Goal: Information Seeking & Learning: Learn about a topic

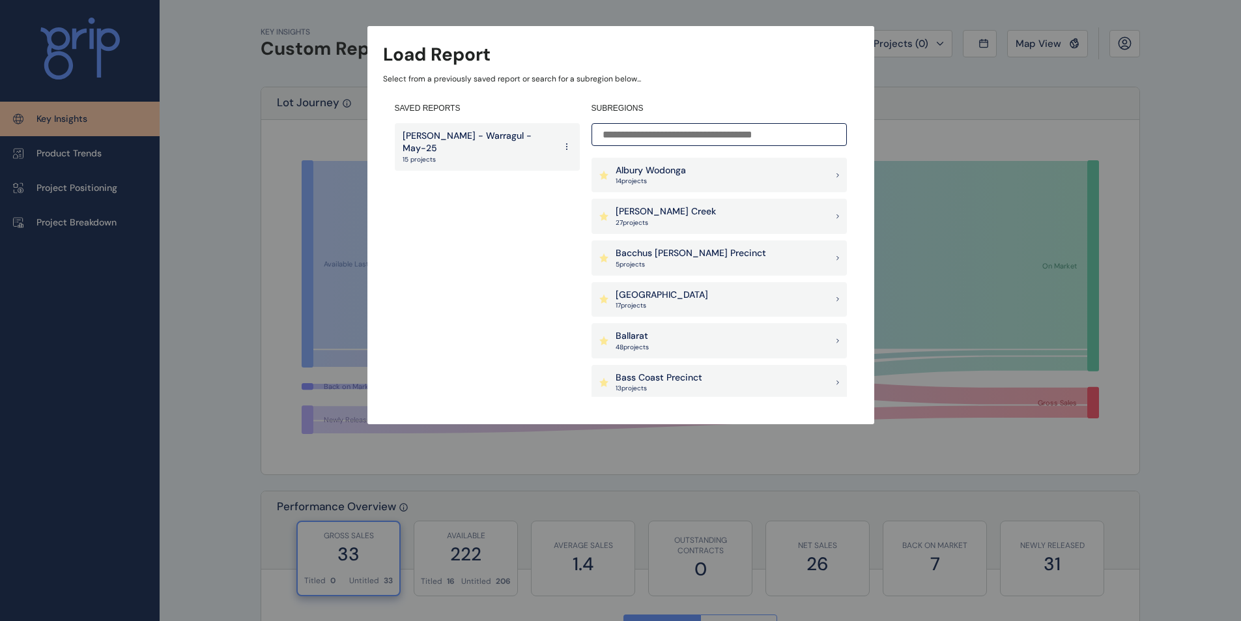
click at [701, 134] on input at bounding box center [718, 134] width 255 height 23
click at [685, 251] on div "Ballarat 48 project s" at bounding box center [718, 253] width 255 height 35
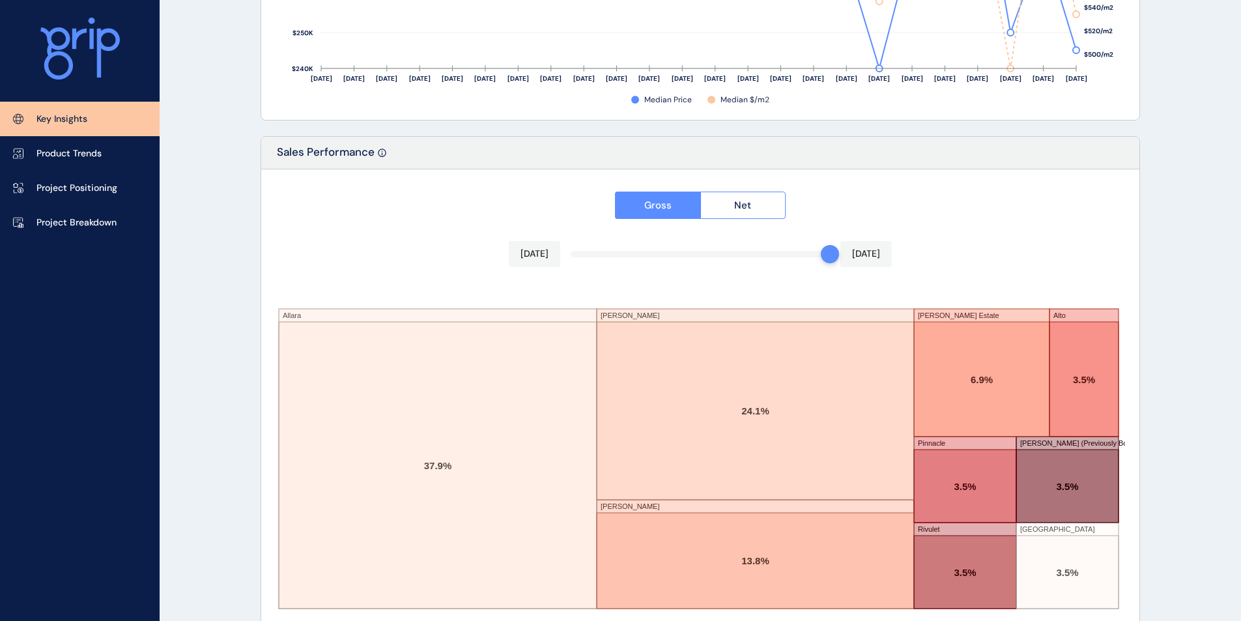
scroll to position [2122, 0]
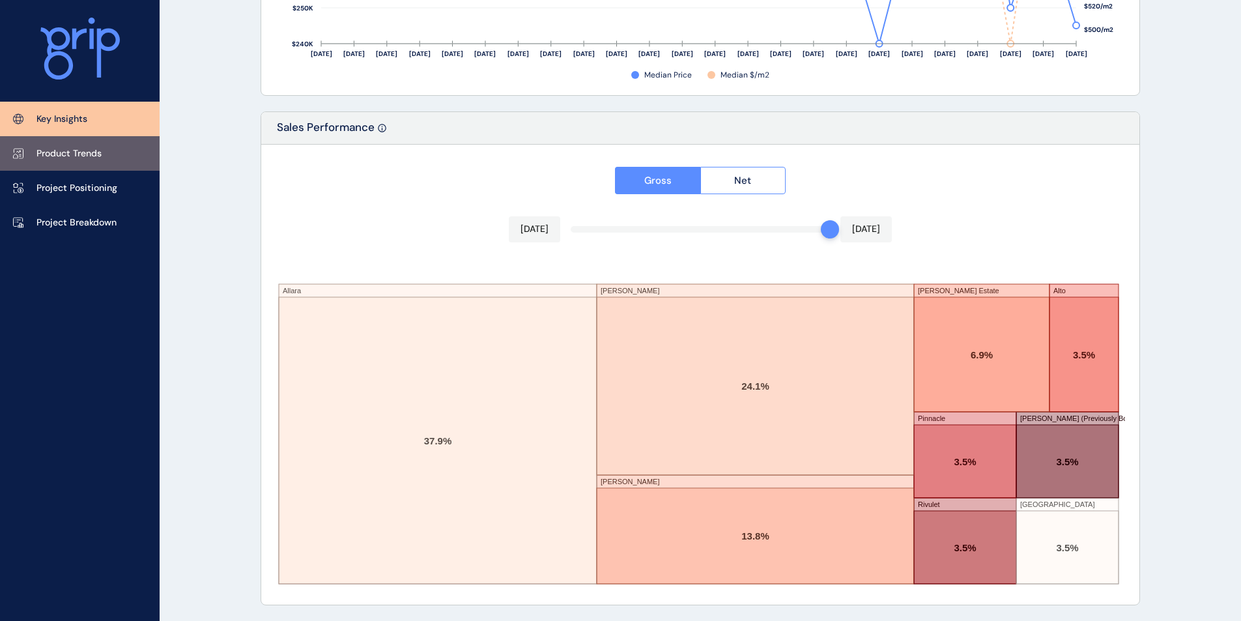
click at [74, 147] on p "Product Trends" at bounding box center [68, 153] width 65 height 13
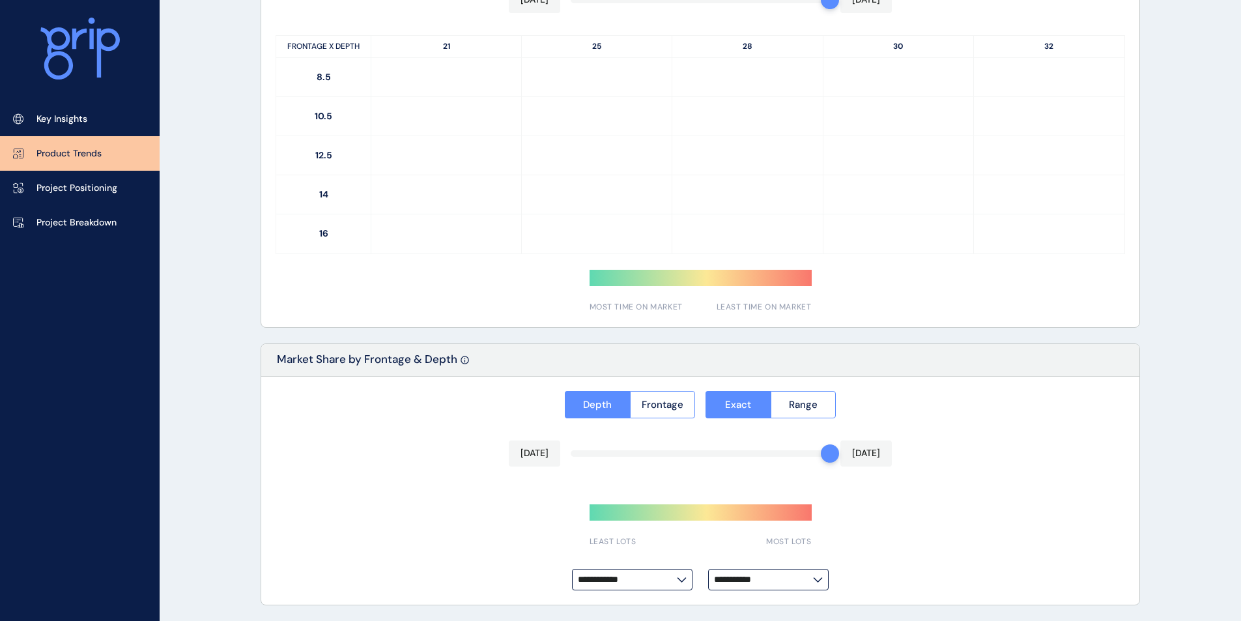
type input "*********"
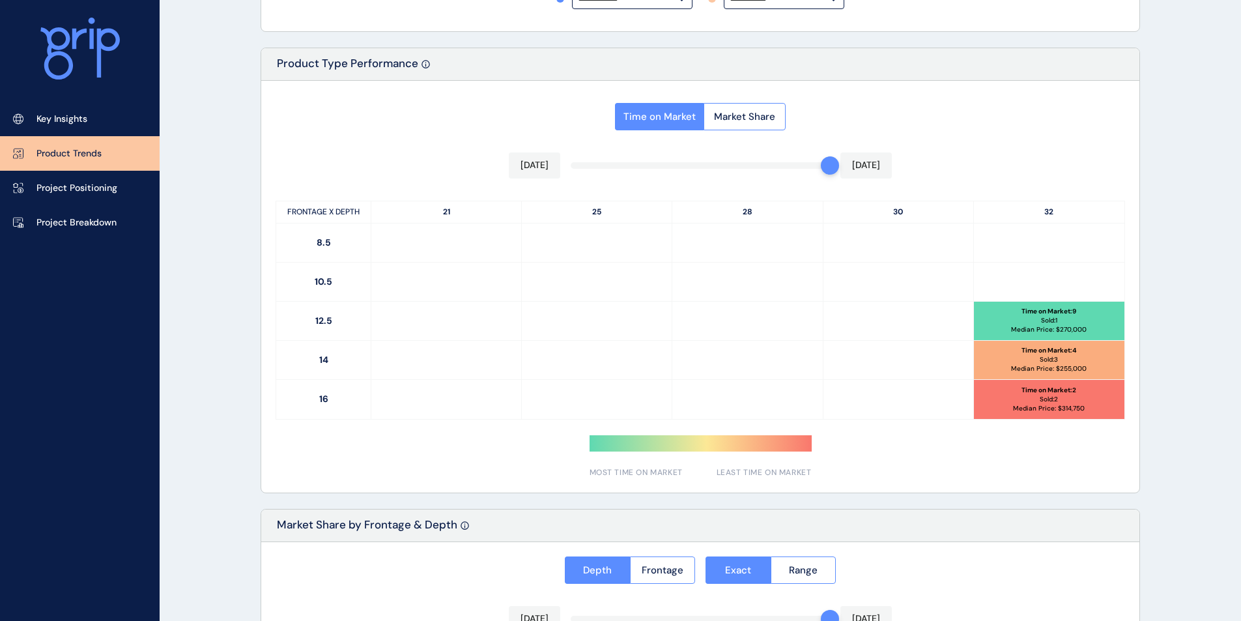
scroll to position [556, 0]
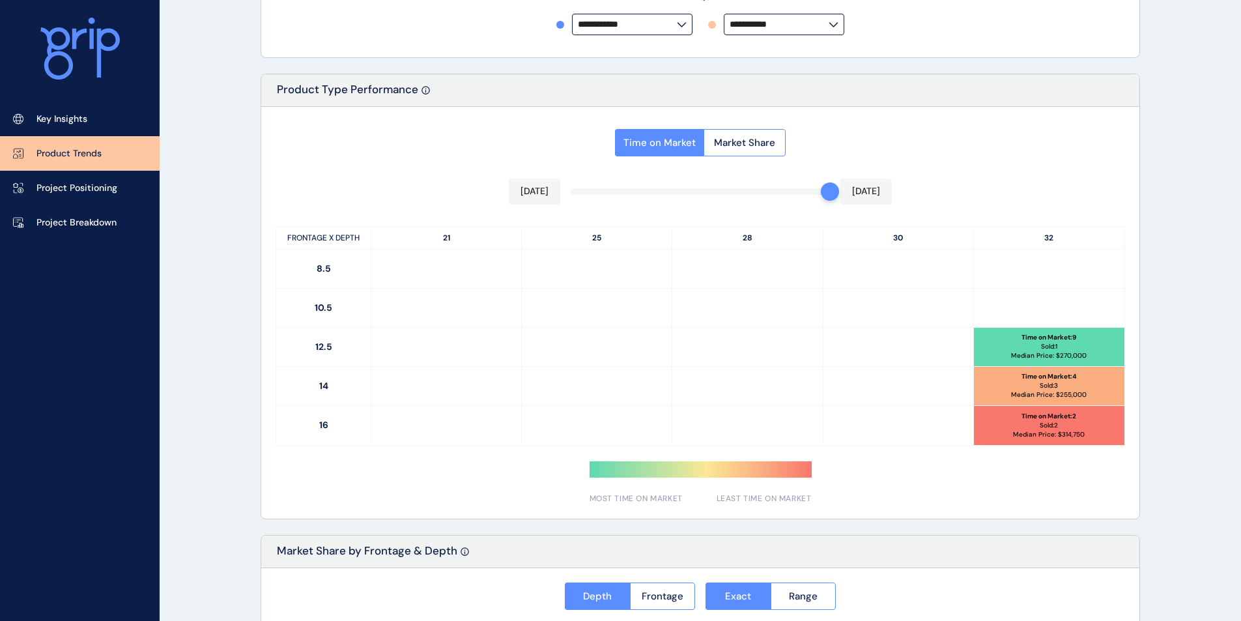
click at [534, 191] on p "[DATE]" at bounding box center [534, 191] width 28 height 13
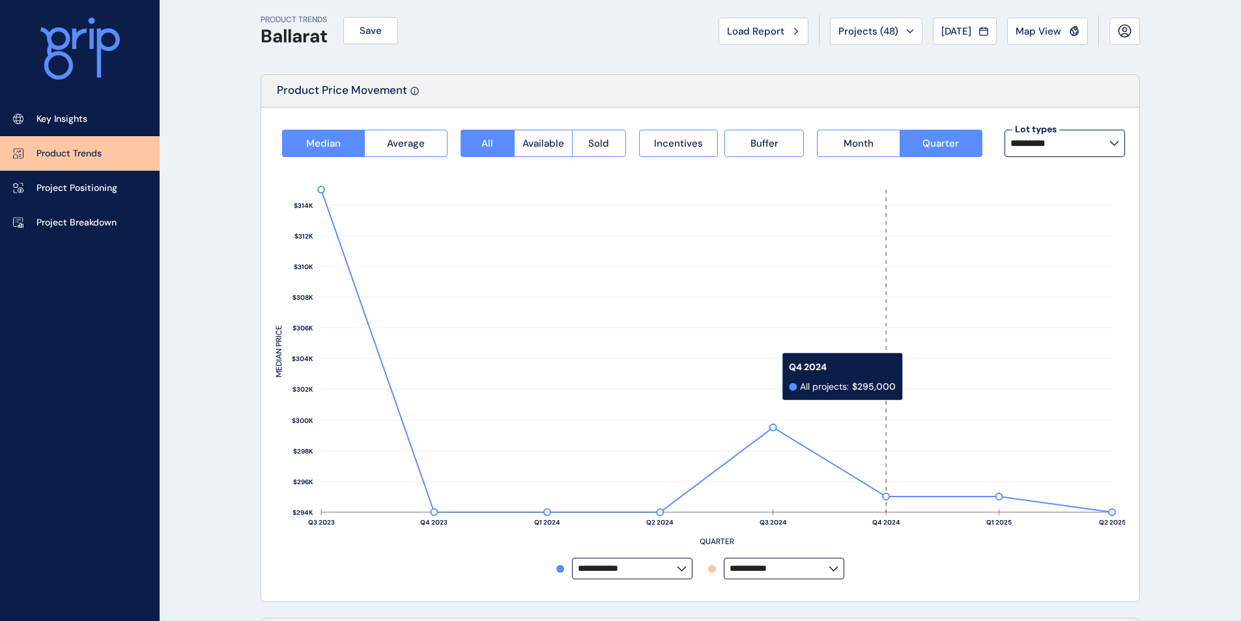
scroll to position [0, 0]
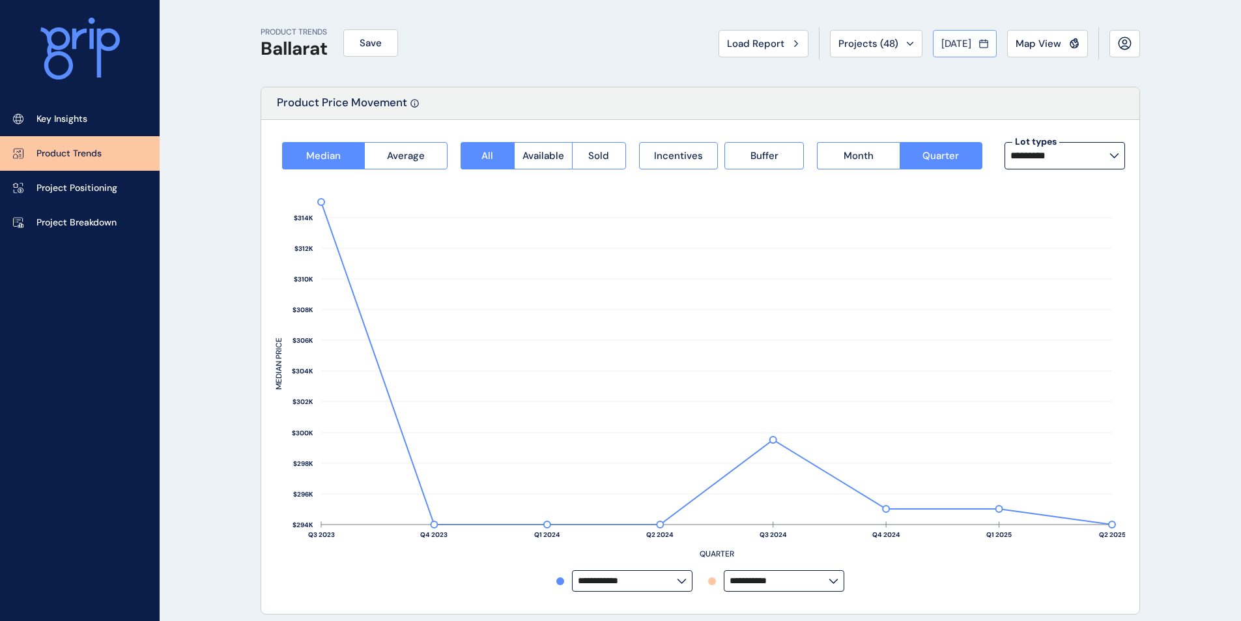
click at [941, 45] on span "[DATE]" at bounding box center [956, 43] width 30 height 13
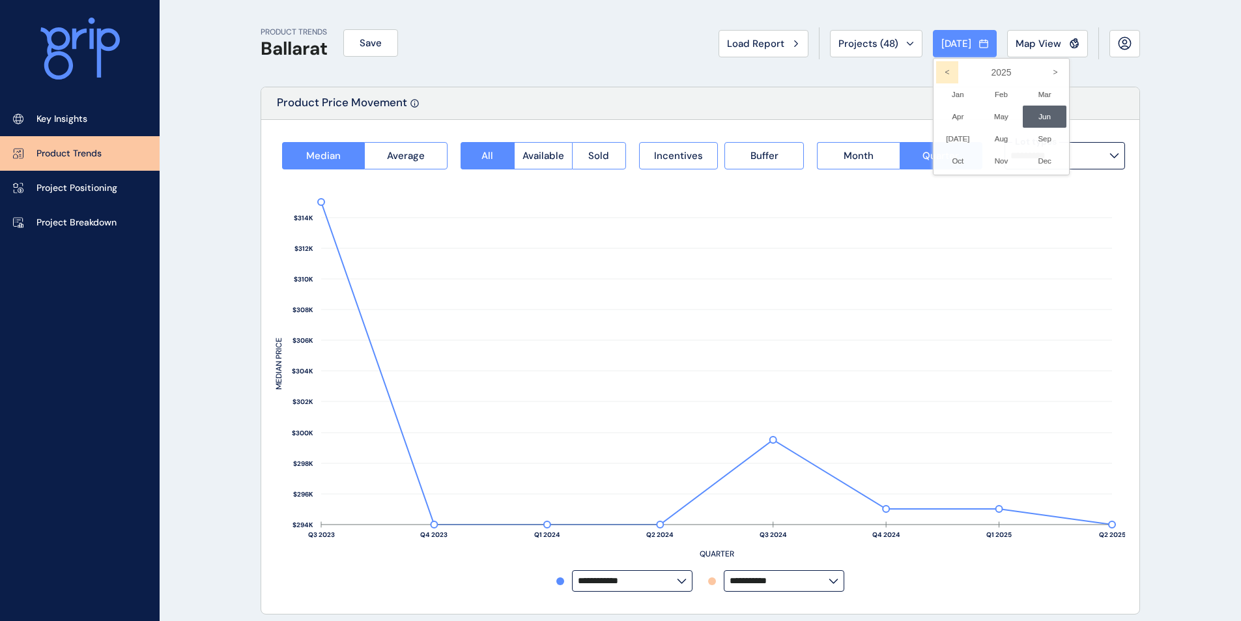
click at [937, 44] on div at bounding box center [620, 310] width 1241 height 621
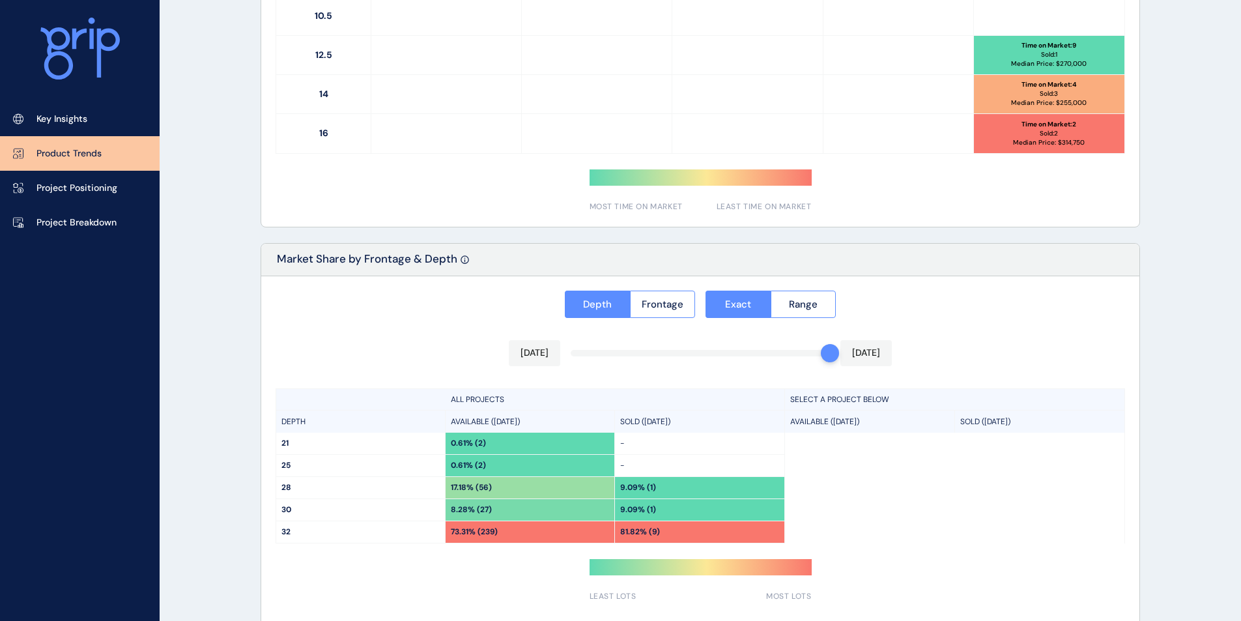
scroll to position [903, 0]
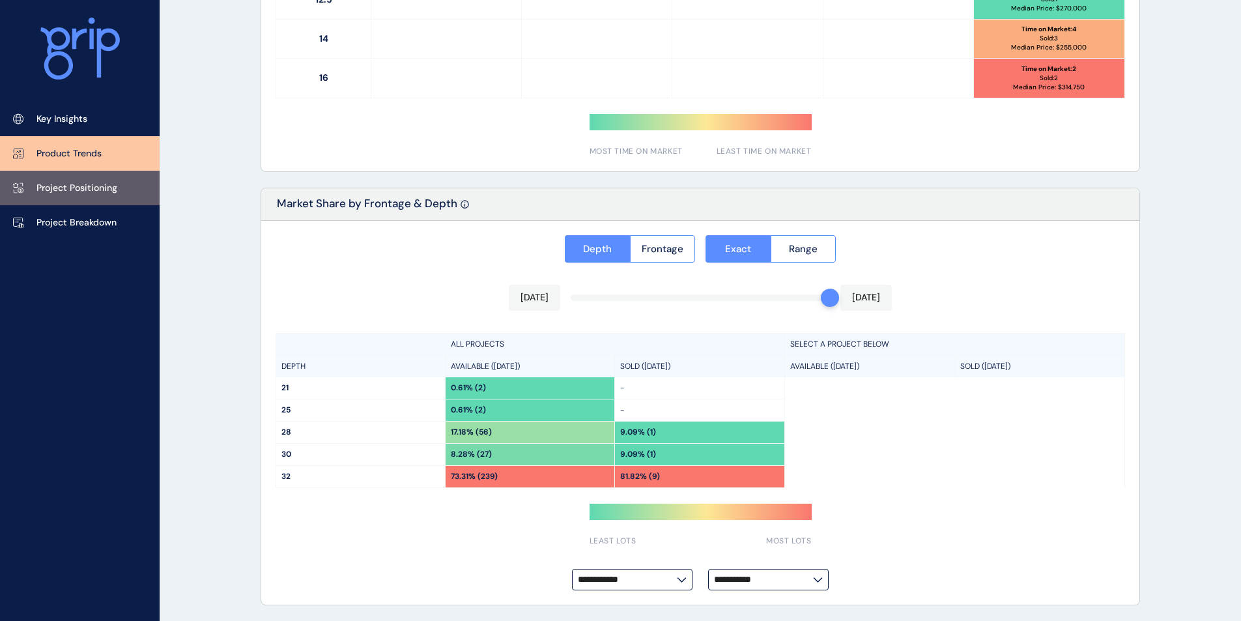
click at [66, 190] on p "Project Positioning" at bounding box center [76, 188] width 81 height 13
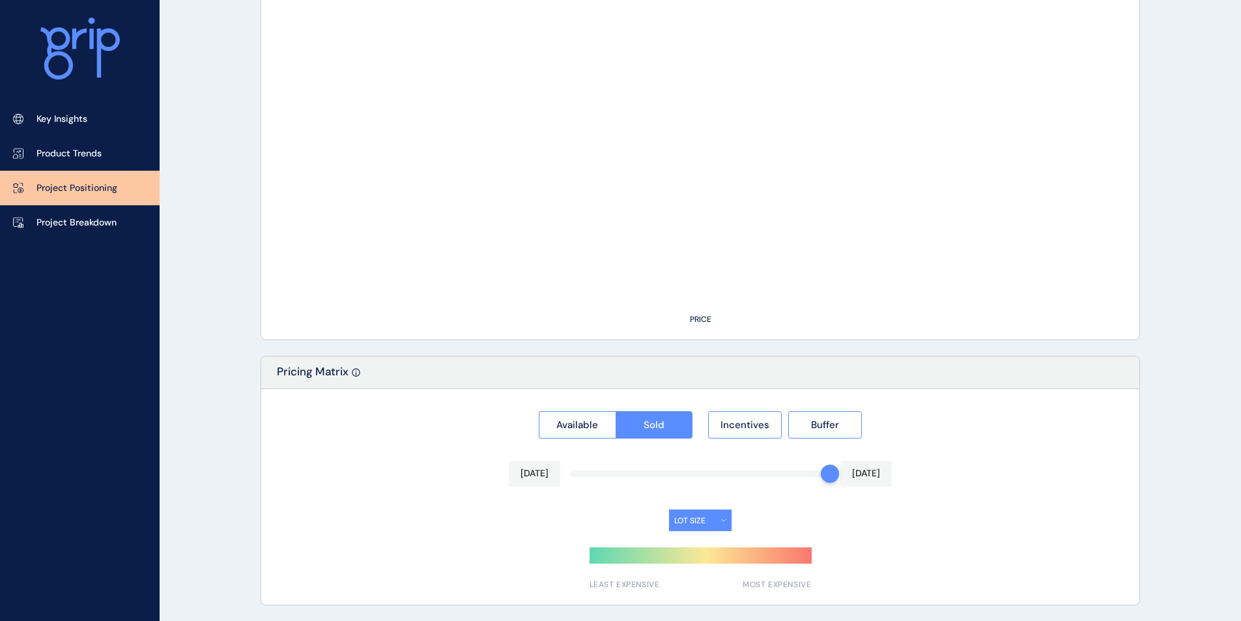
type input "******"
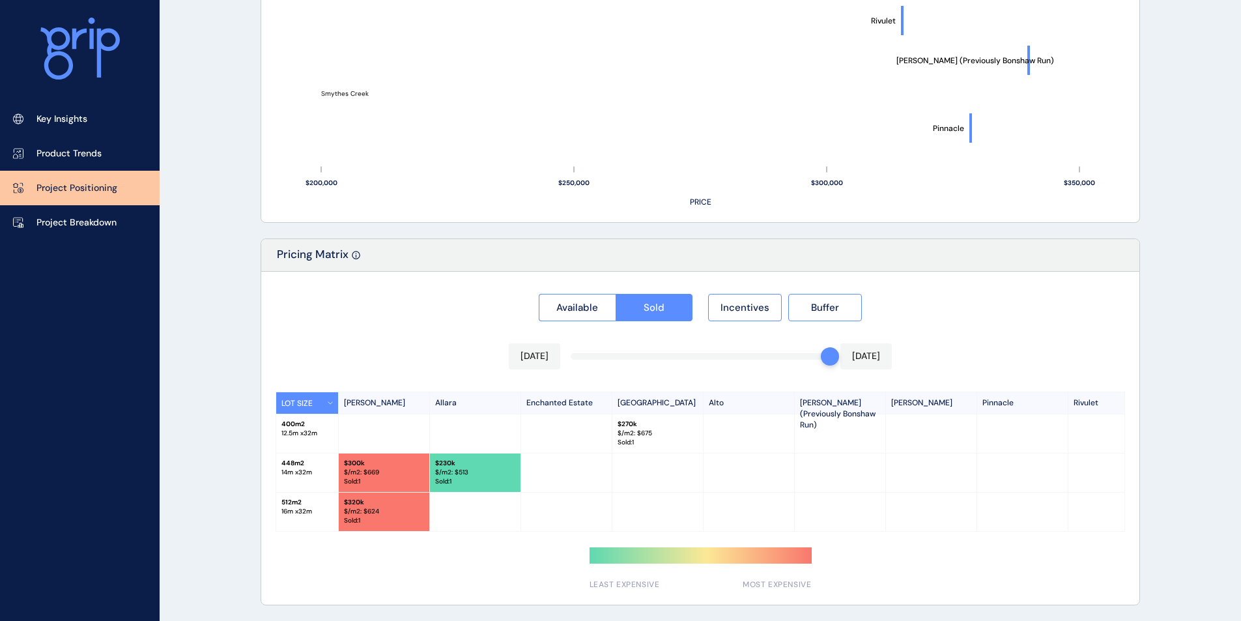
scroll to position [1001, 0]
click at [533, 354] on p "[DATE]" at bounding box center [534, 356] width 28 height 13
click at [864, 354] on p "[DATE]" at bounding box center [866, 356] width 28 height 13
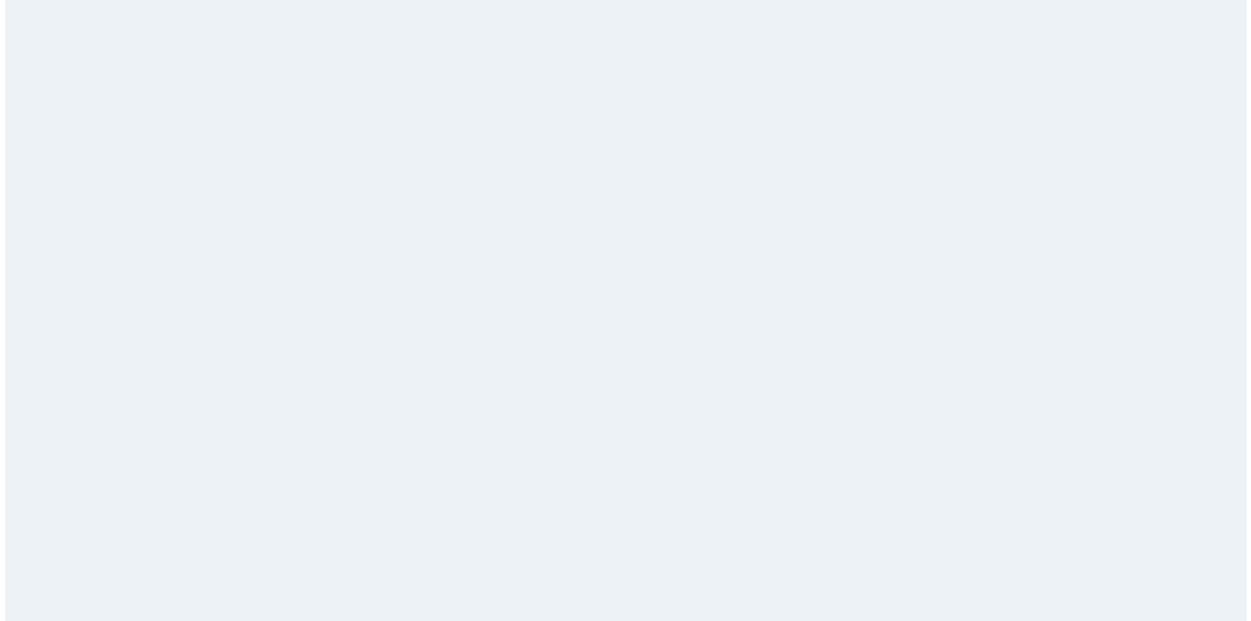
scroll to position [0, 0]
drag, startPoint x: 827, startPoint y: 356, endPoint x: 621, endPoint y: 363, distance: 206.6
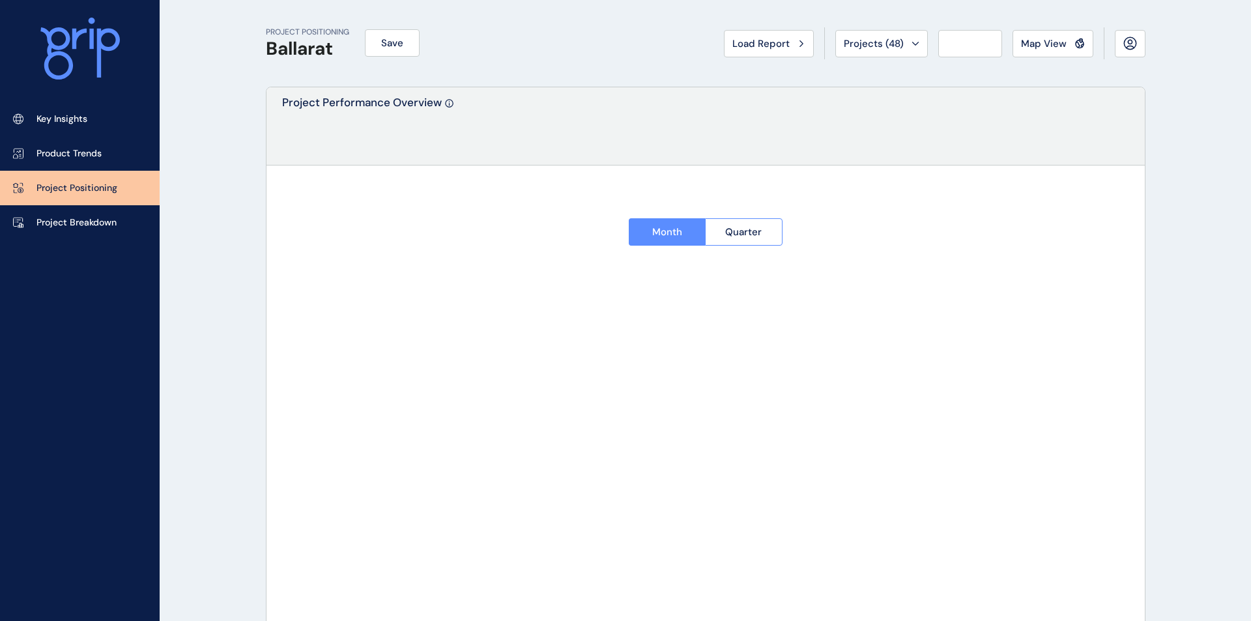
type input "******"
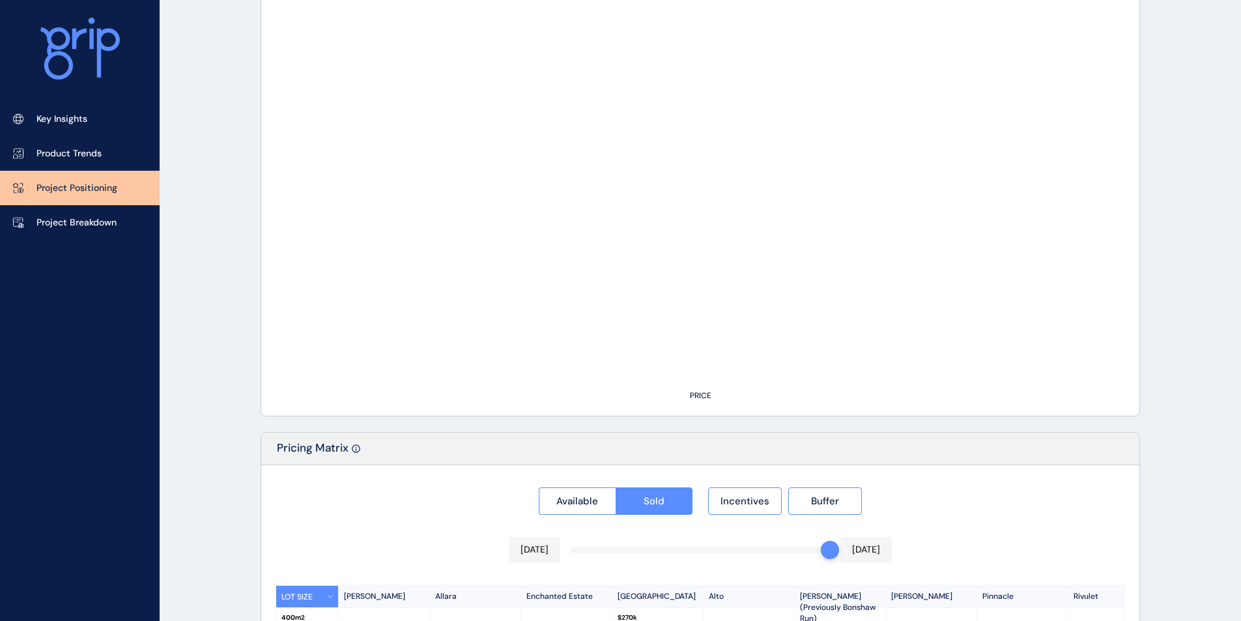
scroll to position [567, 0]
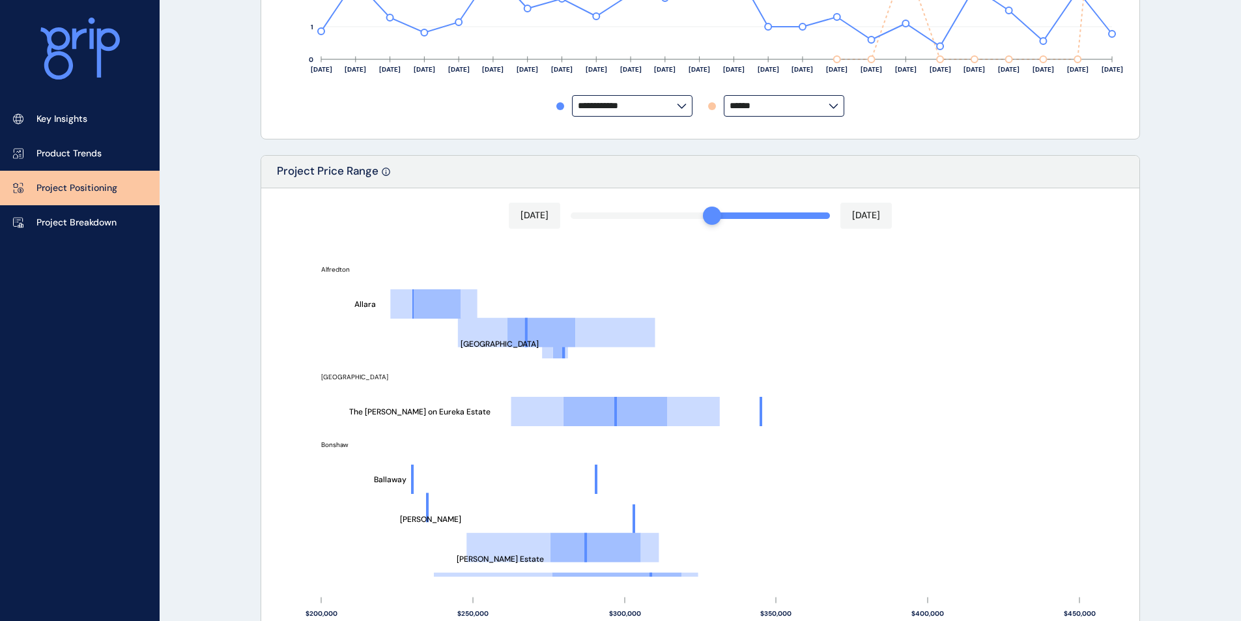
drag, startPoint x: 824, startPoint y: 219, endPoint x: 720, endPoint y: 218, distance: 103.6
click at [718, 218] on div at bounding box center [712, 215] width 18 height 18
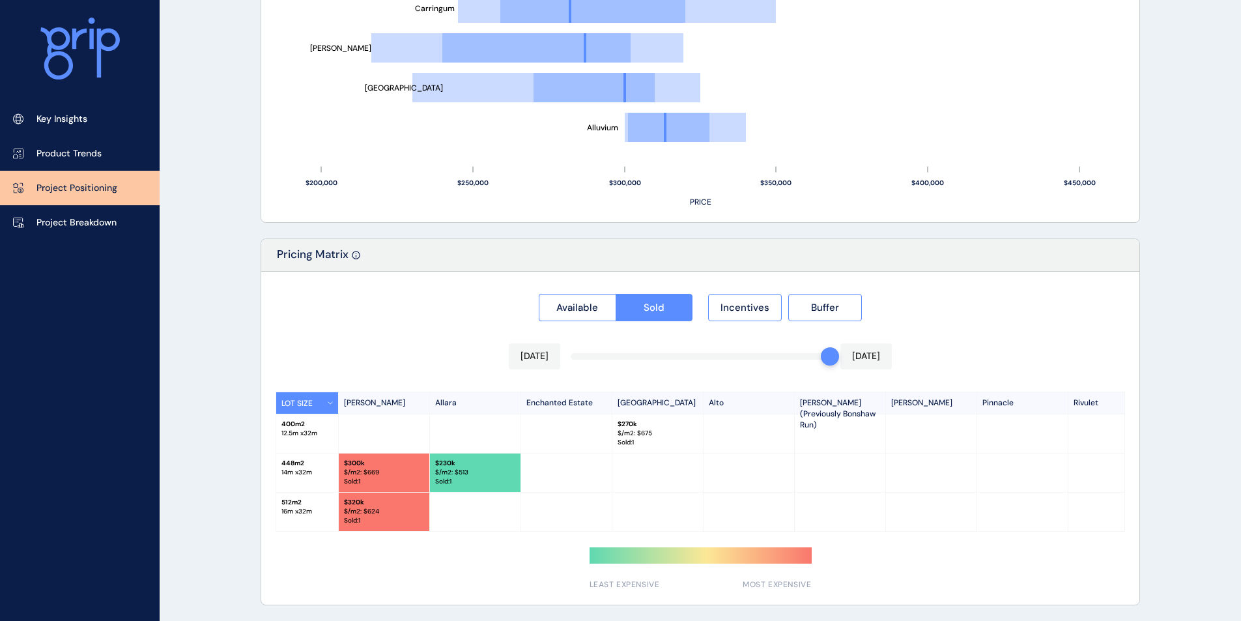
scroll to position [1001, 0]
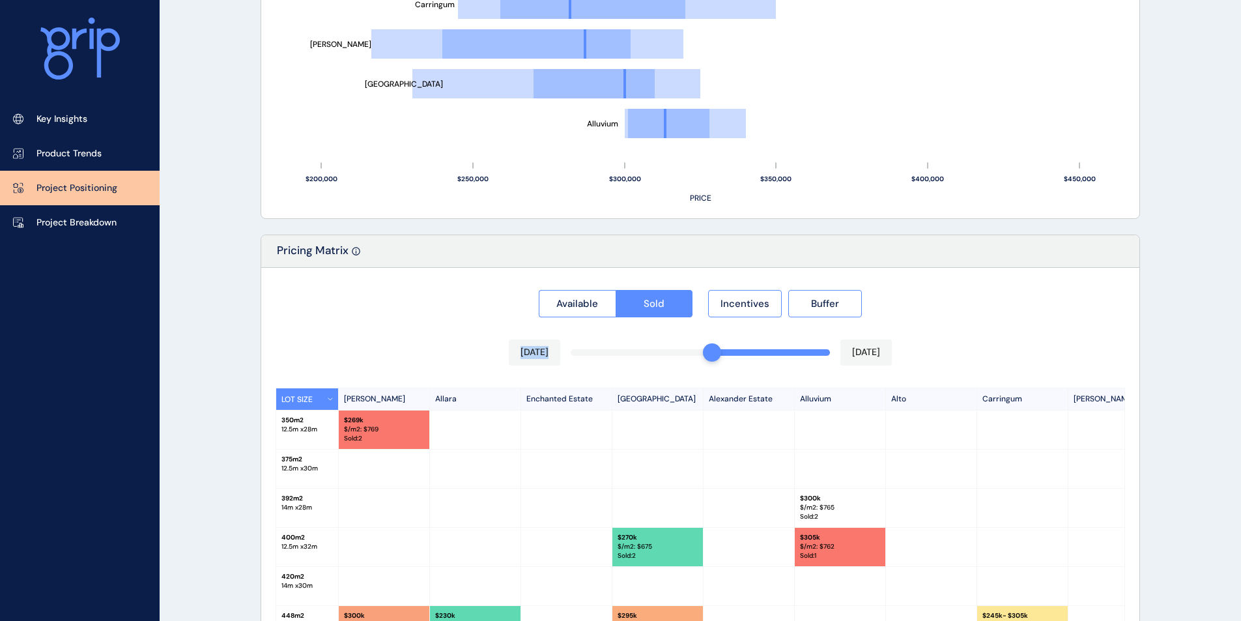
drag, startPoint x: 823, startPoint y: 352, endPoint x: 720, endPoint y: 352, distance: 102.9
click at [716, 352] on div at bounding box center [712, 352] width 18 height 18
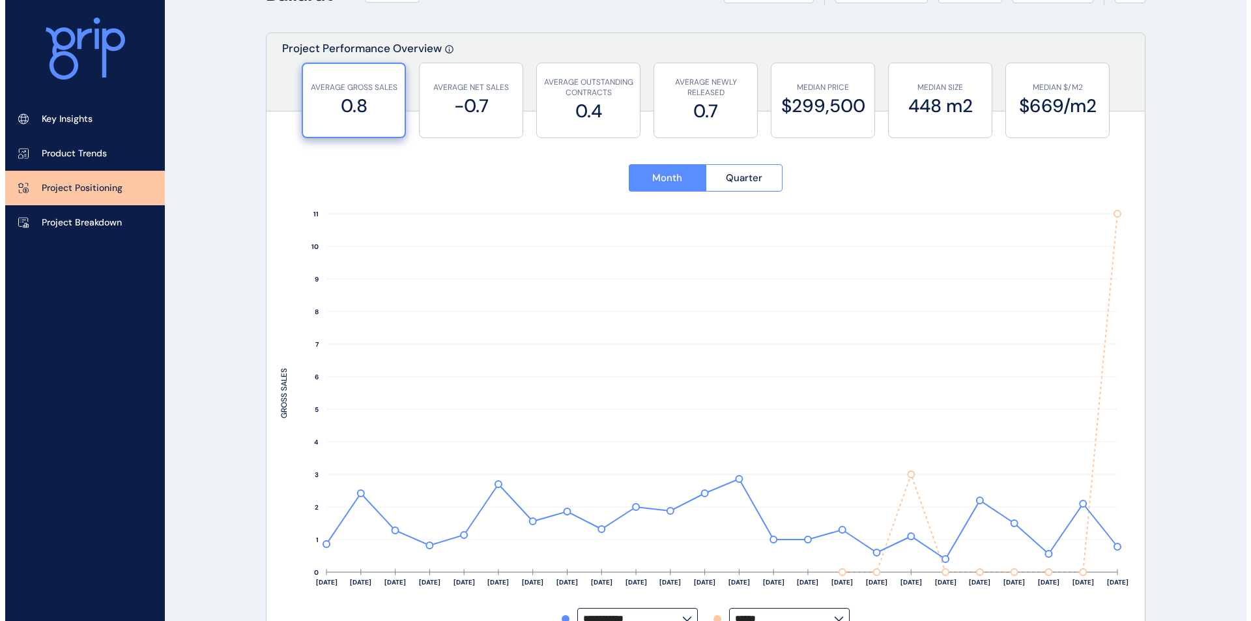
scroll to position [0, 0]
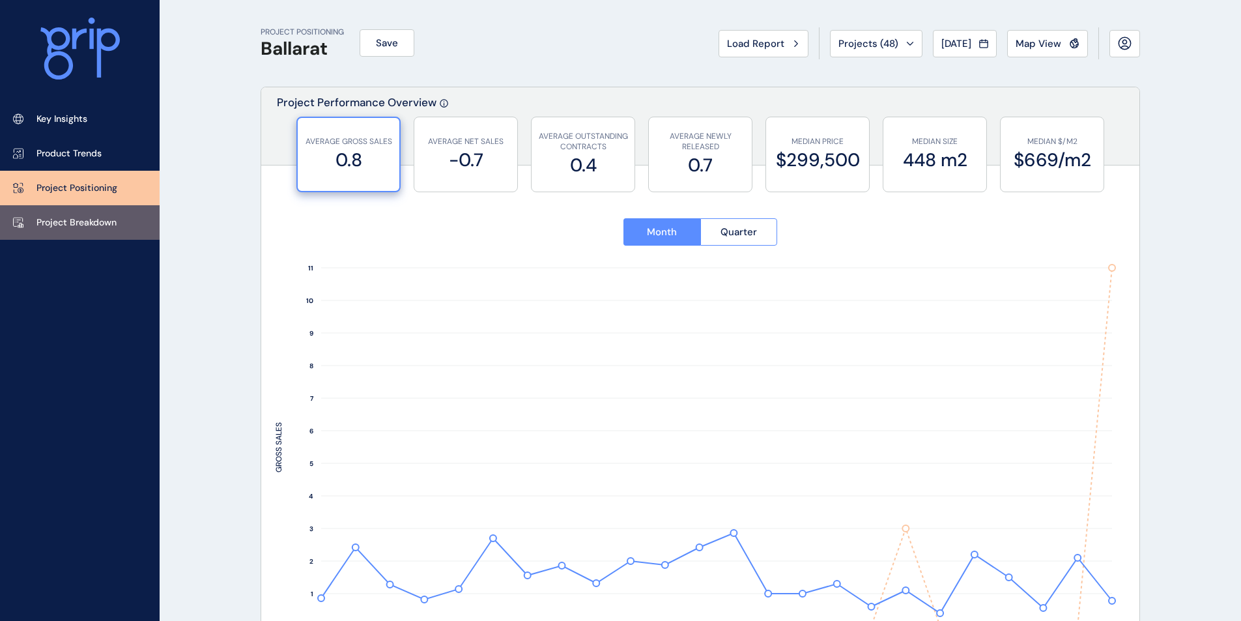
click at [88, 221] on p "Project Breakdown" at bounding box center [76, 222] width 80 height 13
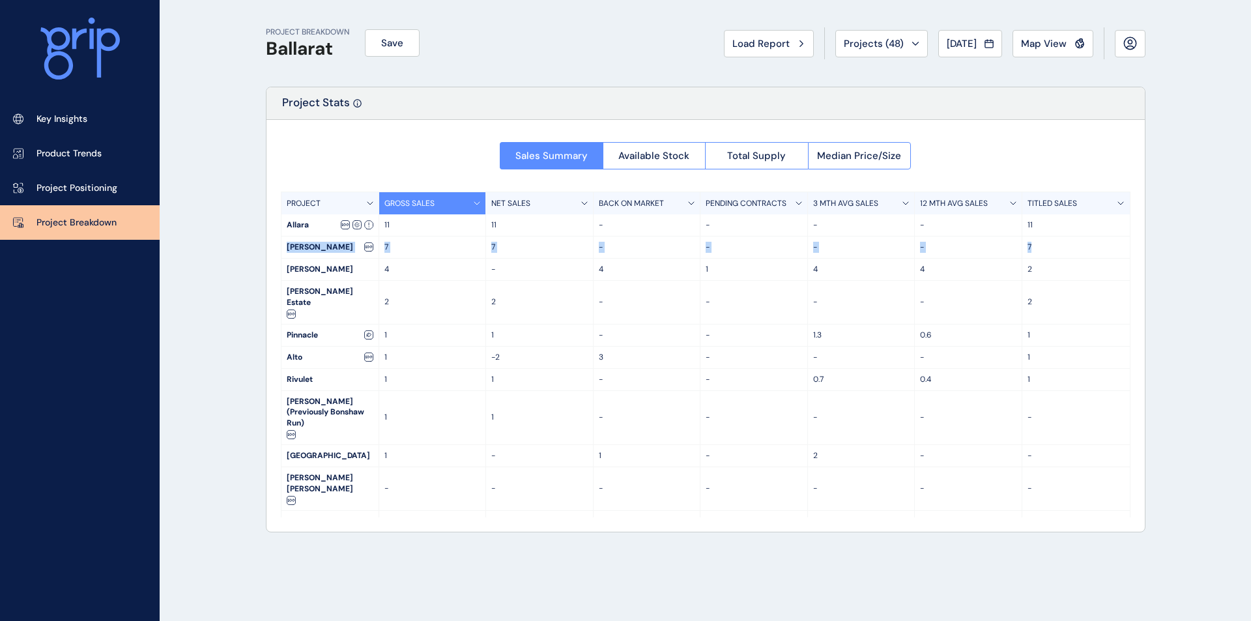
click at [1126, 242] on div "PROJECT GROSS SALES NET SALES BACK ON MARKET PENDING CONTRACTS 3 MTH AVG SALES …" at bounding box center [705, 355] width 849 height 326
click at [1115, 201] on div "TITLED SALES" at bounding box center [1075, 203] width 107 height 22
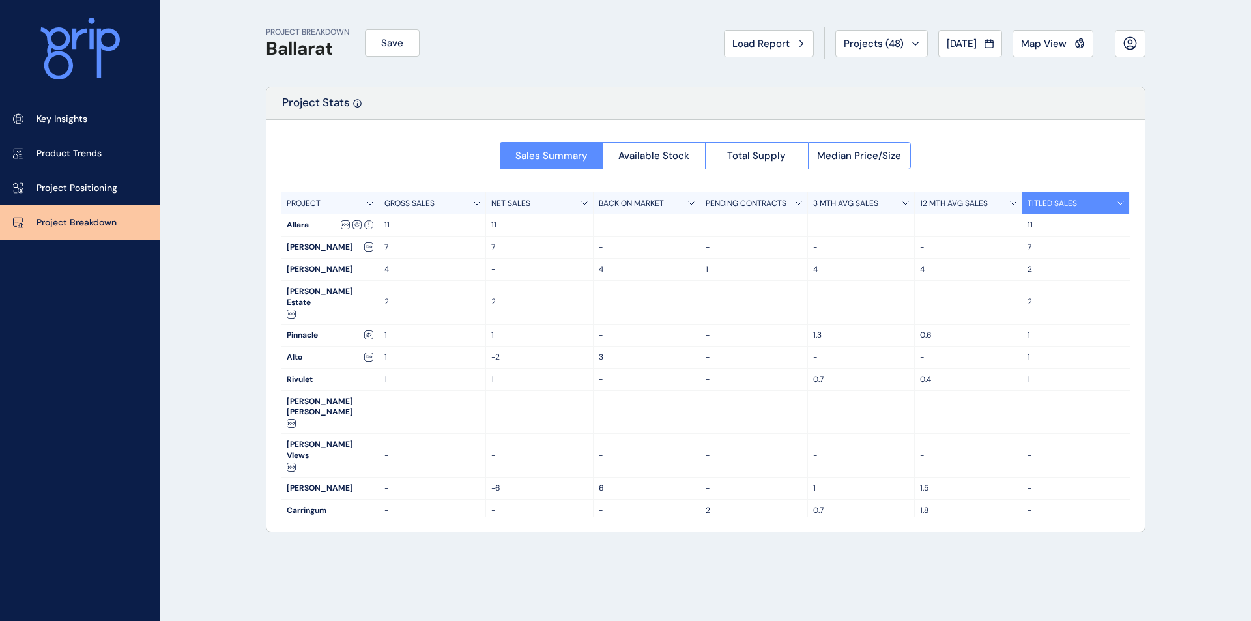
click at [1020, 124] on div "Sales Summary Available Stock Total Supply Median Price/Size PROJECT GROSS SALE…" at bounding box center [705, 326] width 878 height 412
click at [956, 39] on span "[DATE]" at bounding box center [961, 43] width 30 height 13
click at [826, 97] on div at bounding box center [625, 310] width 1251 height 621
click at [965, 39] on span "[DATE]" at bounding box center [961, 43] width 30 height 13
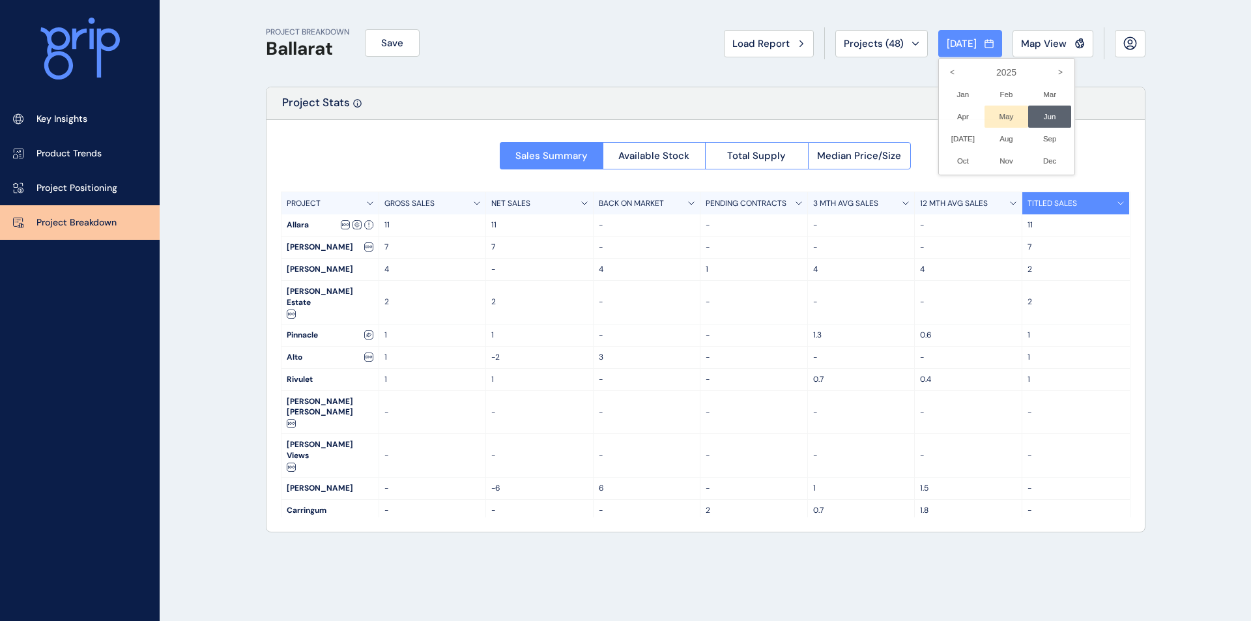
click at [995, 115] on li "May No report is available for this period. New months are usually published 5 …" at bounding box center [1006, 117] width 44 height 22
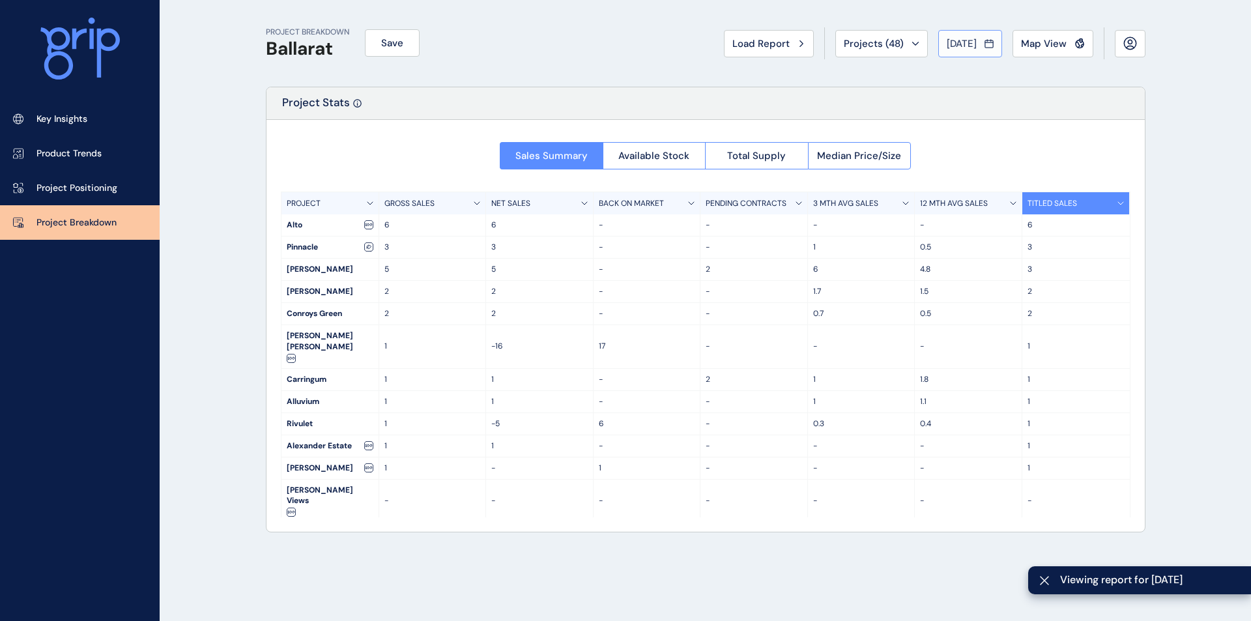
click at [976, 44] on span "[DATE]" at bounding box center [961, 43] width 30 height 13
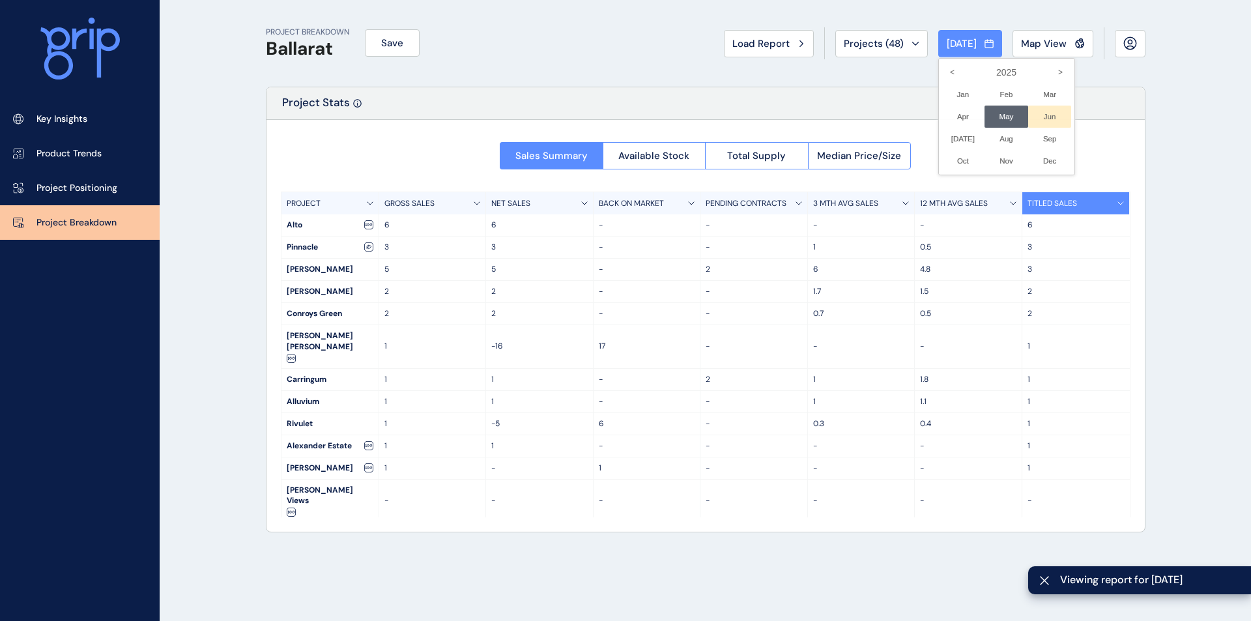
click at [1034, 119] on li "Jun No report is available for this period. New months are usually published 5 …" at bounding box center [1050, 117] width 44 height 22
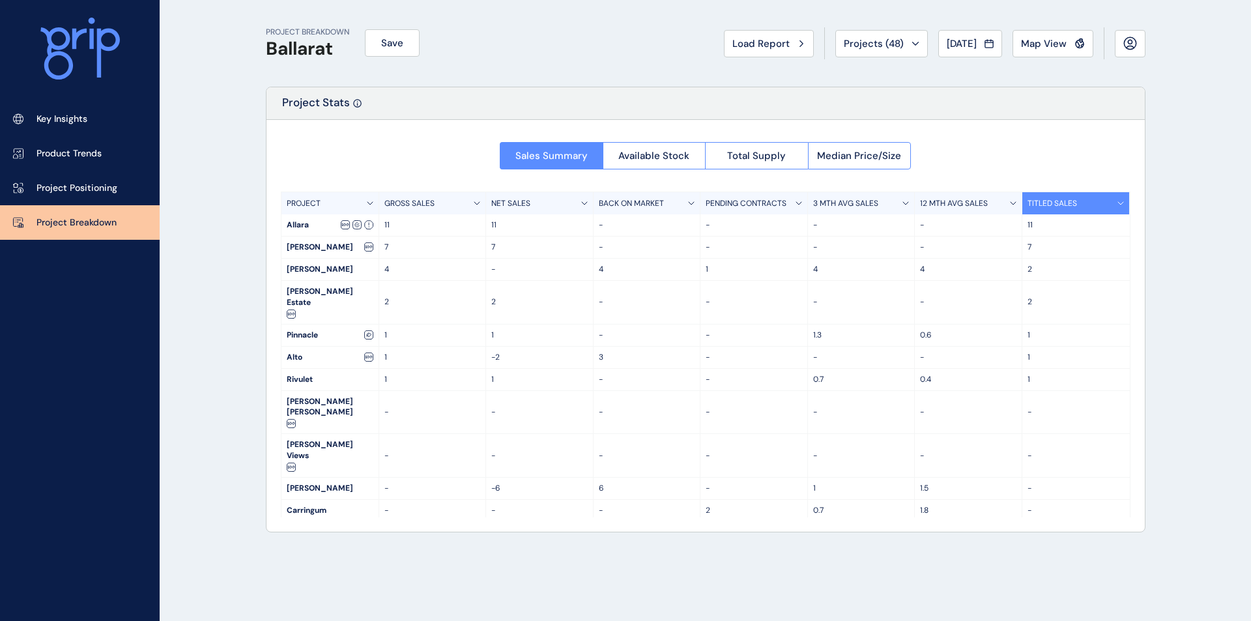
click at [1118, 203] on icon at bounding box center [1120, 203] width 5 height 3
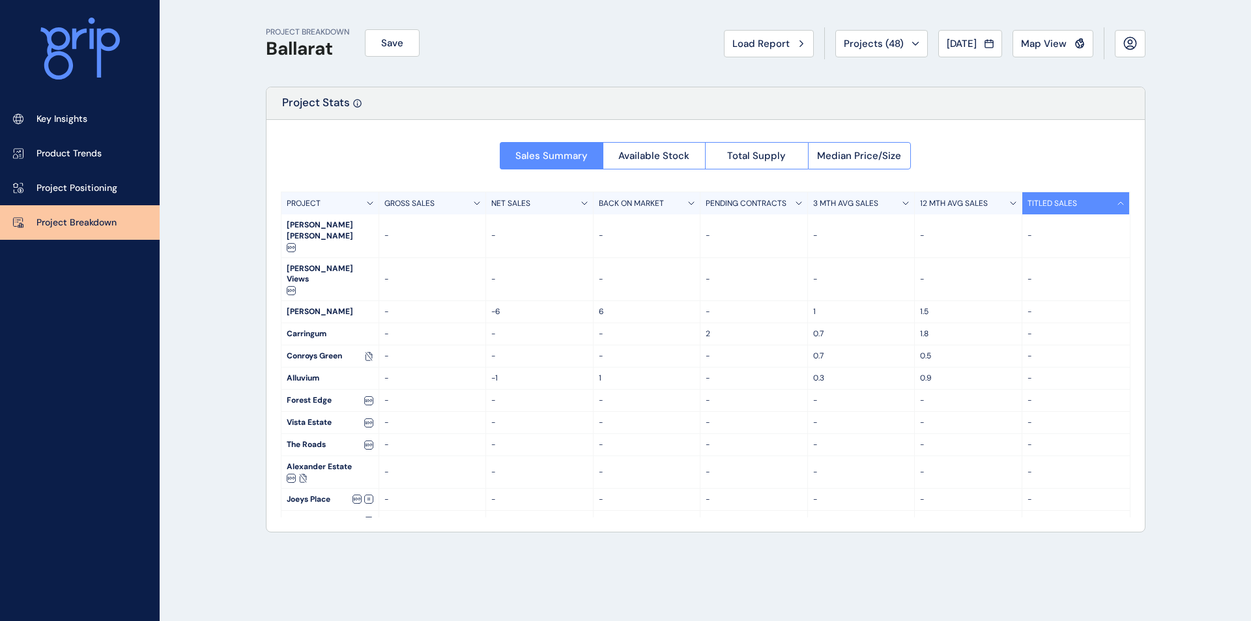
click at [1118, 205] on icon at bounding box center [1120, 203] width 7 height 4
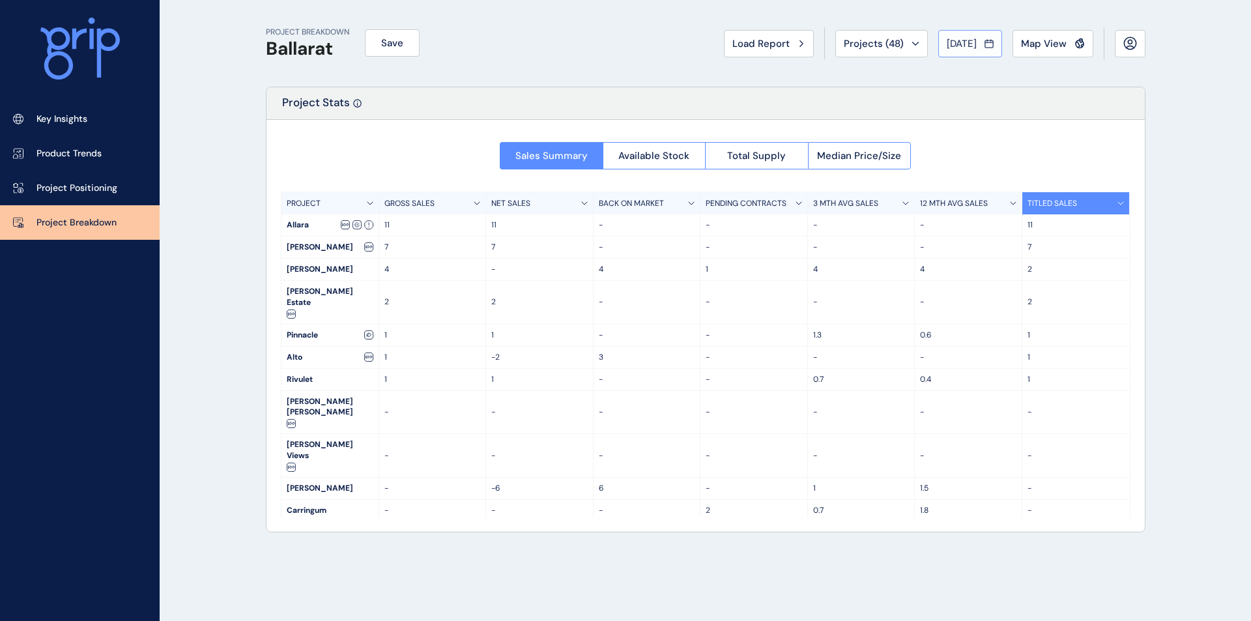
click at [954, 47] on span "[DATE]" at bounding box center [961, 43] width 30 height 13
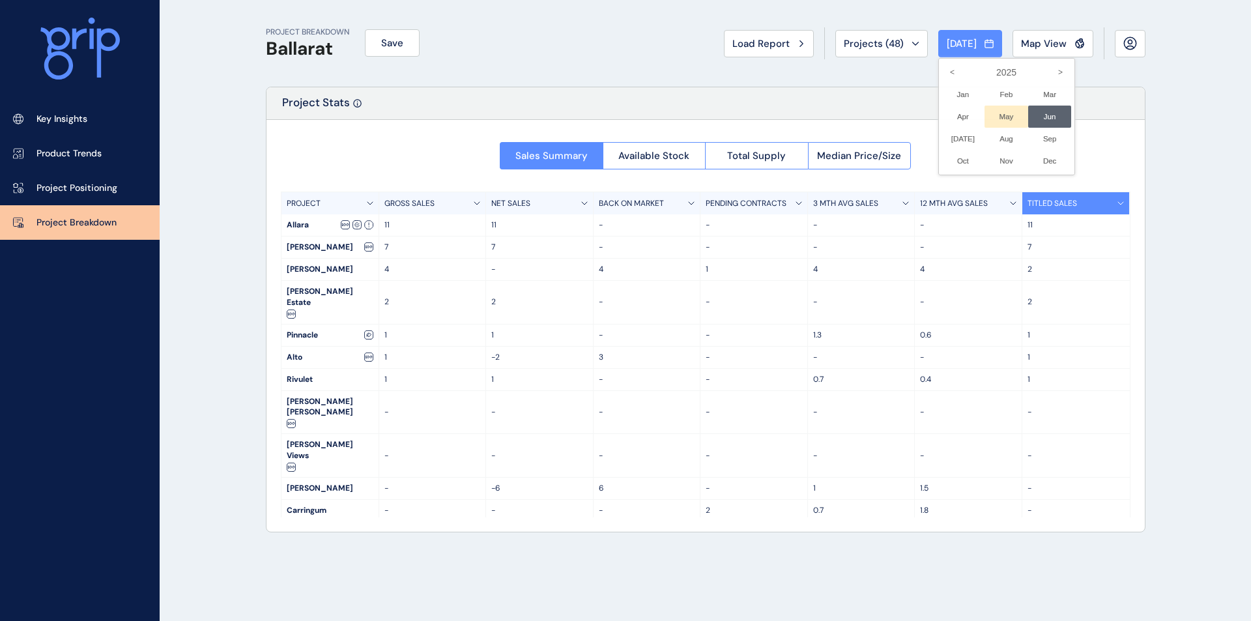
click at [990, 115] on li "May No report is available for this period. New months are usually published 5 …" at bounding box center [1006, 117] width 44 height 22
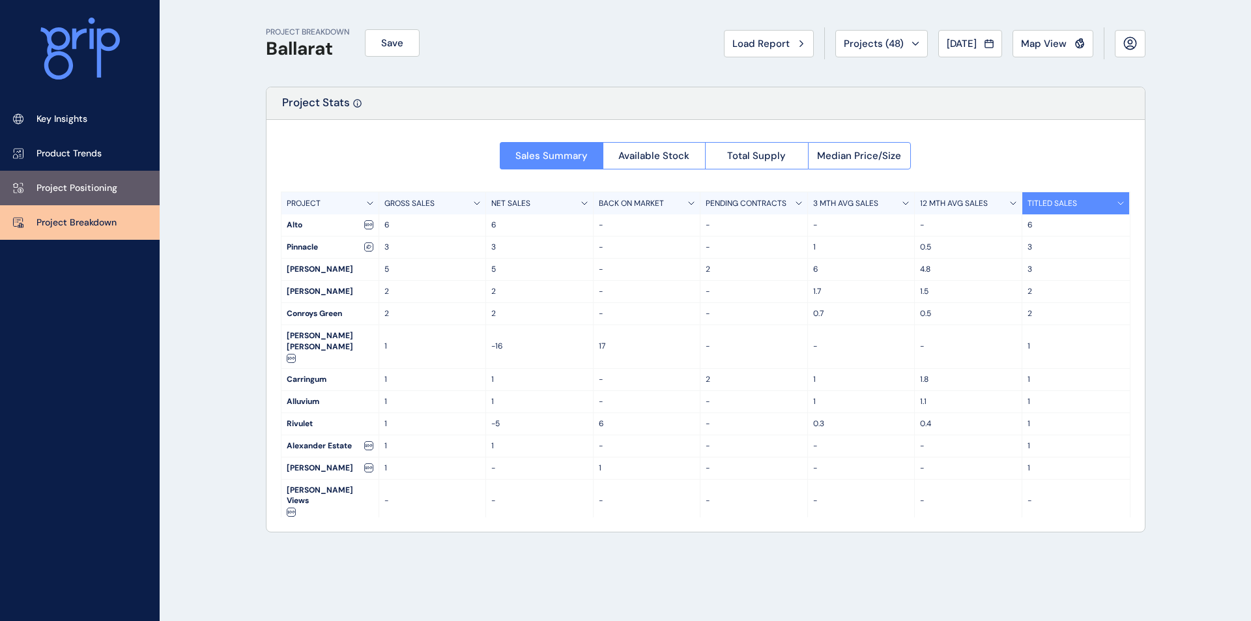
click at [91, 182] on p "Project Positioning" at bounding box center [76, 188] width 81 height 13
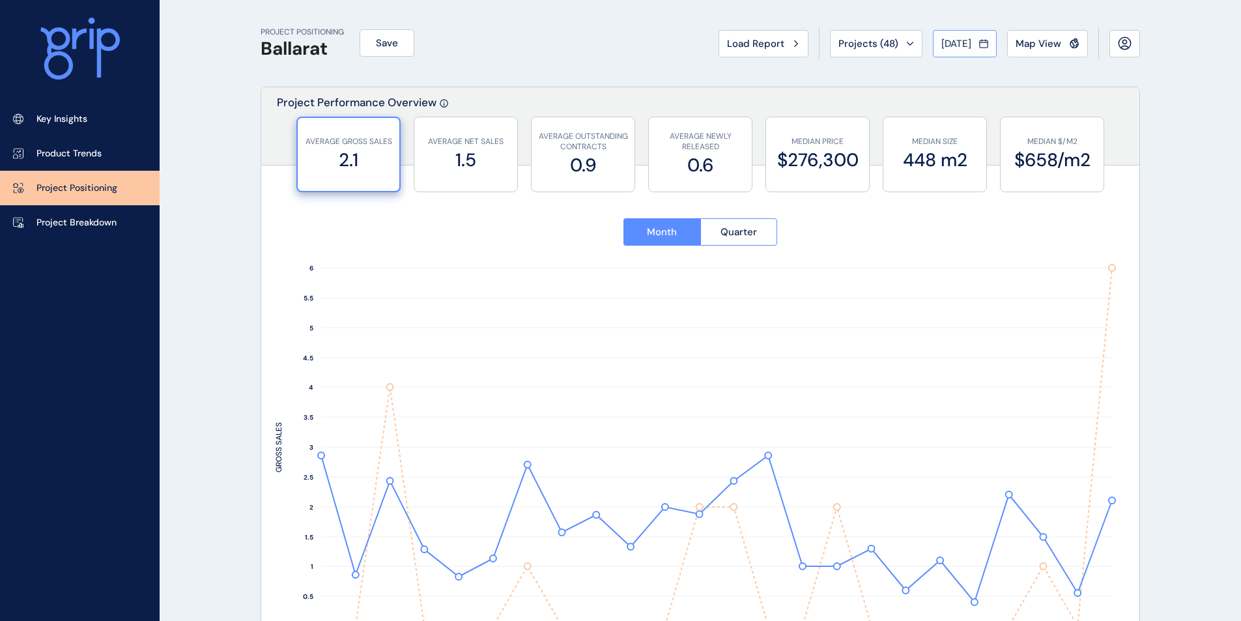
click at [948, 42] on span "[DATE]" at bounding box center [956, 43] width 30 height 13
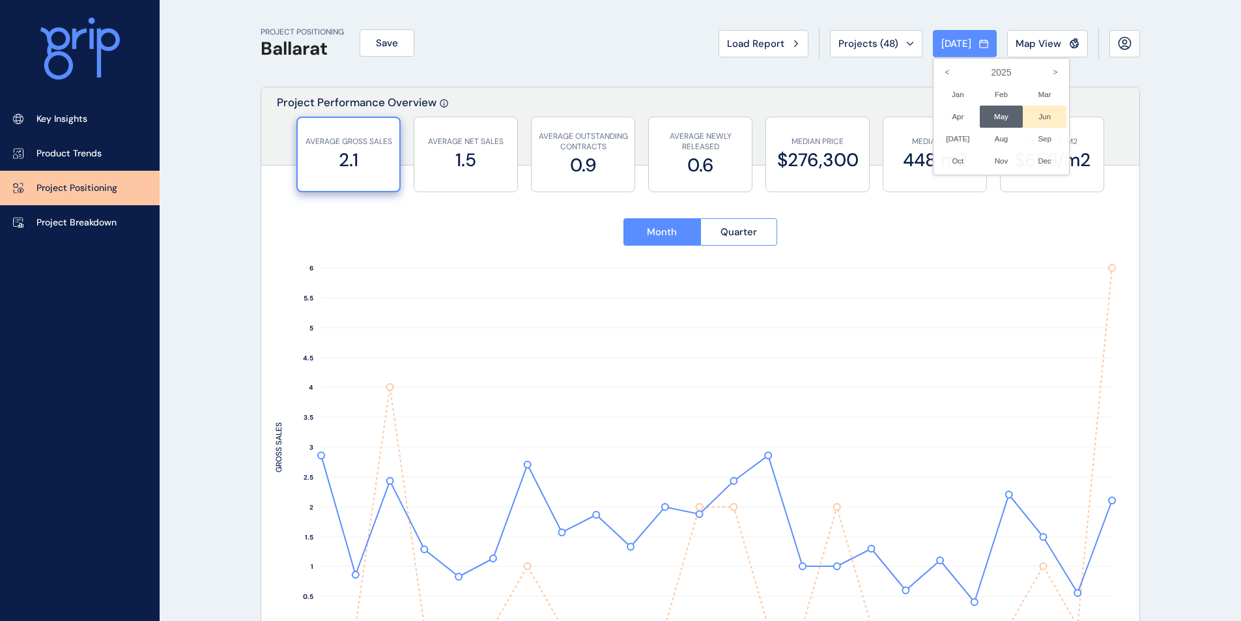
click at [1032, 117] on li "Jun No report is available for this period. New months are usually published 5 …" at bounding box center [1045, 117] width 44 height 22
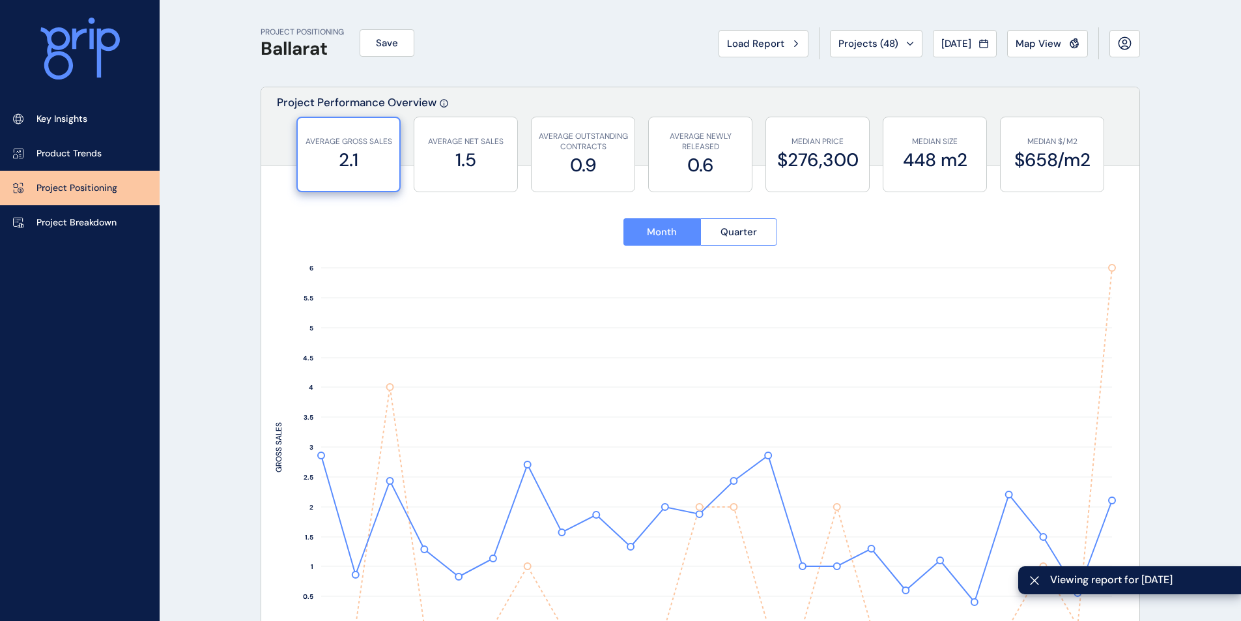
type input "******"
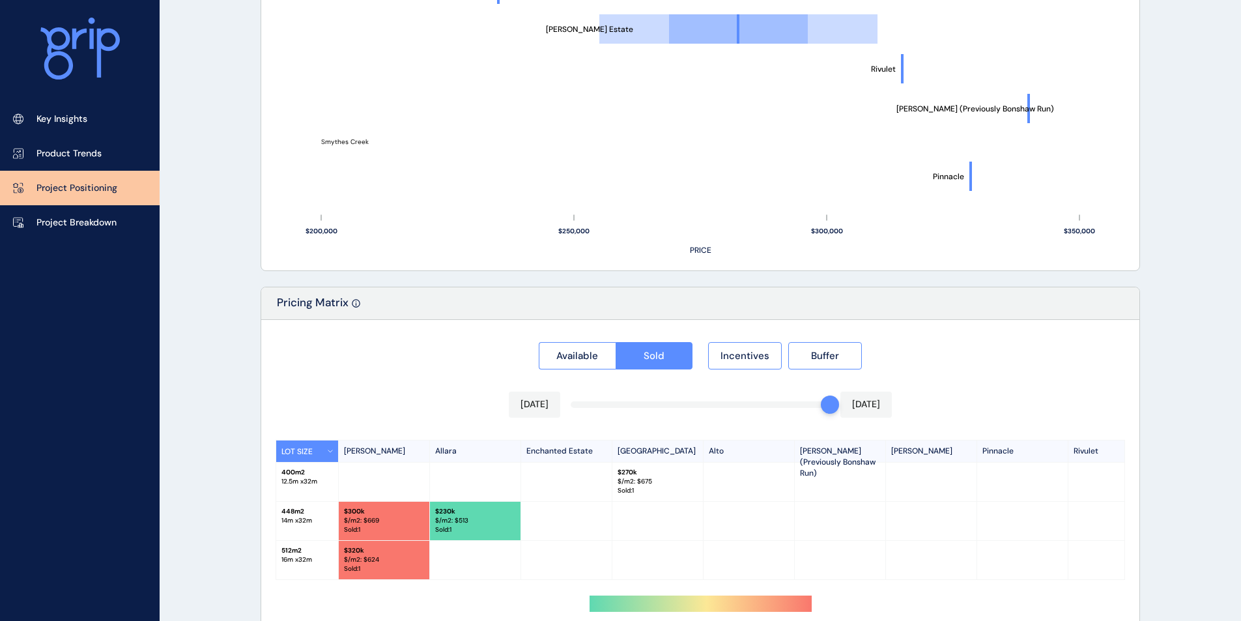
scroll to position [1001, 0]
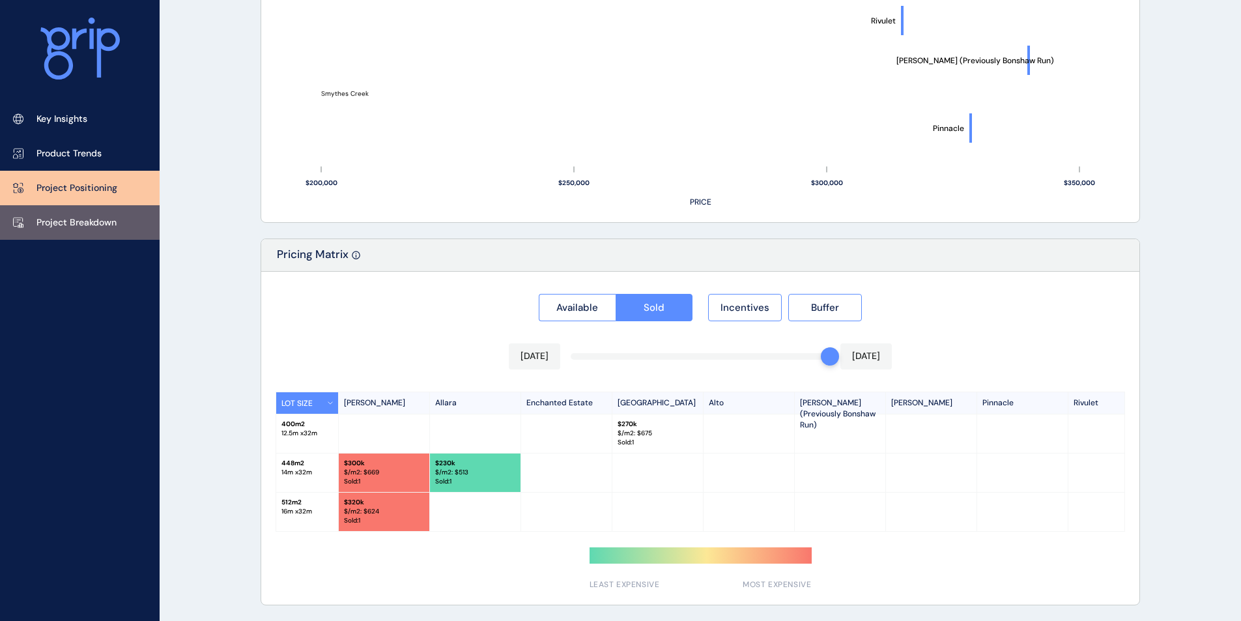
click at [87, 214] on link "Project Breakdown" at bounding box center [80, 222] width 160 height 35
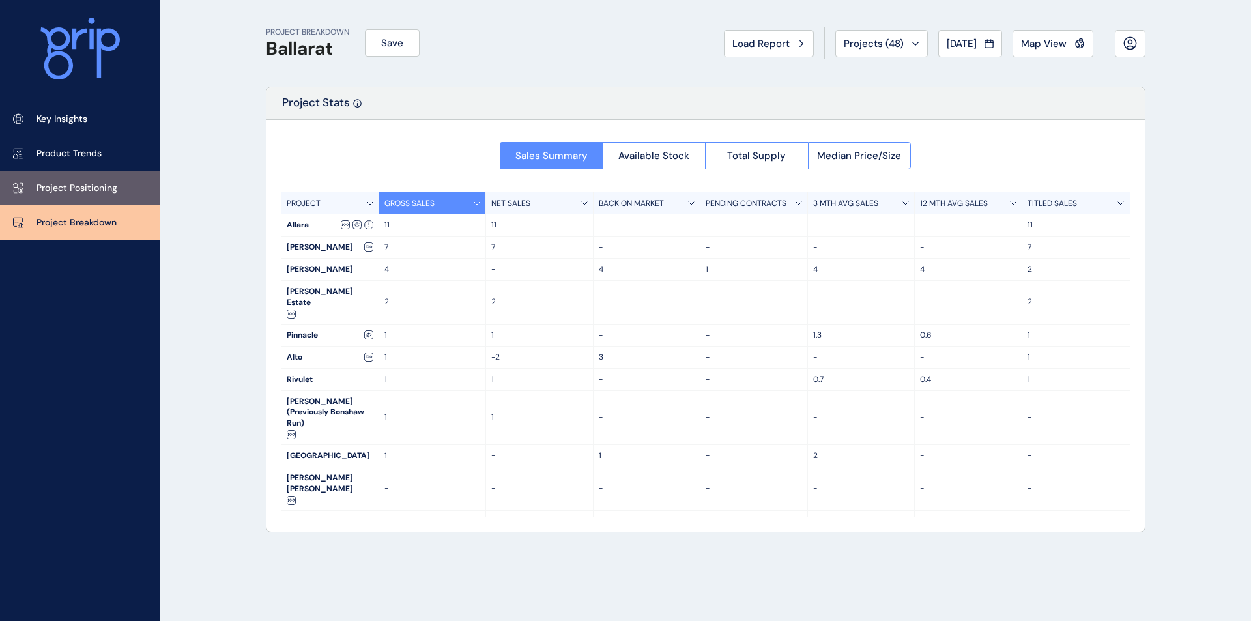
click at [71, 187] on p "Project Positioning" at bounding box center [76, 188] width 81 height 13
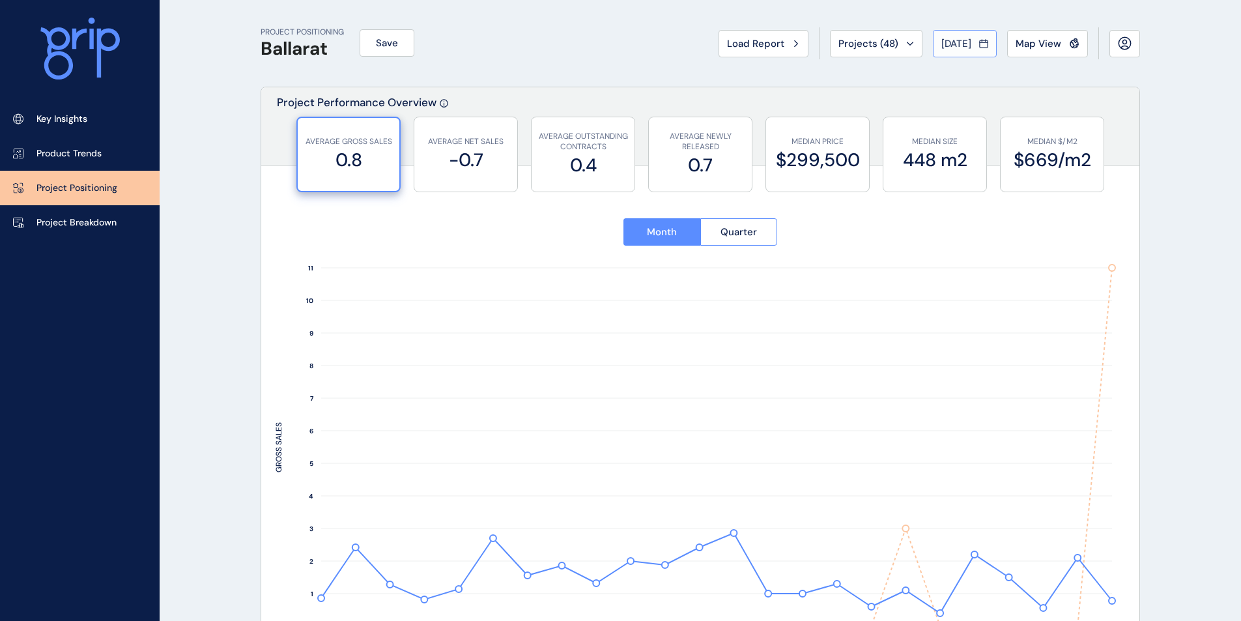
click at [962, 50] on span "[DATE]" at bounding box center [956, 43] width 30 height 13
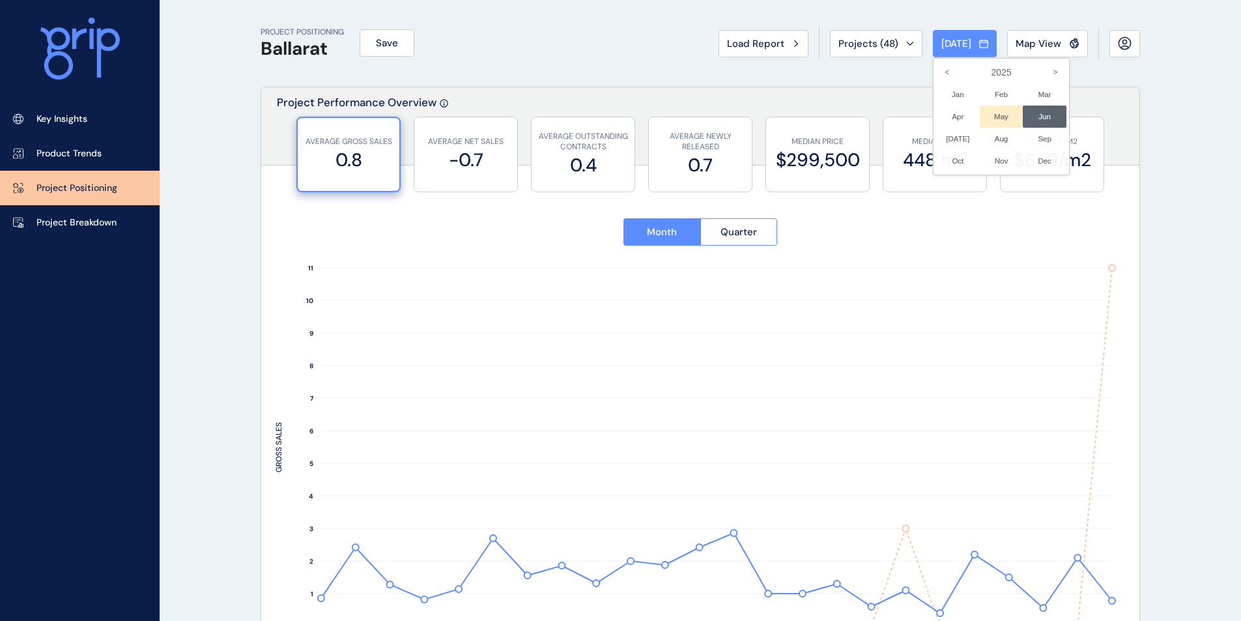
click at [989, 117] on li "May No report is available for this period. New months are usually published 5 …" at bounding box center [1002, 117] width 44 height 22
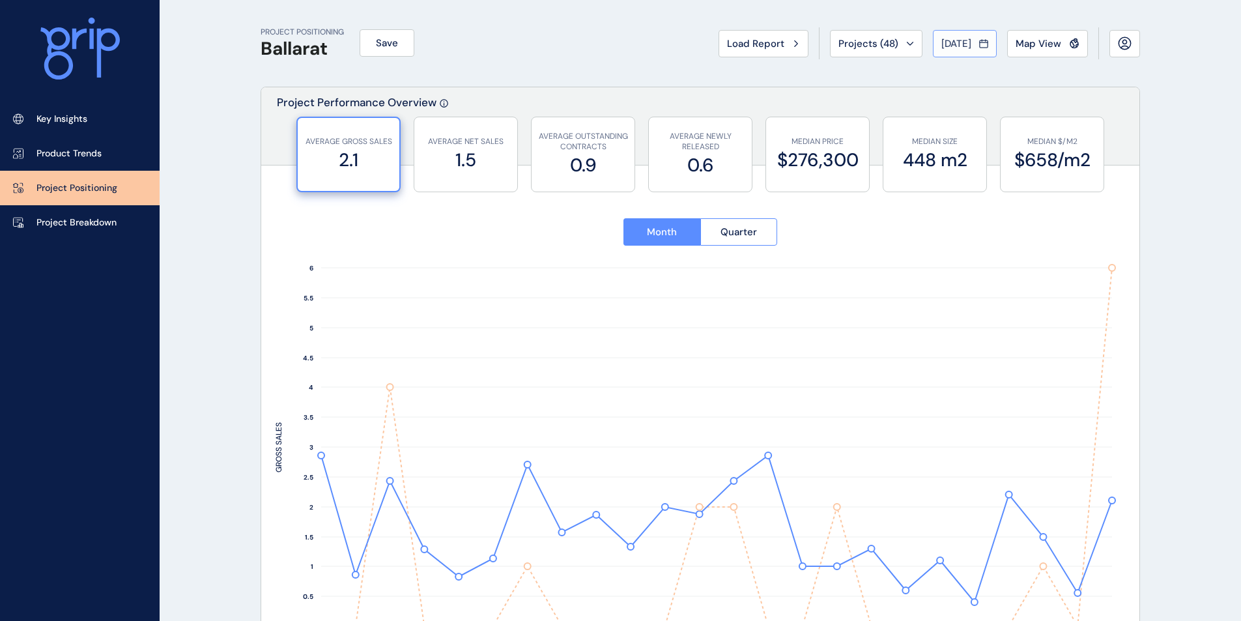
click at [943, 42] on span "[DATE]" at bounding box center [956, 43] width 30 height 13
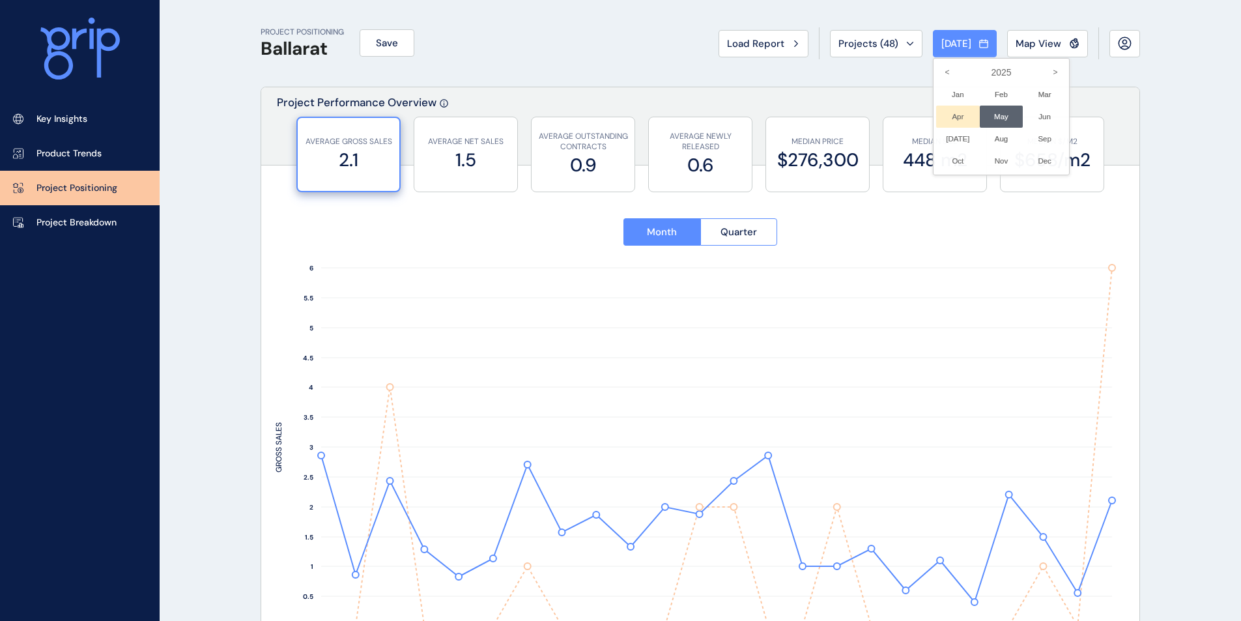
click at [948, 116] on li "Apr No report is available for this period. New months are usually published 5 …" at bounding box center [958, 117] width 44 height 22
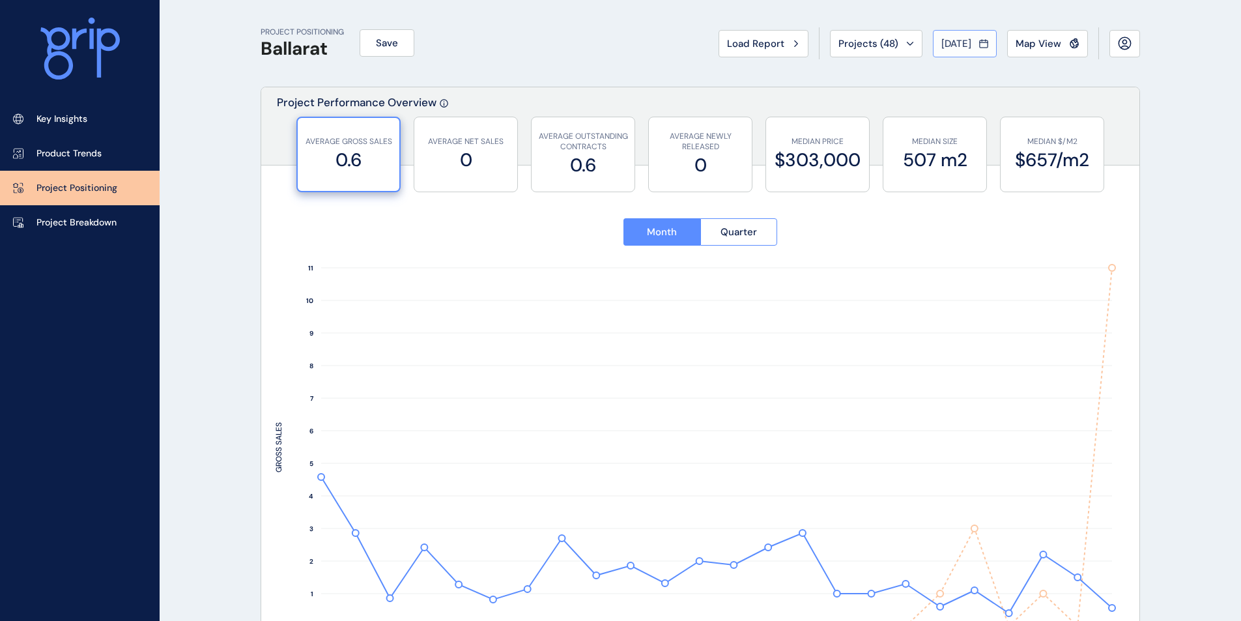
click at [955, 44] on span "[DATE]" at bounding box center [956, 43] width 30 height 13
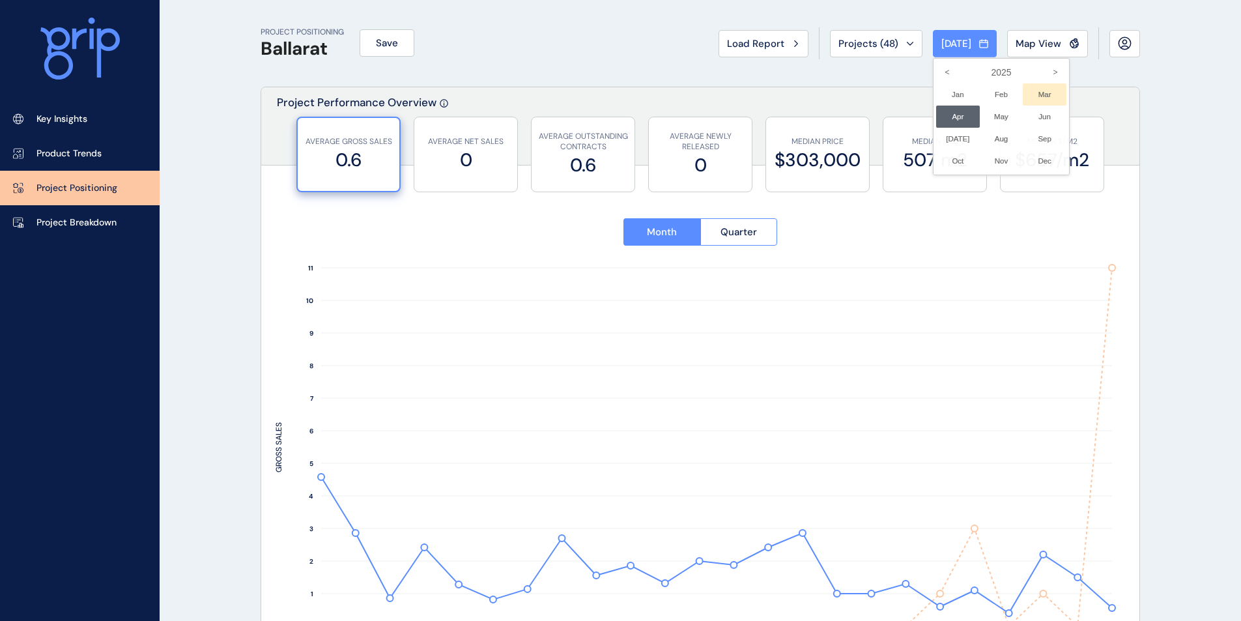
click at [1029, 98] on li "Mar No report is available for this period. New months are usually published 5 …" at bounding box center [1045, 94] width 44 height 22
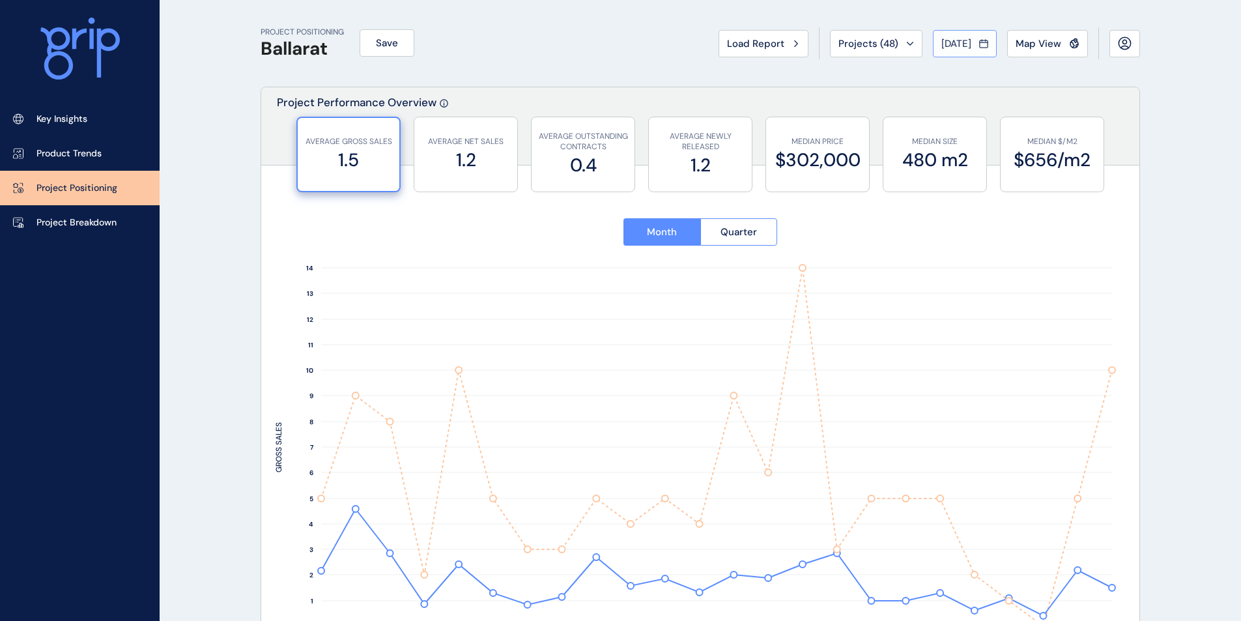
click at [946, 45] on span "[DATE]" at bounding box center [956, 43] width 30 height 13
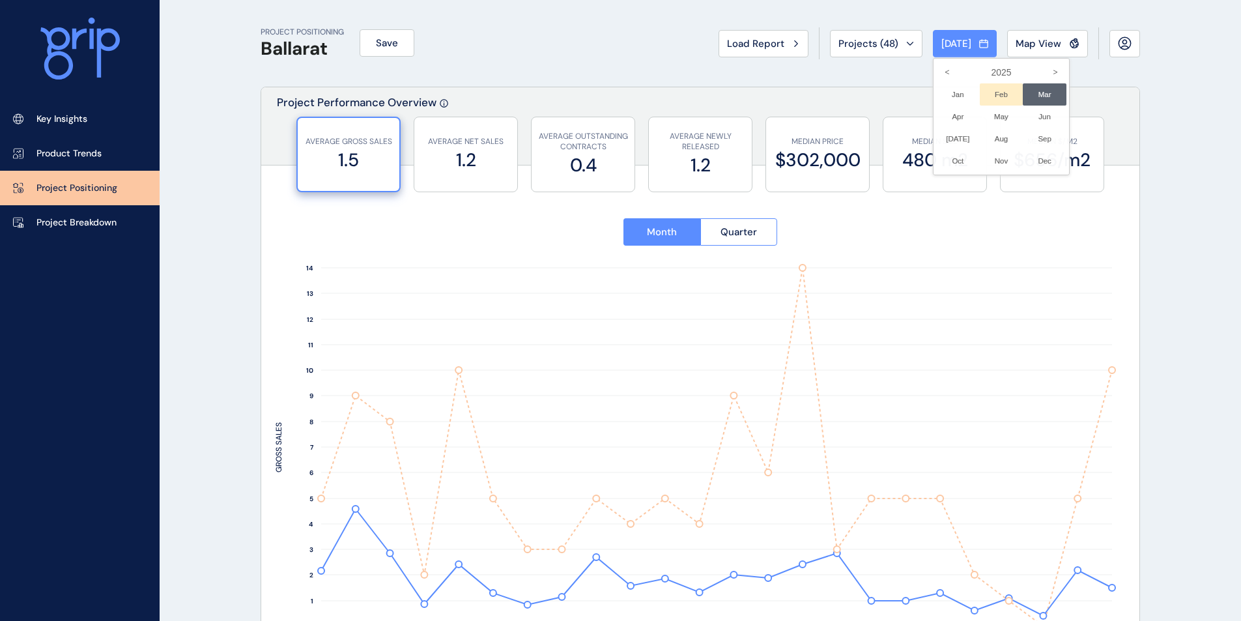
click at [986, 95] on li "Feb No report is available for this period. New months are usually published 5 …" at bounding box center [1002, 94] width 44 height 22
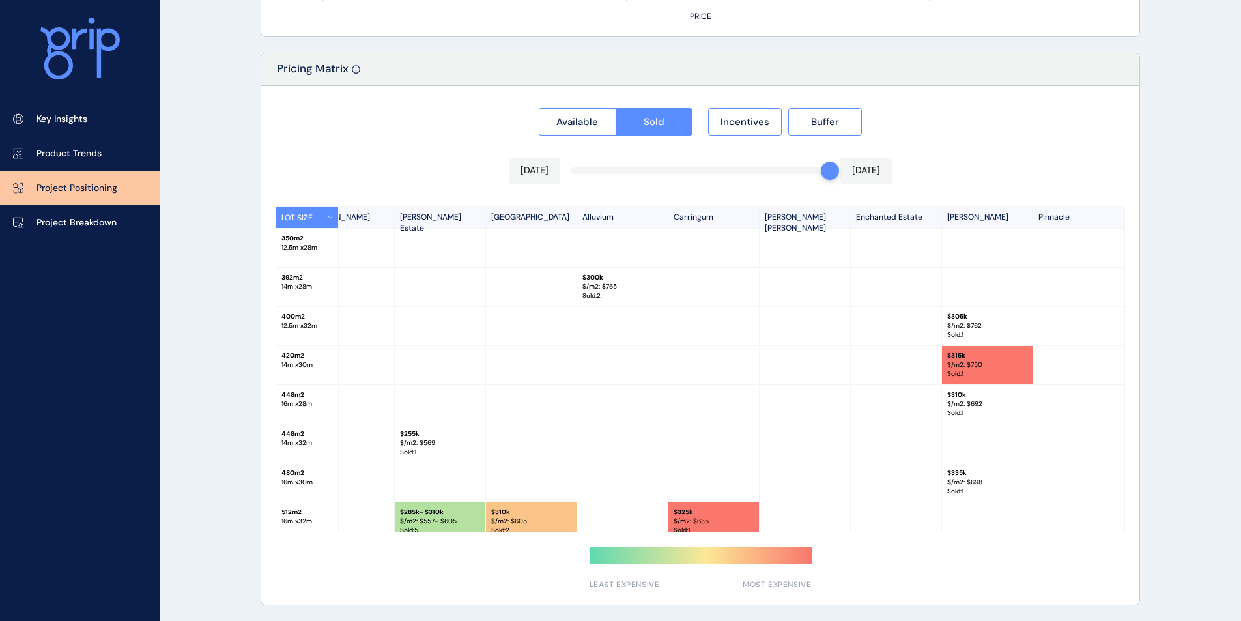
scroll to position [14, 126]
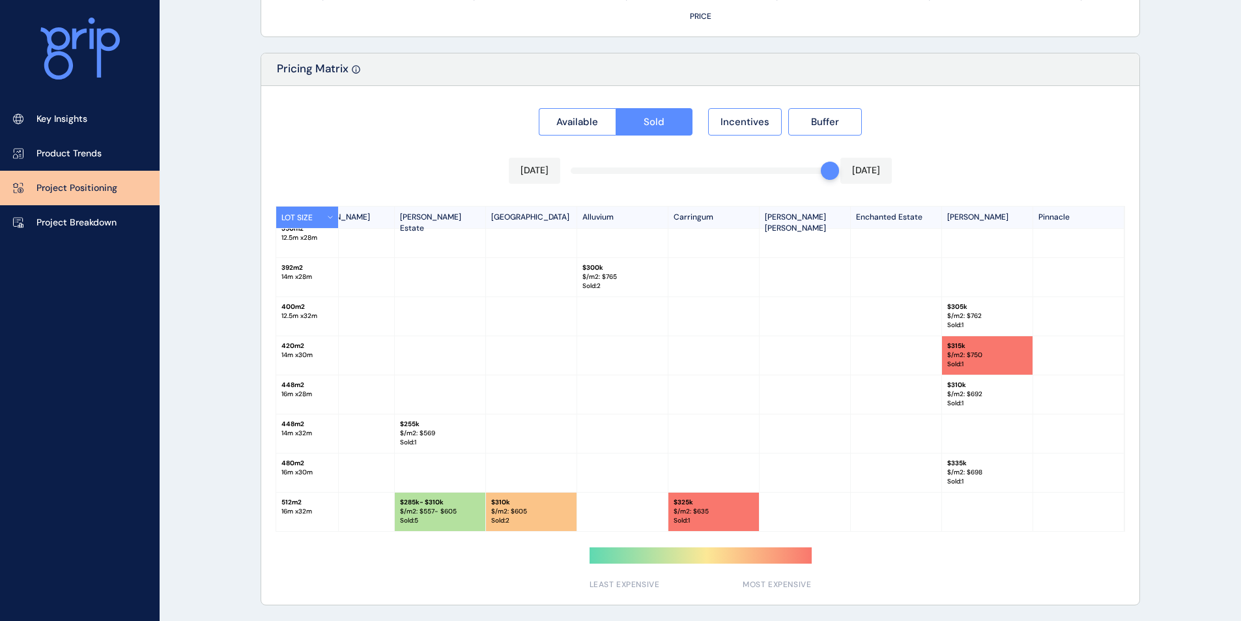
drag, startPoint x: 726, startPoint y: 527, endPoint x: 825, endPoint y: 526, distance: 98.4
click at [825, 526] on div "512 m2 16 m x 32 m $ 285k - $310k $/m2: $ 557 - $605 Sold : 5 $ 310k $/m2: $ 60…" at bounding box center [819, 511] width 1339 height 39
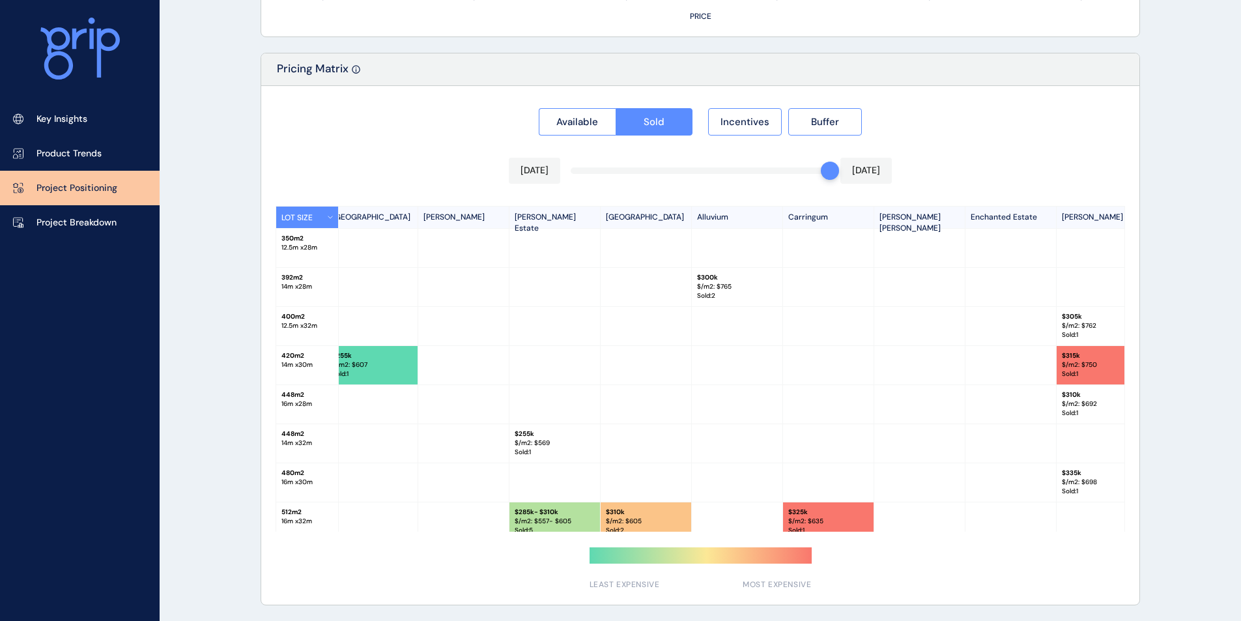
scroll to position [0, 0]
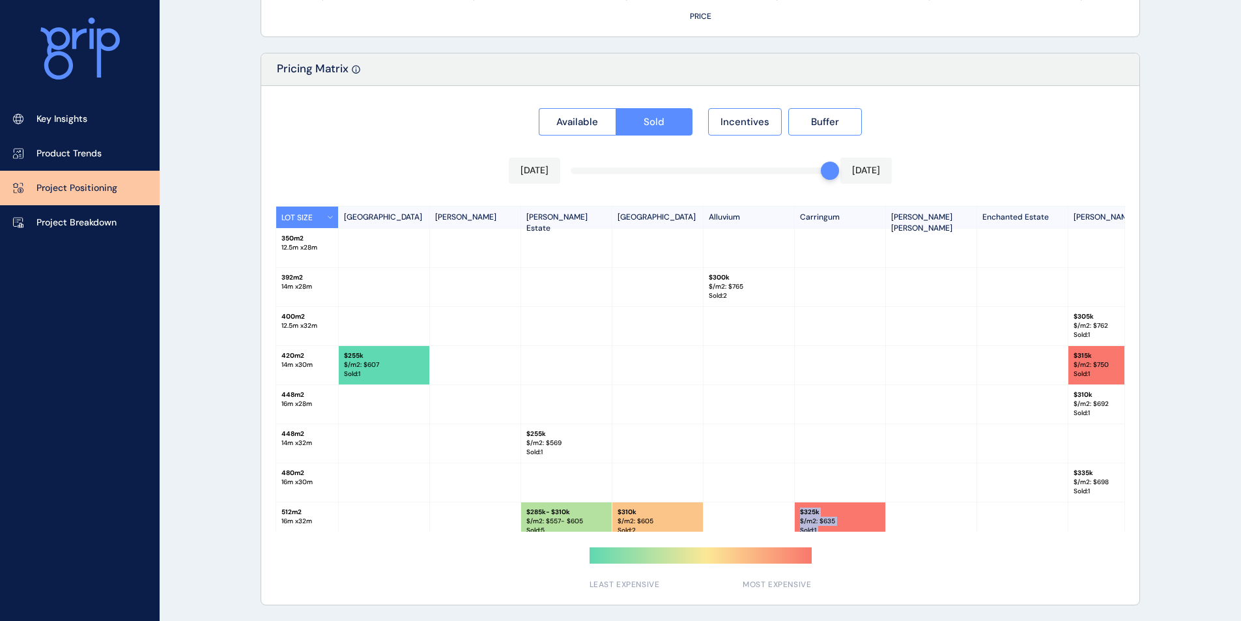
drag, startPoint x: 742, startPoint y: 527, endPoint x: 787, endPoint y: 532, distance: 45.2
click at [787, 532] on div "Available Sold Incentives Buffer Feb 2025 Feb 2025 LOT SIZE Providence Lucio We…" at bounding box center [700, 345] width 878 height 518
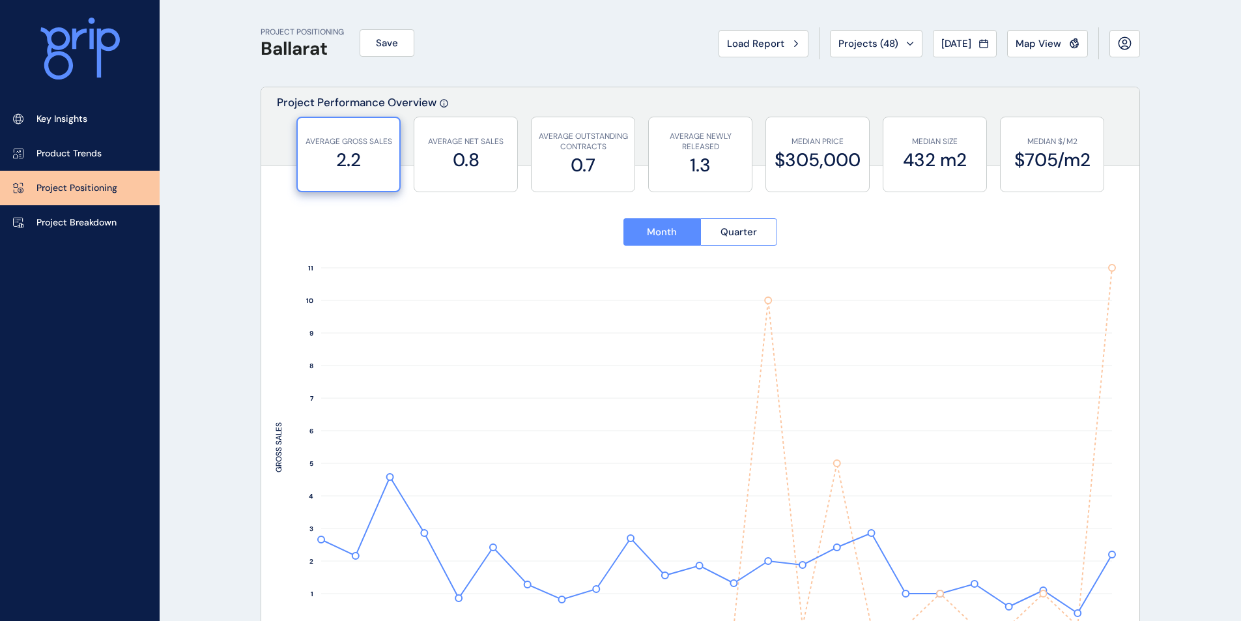
click at [952, 44] on span "[DATE]" at bounding box center [956, 43] width 30 height 13
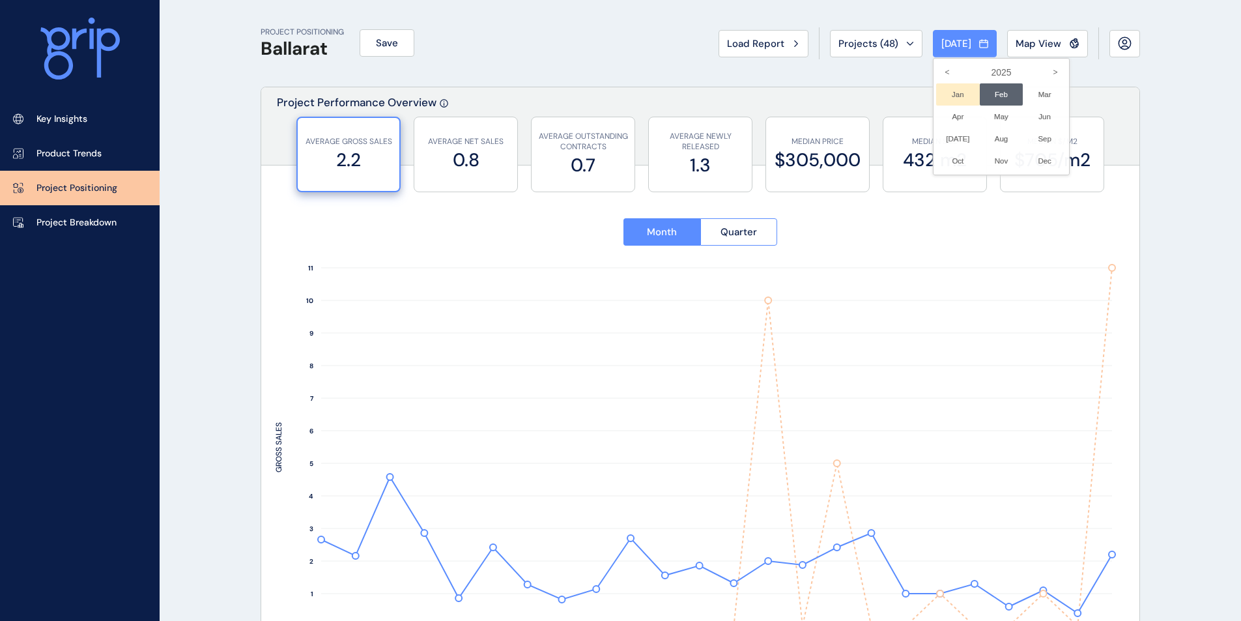
click at [948, 98] on li "Jan No report is available for this period. New months are usually published 5 …" at bounding box center [958, 94] width 44 height 22
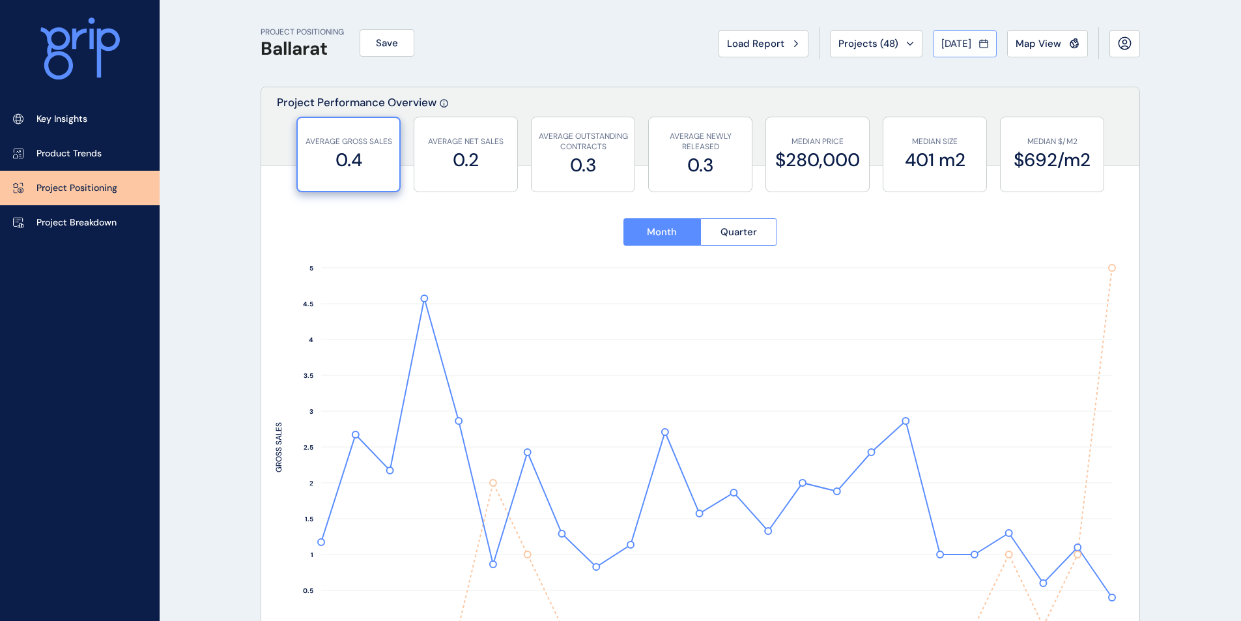
click at [958, 44] on span "[DATE]" at bounding box center [956, 43] width 30 height 13
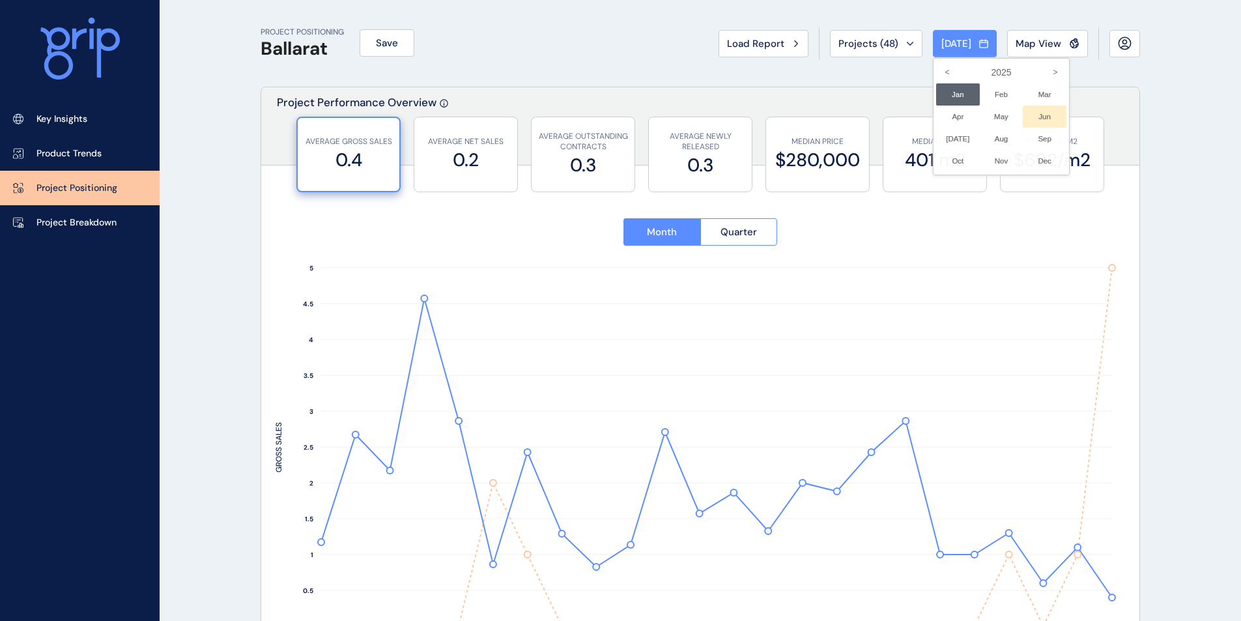
drag, startPoint x: 1035, startPoint y: 112, endPoint x: 1024, endPoint y: 118, distance: 12.5
click at [1035, 111] on li "Jun No report is available for this period. New months are usually published 5 …" at bounding box center [1045, 117] width 44 height 22
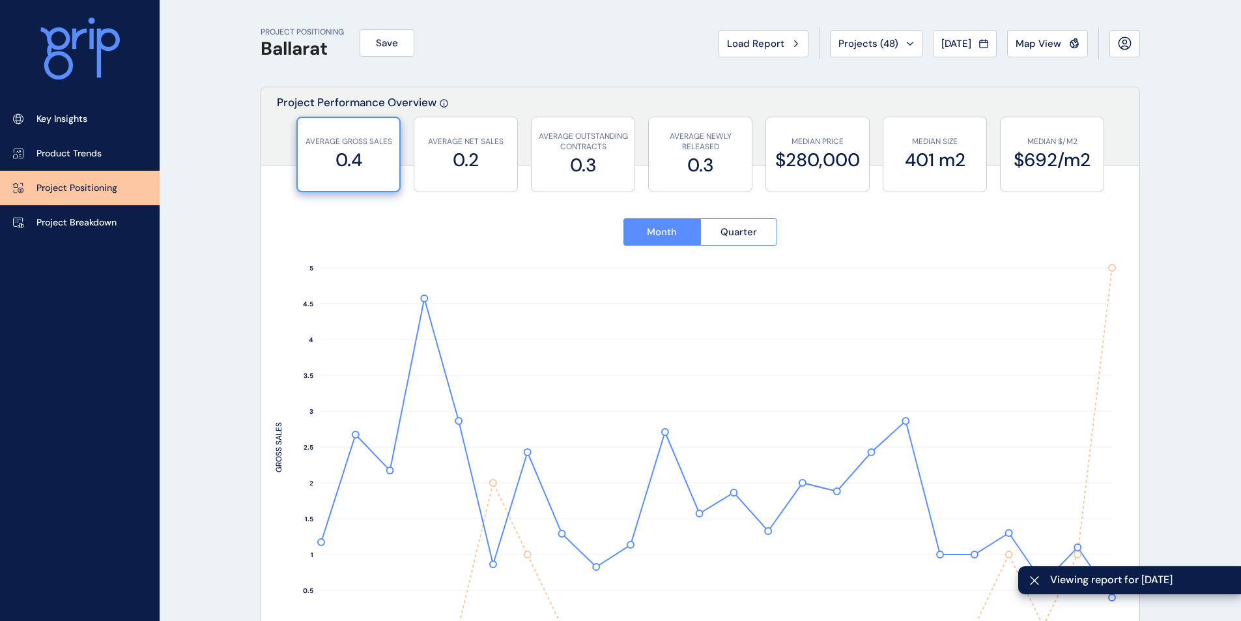
type input "******"
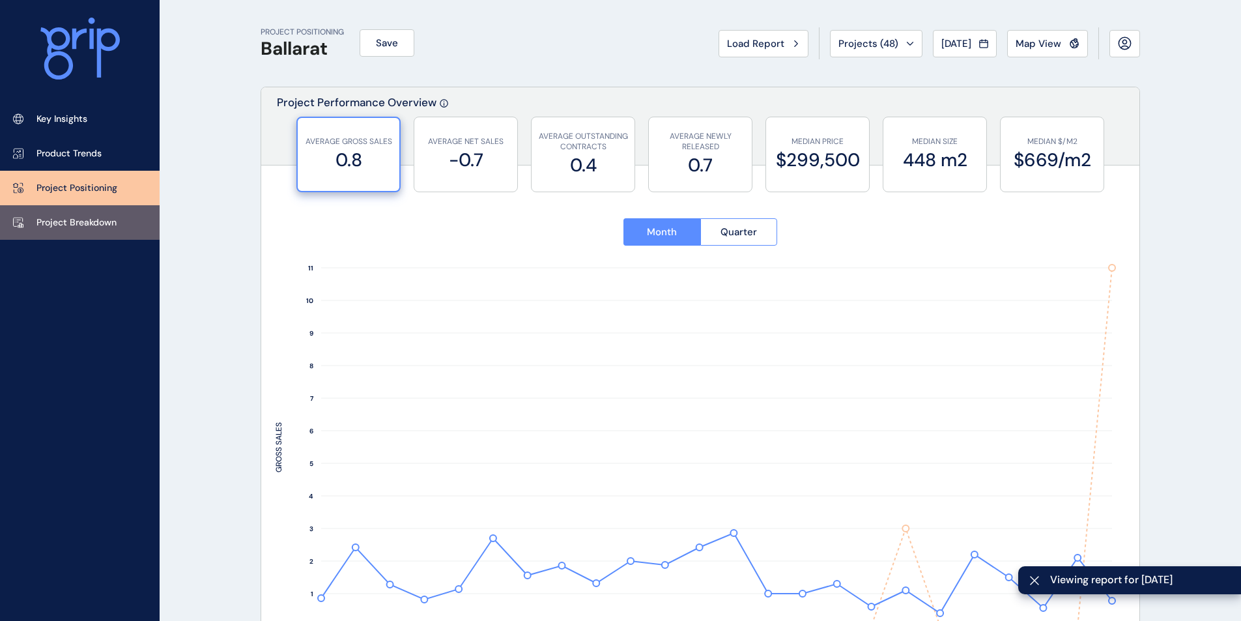
click at [73, 222] on p "Project Breakdown" at bounding box center [76, 222] width 80 height 13
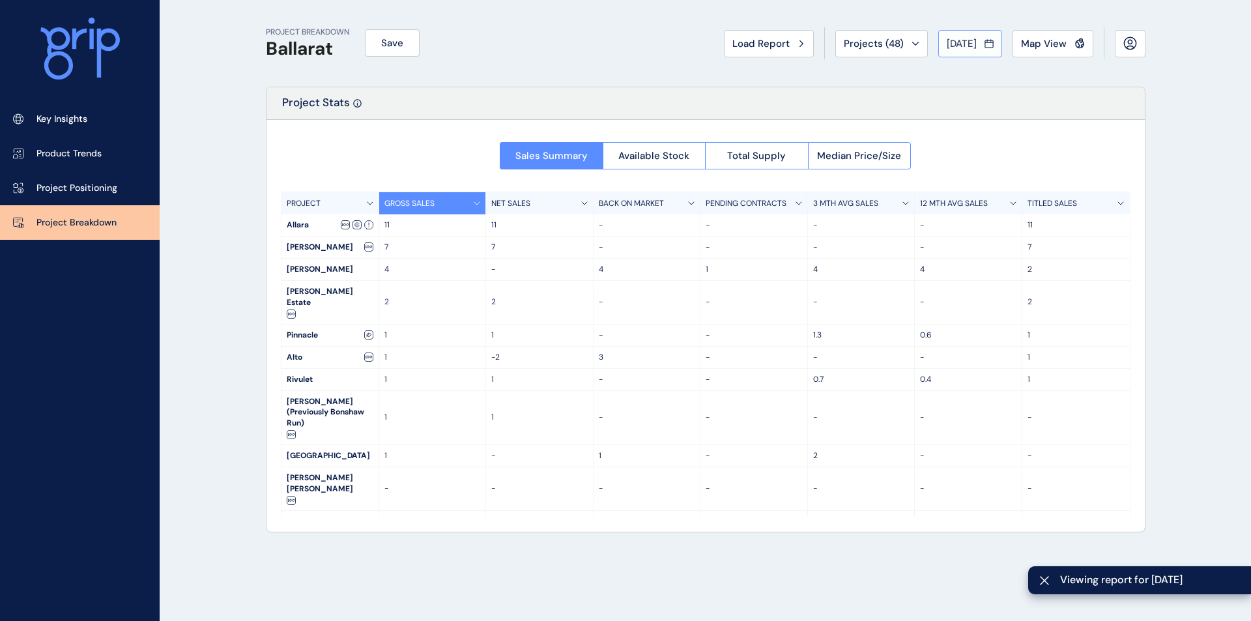
click at [978, 41] on div "[DATE]" at bounding box center [969, 43] width 47 height 13
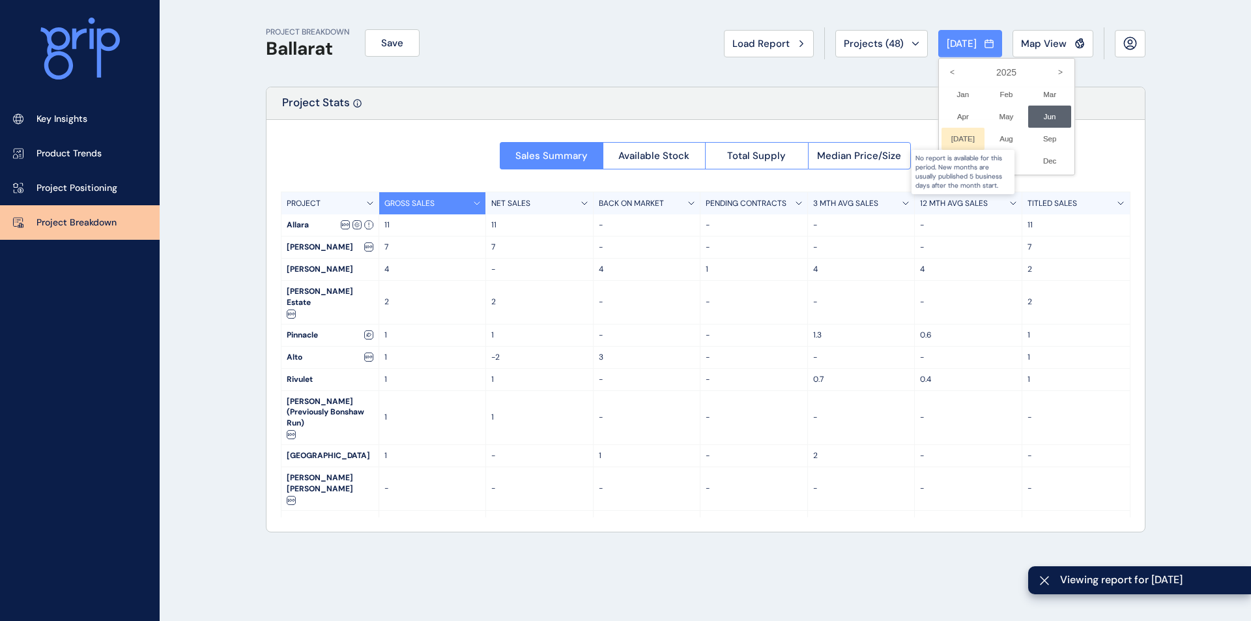
click at [948, 144] on div at bounding box center [963, 139] width 44 height 22
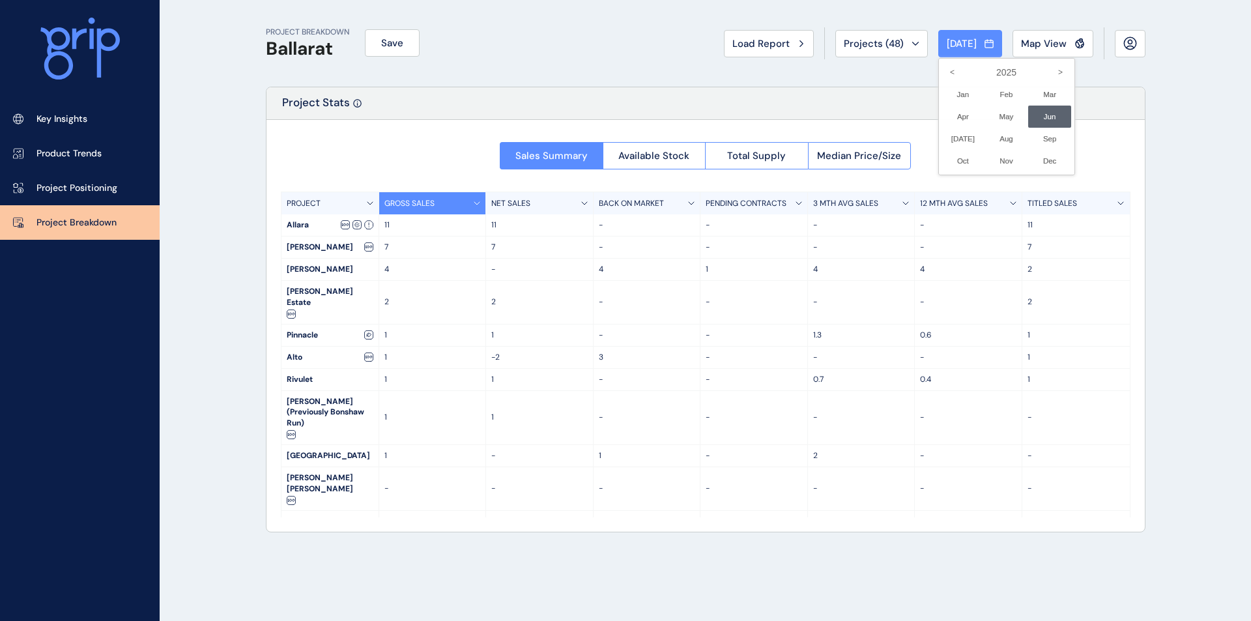
click at [606, 341] on div at bounding box center [625, 310] width 1251 height 621
click at [961, 48] on span "[DATE]" at bounding box center [961, 43] width 30 height 13
click at [993, 113] on li "May No report is available for this period. New months are usually published 5 …" at bounding box center [1006, 117] width 44 height 22
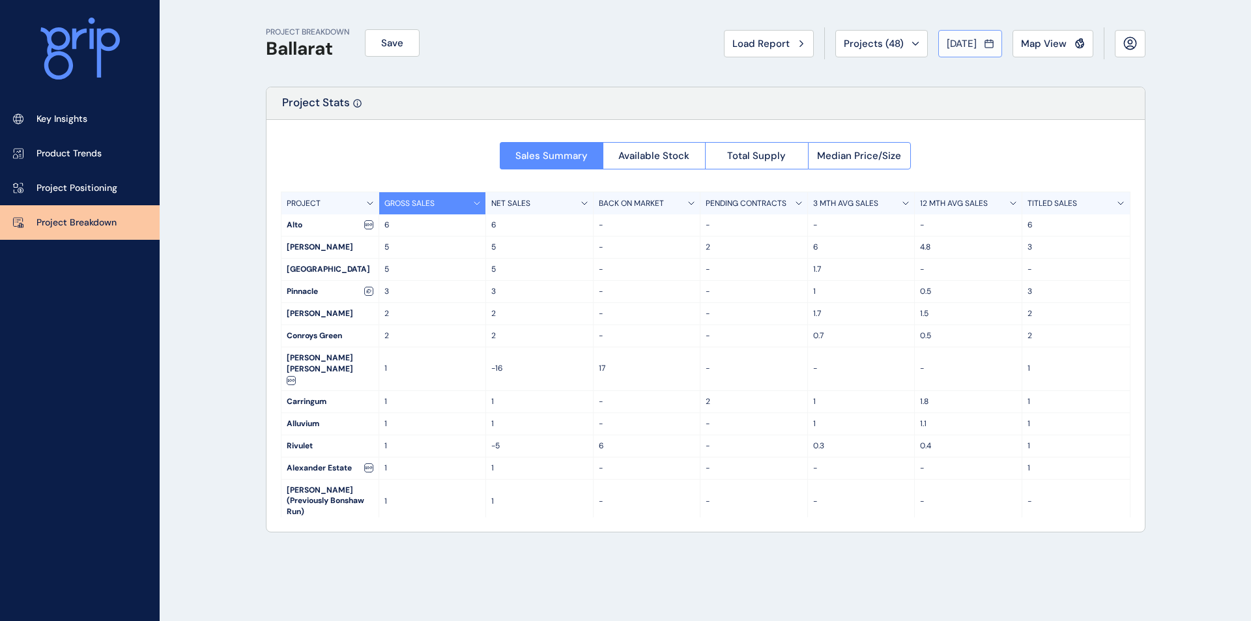
click at [946, 44] on span "[DATE]" at bounding box center [961, 43] width 30 height 13
click at [1032, 96] on li "Mar No report is available for this period. New months are usually published 5 …" at bounding box center [1050, 94] width 44 height 22
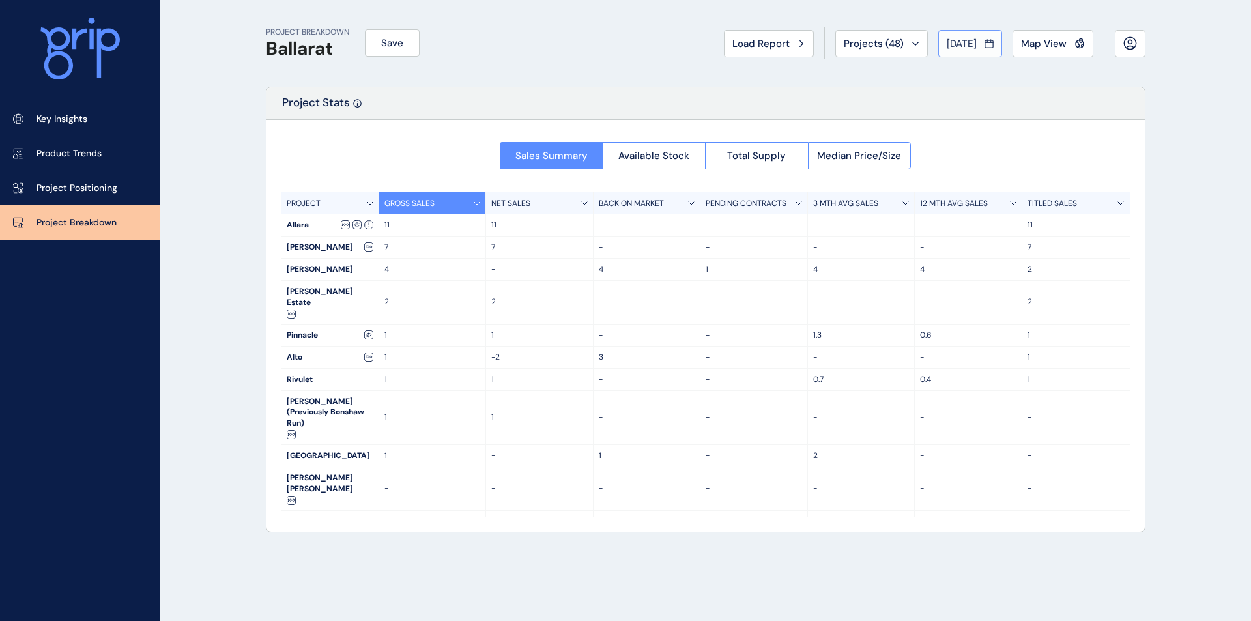
click at [972, 42] on span "[DATE]" at bounding box center [961, 43] width 30 height 13
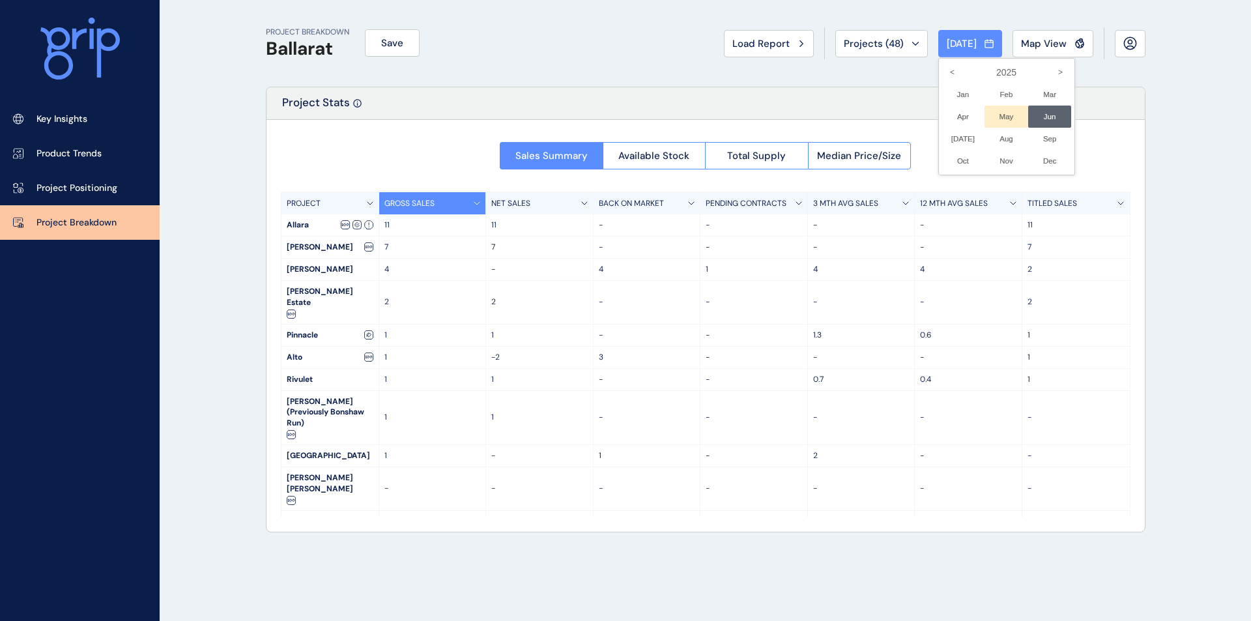
click at [991, 115] on li "May No report is available for this period. New months are usually published 5 …" at bounding box center [1006, 117] width 44 height 22
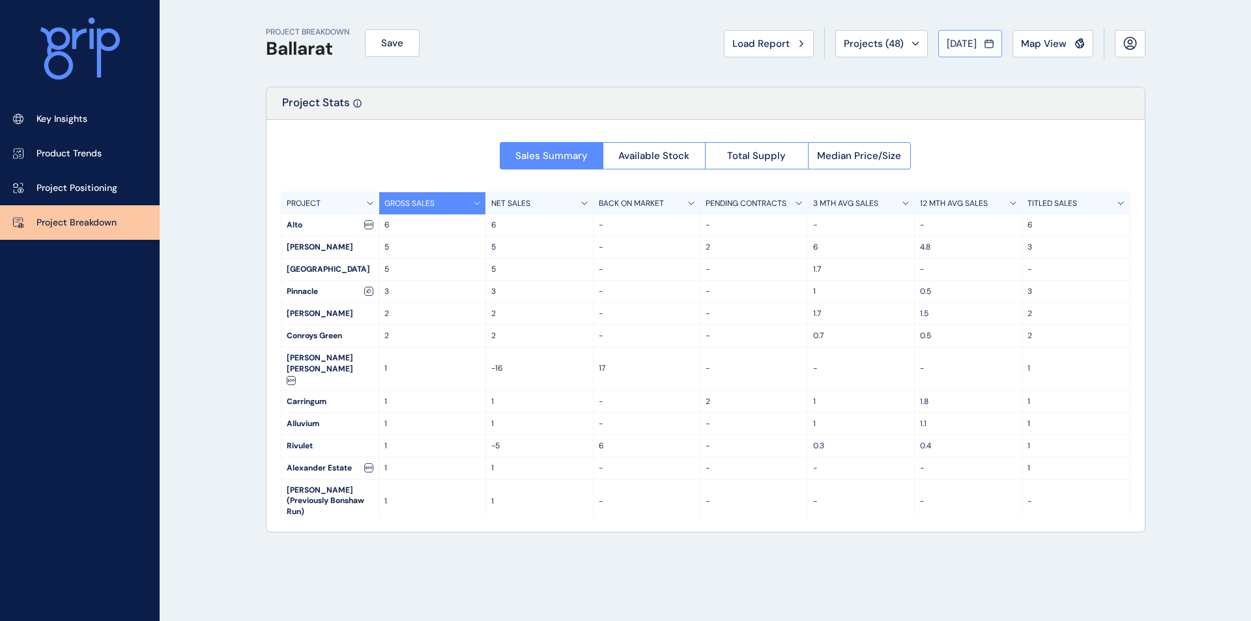
click at [954, 48] on span "[DATE]" at bounding box center [961, 43] width 30 height 13
click at [946, 117] on li "Apr No report is available for this period. New months are usually published 5 …" at bounding box center [963, 117] width 44 height 22
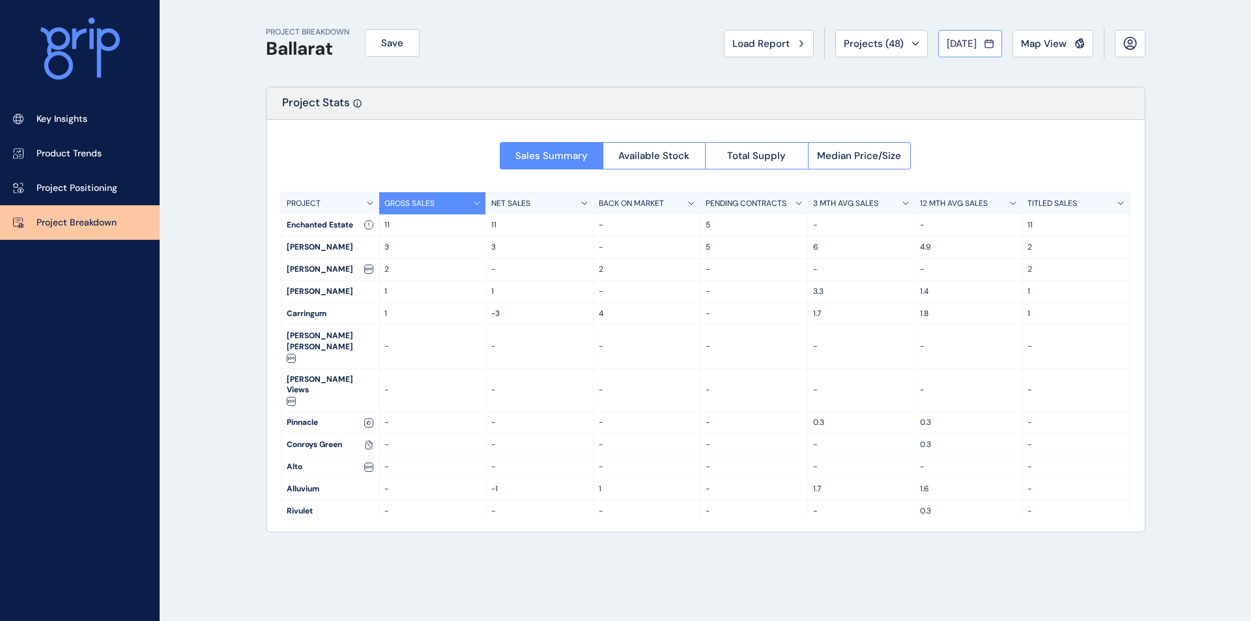
click at [971, 32] on button "[DATE]" at bounding box center [970, 43] width 64 height 27
click at [1036, 95] on li "Mar No report is available for this period. New months are usually published 5 …" at bounding box center [1050, 94] width 44 height 22
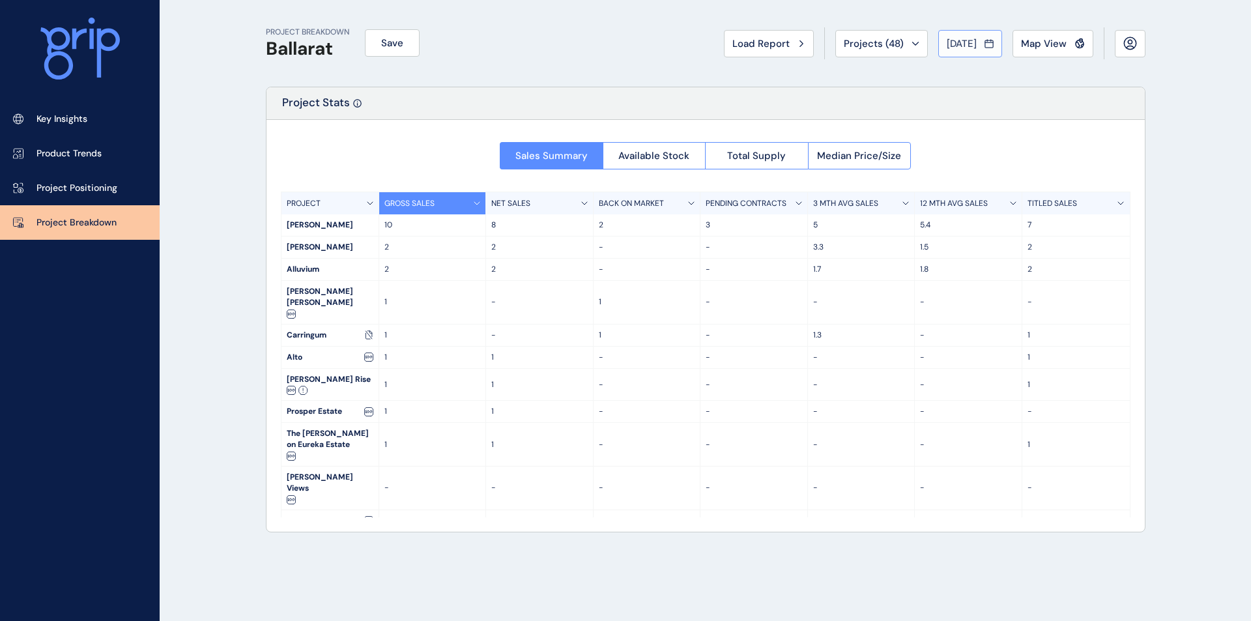
click at [963, 38] on span "[DATE]" at bounding box center [961, 43] width 30 height 13
click at [991, 97] on li "Feb No report is available for this period. New months are usually published 5 …" at bounding box center [1006, 94] width 44 height 22
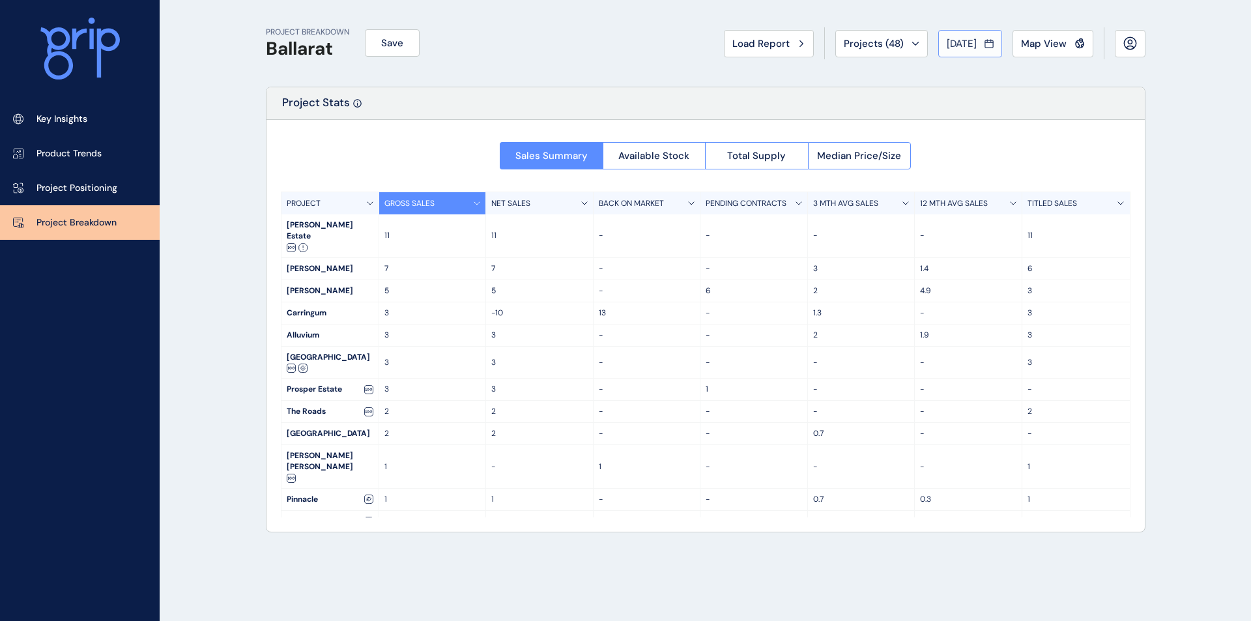
click at [968, 47] on span "[DATE]" at bounding box center [961, 43] width 30 height 13
click at [951, 100] on li "Jan No report is available for this period. New months are usually published 5 …" at bounding box center [963, 94] width 44 height 22
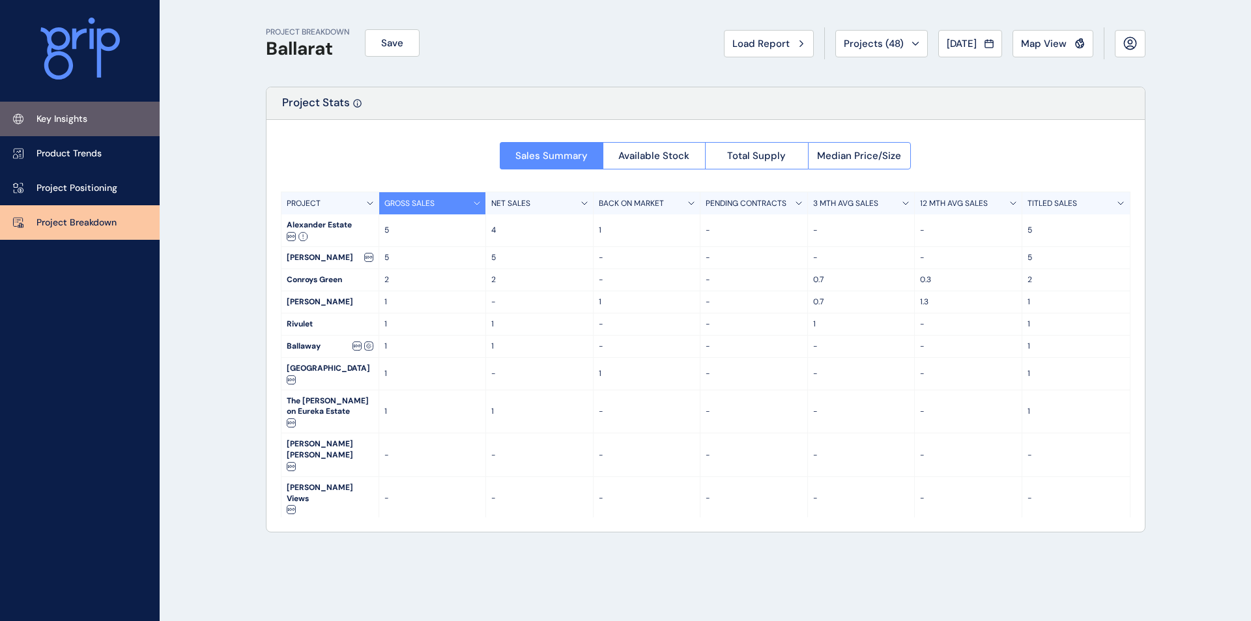
click at [69, 125] on p "Key Insights" at bounding box center [61, 119] width 51 height 13
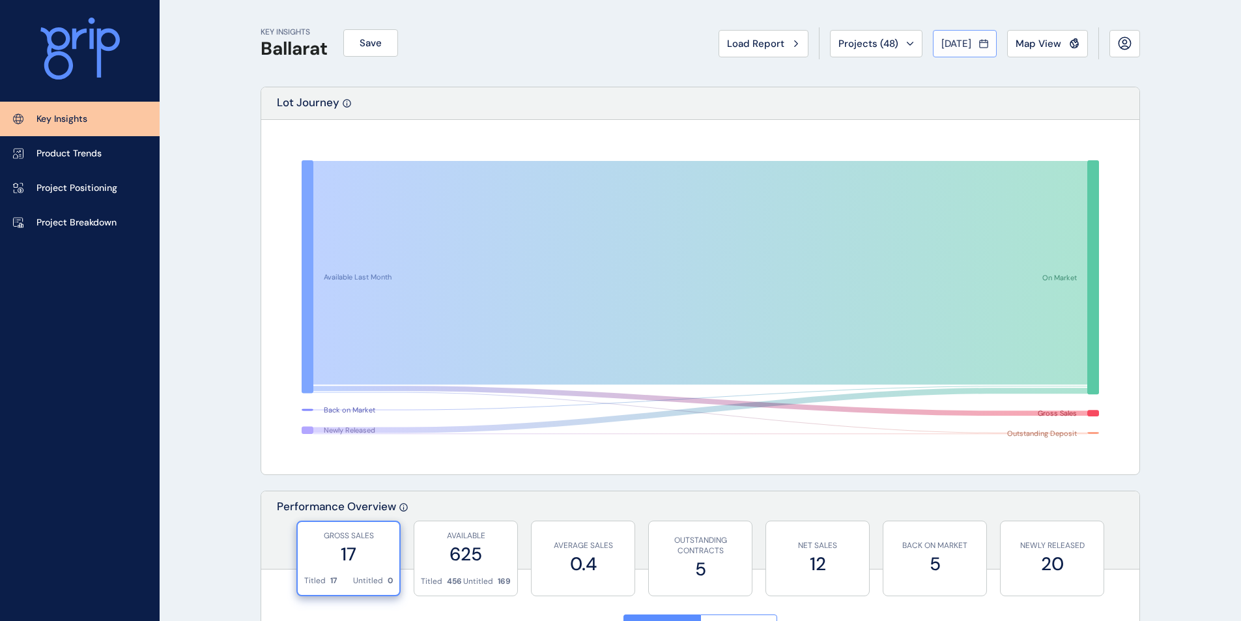
click at [952, 46] on span "[DATE]" at bounding box center [956, 43] width 30 height 13
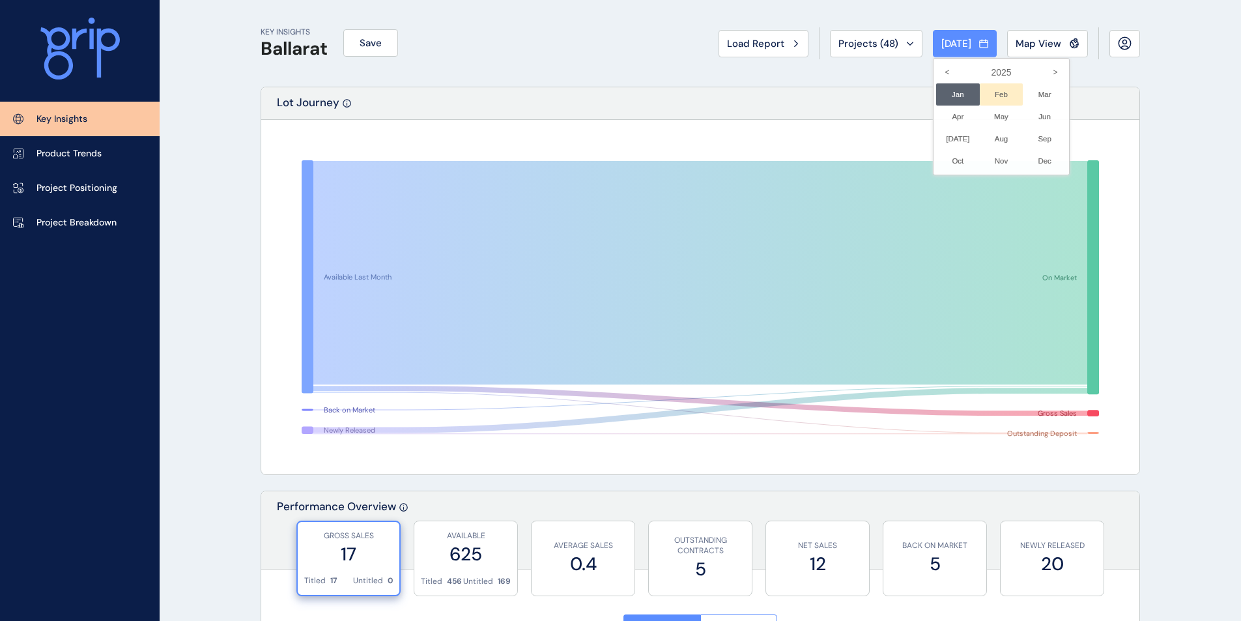
click at [989, 90] on li "Feb No report is available for this period. New months are usually published 5 …" at bounding box center [1002, 94] width 44 height 22
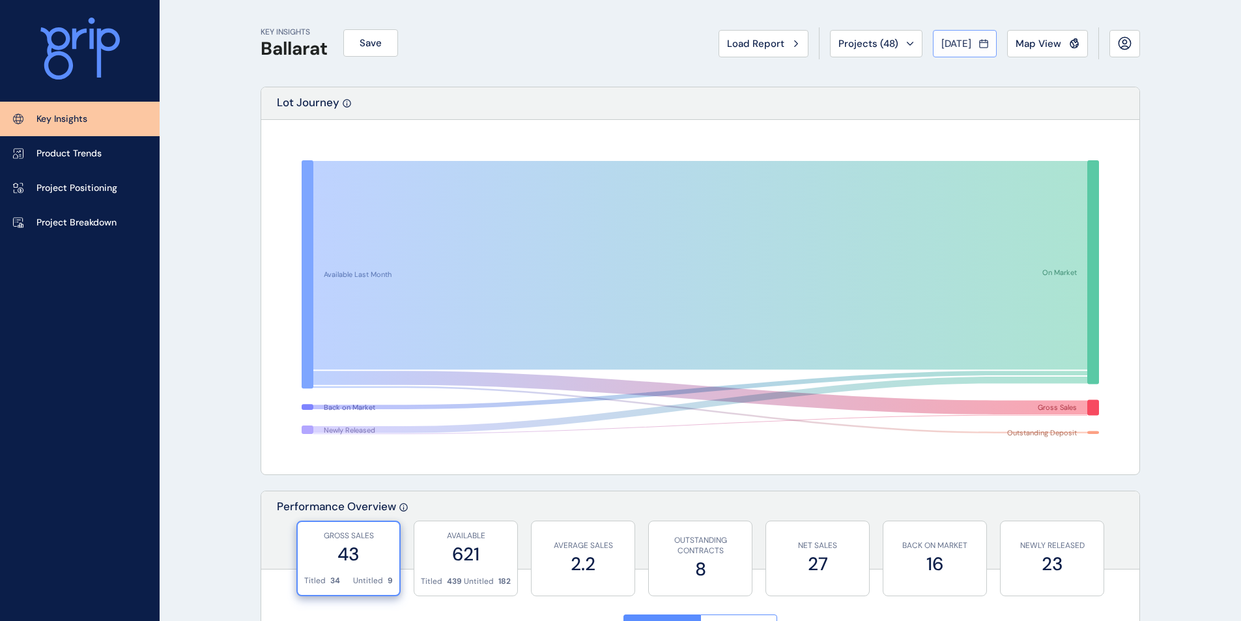
click at [943, 44] on span "[DATE]" at bounding box center [956, 43] width 30 height 13
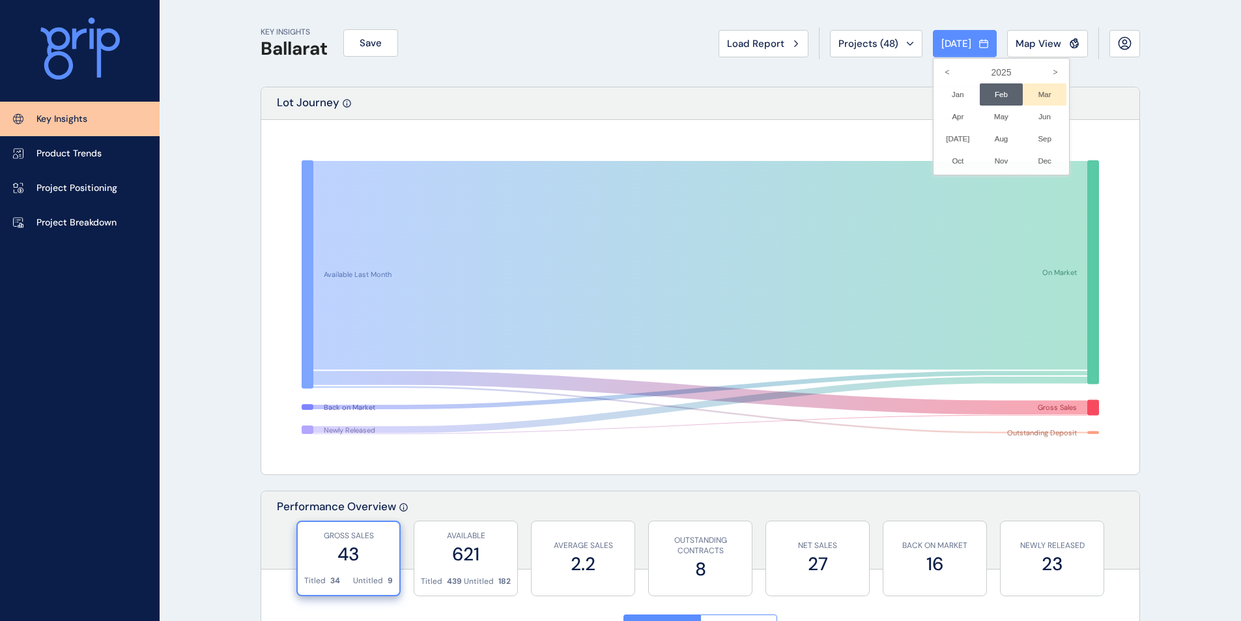
click at [1029, 91] on li "Mar No report is available for this period. New months are usually published 5 …" at bounding box center [1045, 94] width 44 height 22
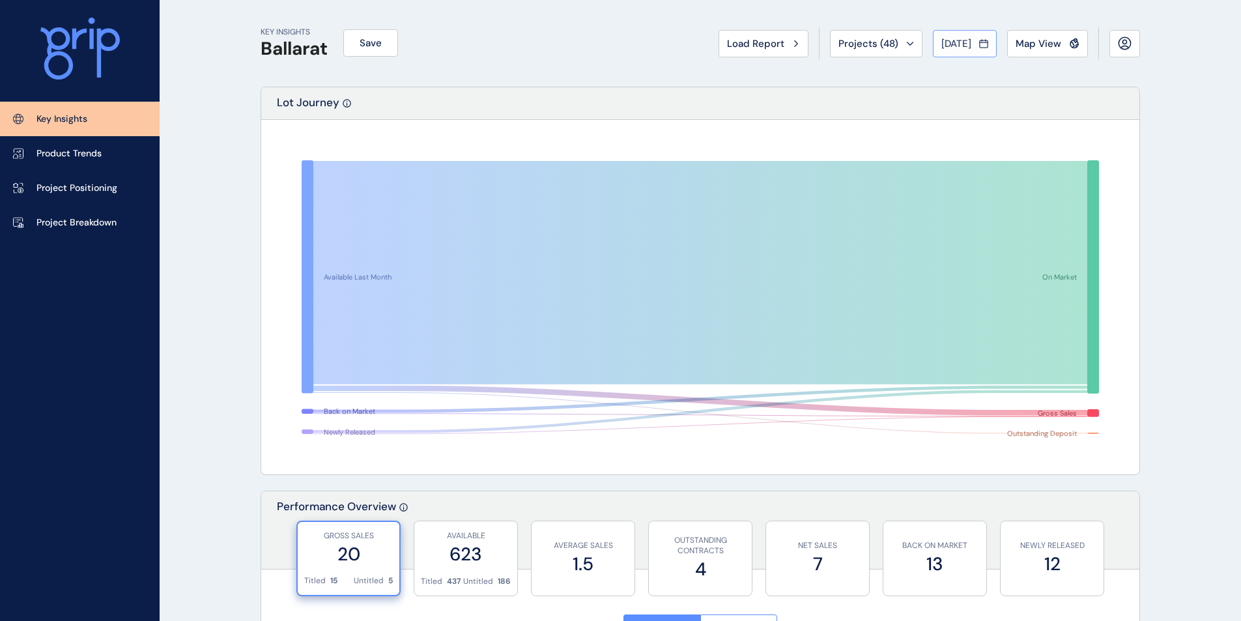
click at [959, 42] on span "[DATE]" at bounding box center [956, 43] width 30 height 13
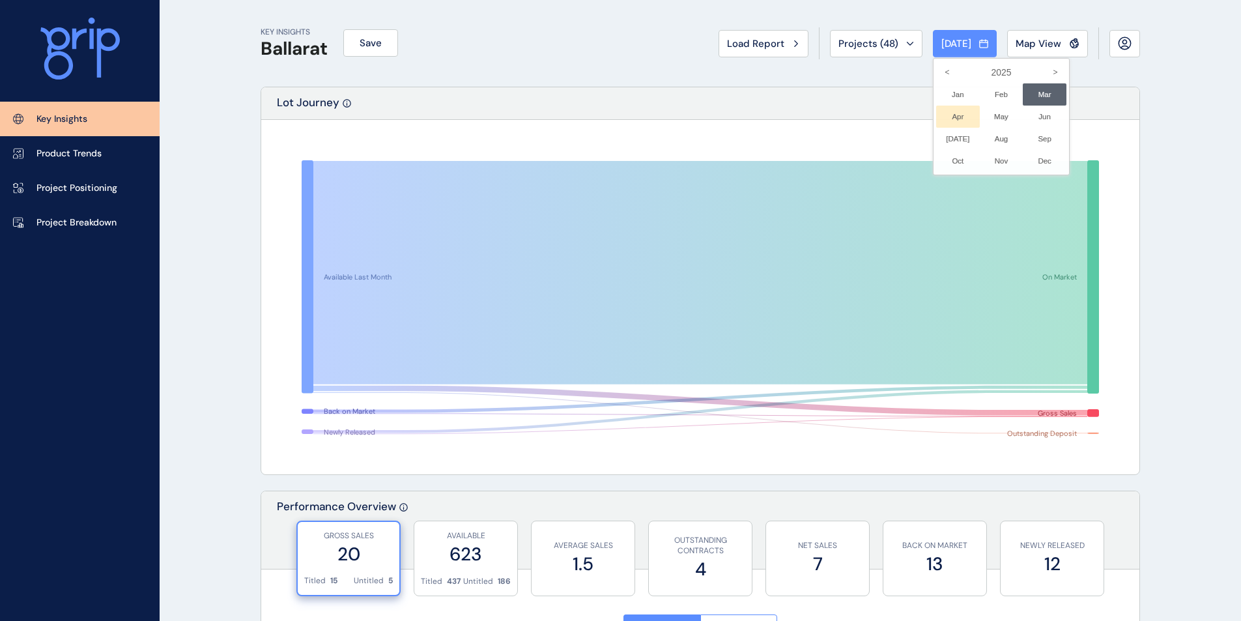
click at [944, 115] on li "Apr No report is available for this period. New months are usually published 5 …" at bounding box center [958, 117] width 44 height 22
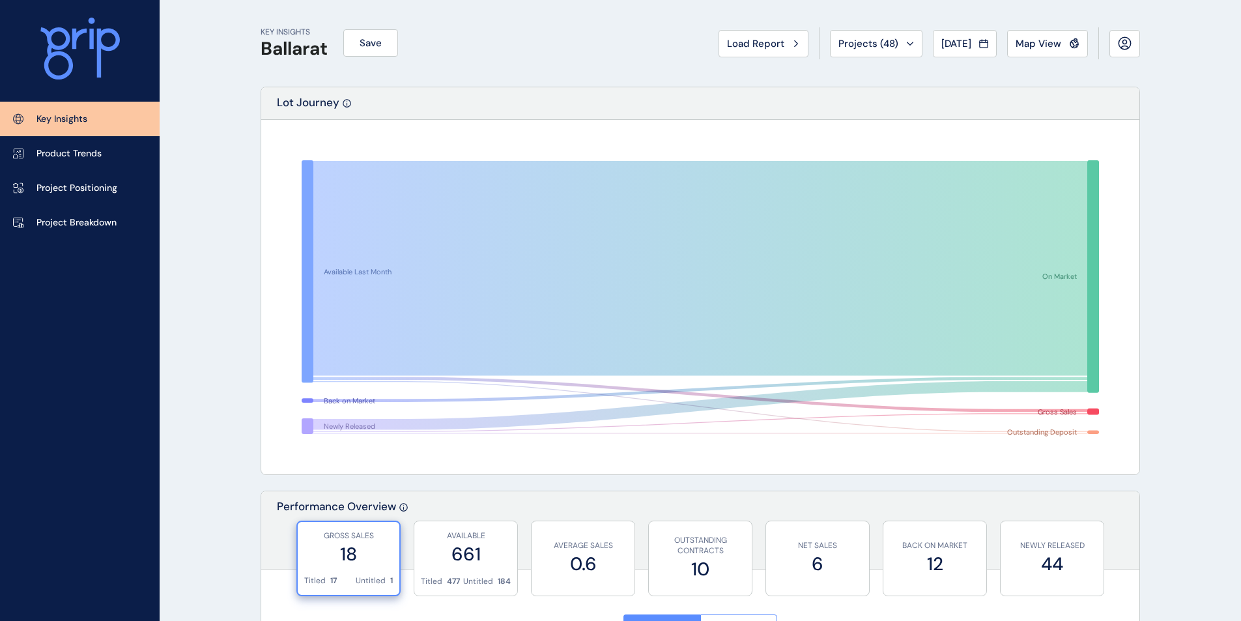
click at [967, 41] on span "[DATE]" at bounding box center [956, 43] width 30 height 13
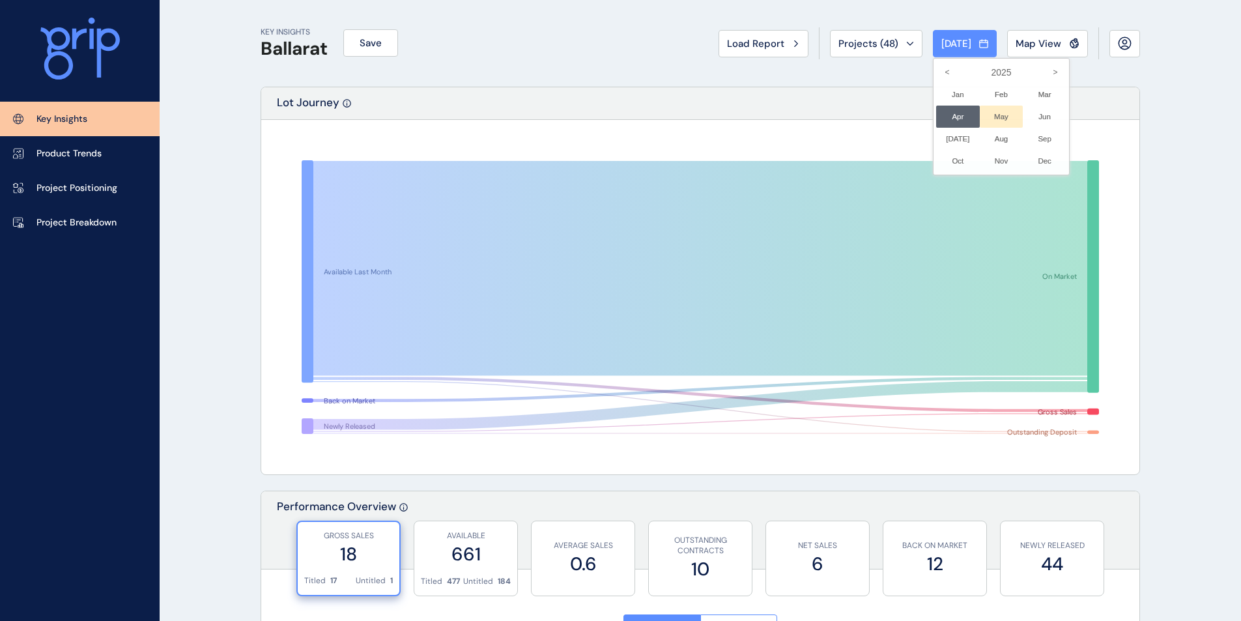
drag, startPoint x: 988, startPoint y: 114, endPoint x: 997, endPoint y: 113, distance: 8.5
click at [987, 114] on li "May No report is available for this period. New months are usually published 5 …" at bounding box center [1002, 117] width 44 height 22
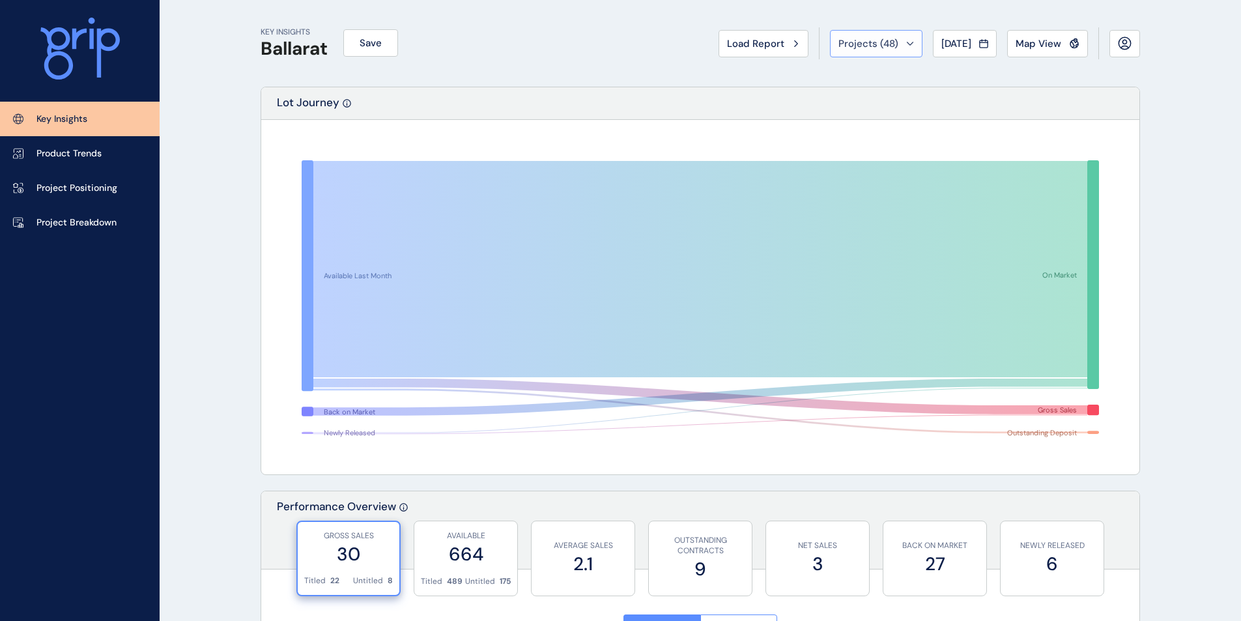
click at [863, 44] on span "Projects ( 48 )" at bounding box center [868, 43] width 60 height 13
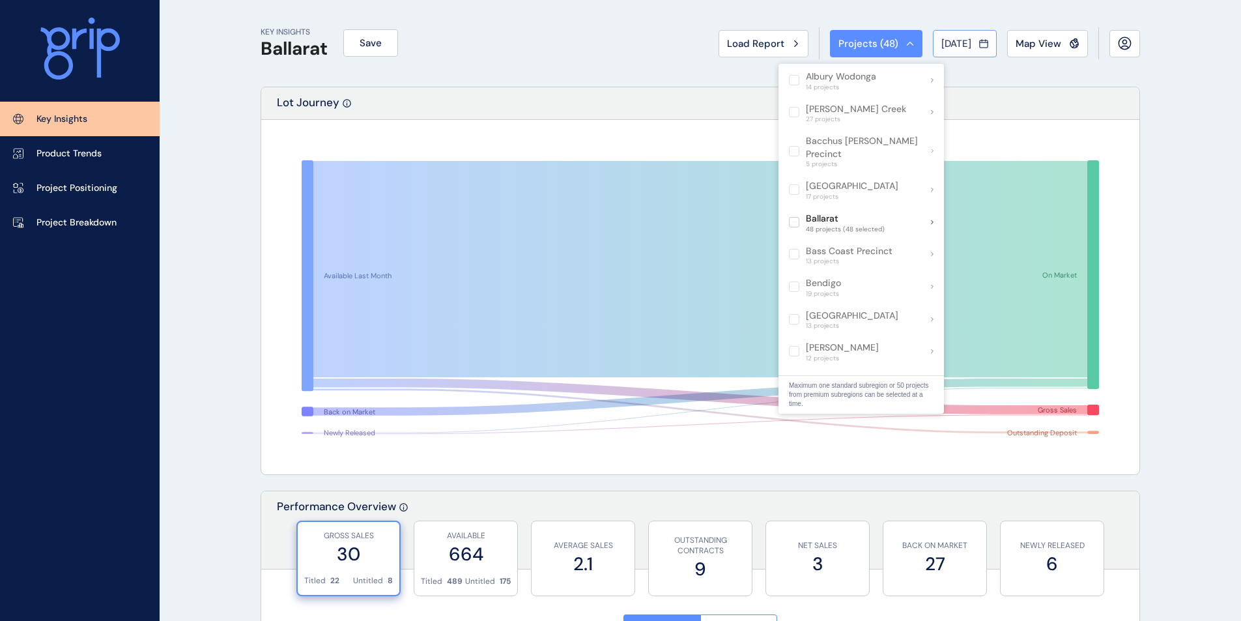
click at [964, 38] on span "[DATE]" at bounding box center [956, 43] width 30 height 13
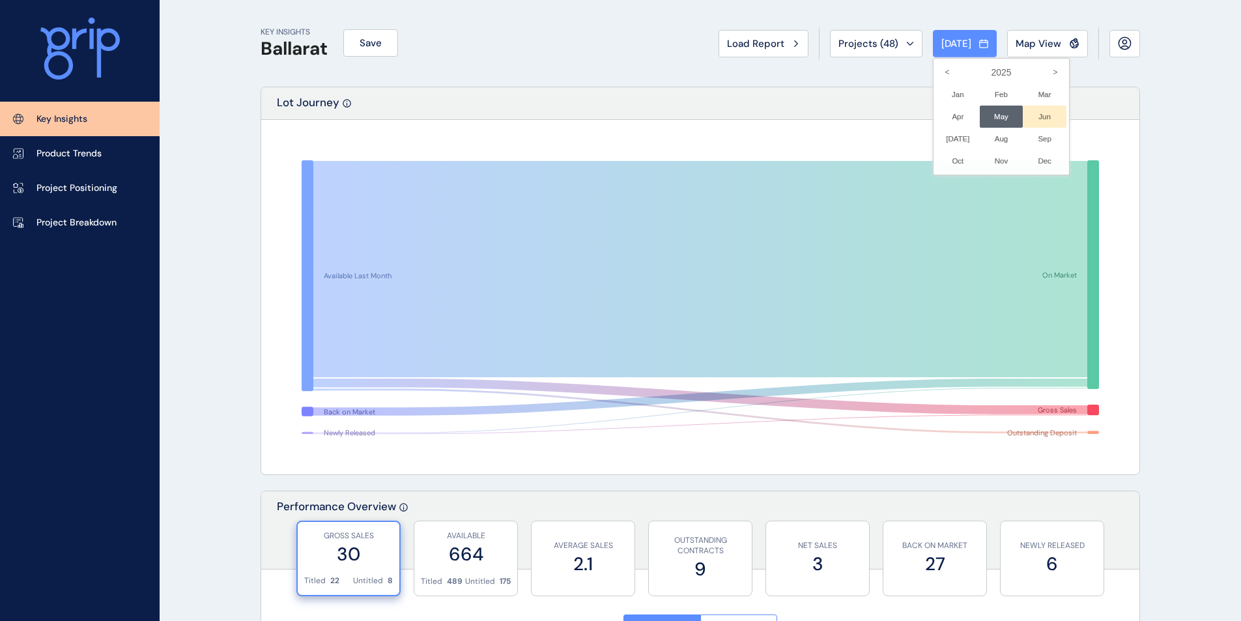
click at [1032, 117] on li "Jun No report is available for this period. New months are usually published 5 …" at bounding box center [1045, 117] width 44 height 22
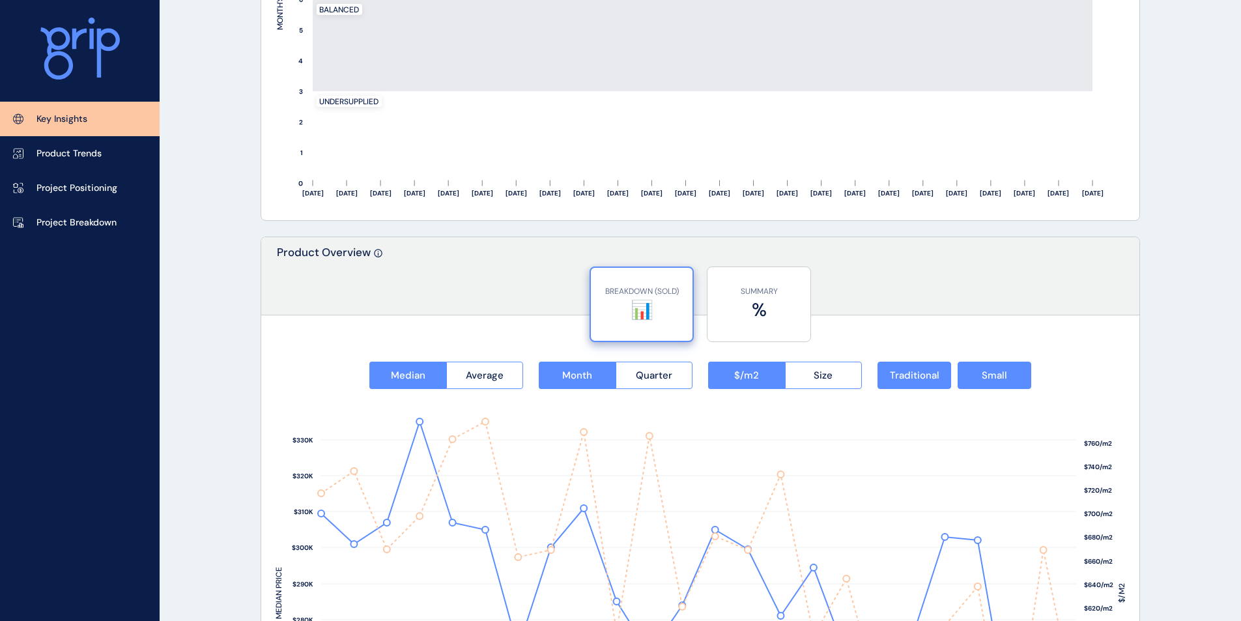
scroll to position [1427, 0]
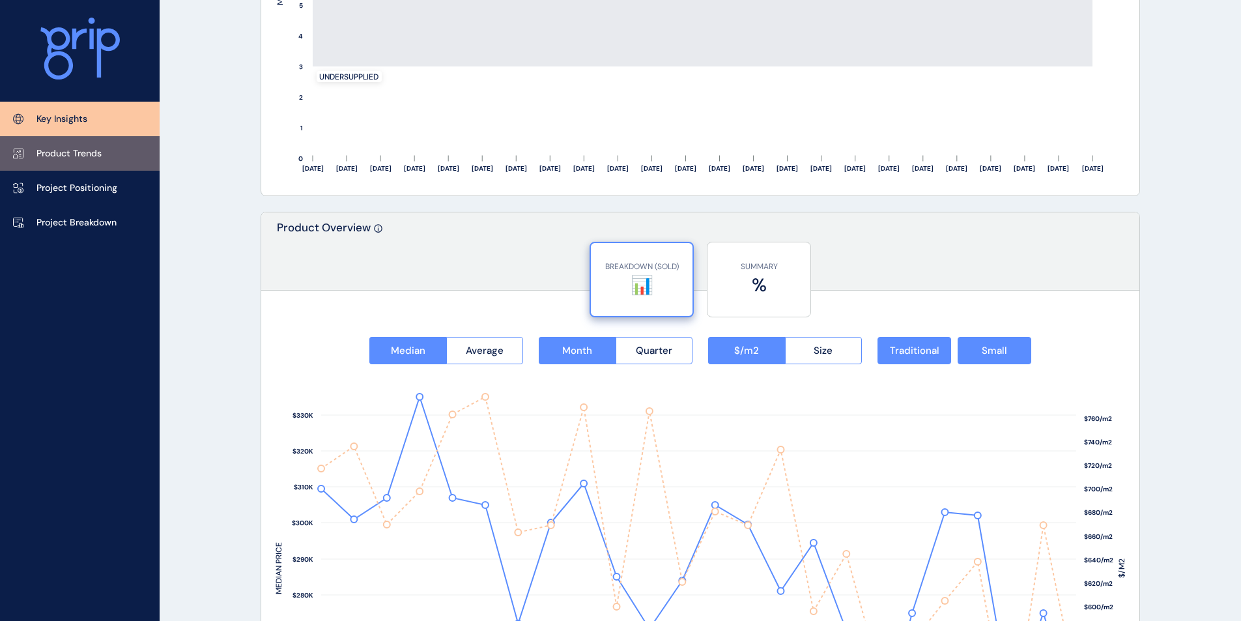
click at [76, 154] on p "Product Trends" at bounding box center [68, 153] width 65 height 13
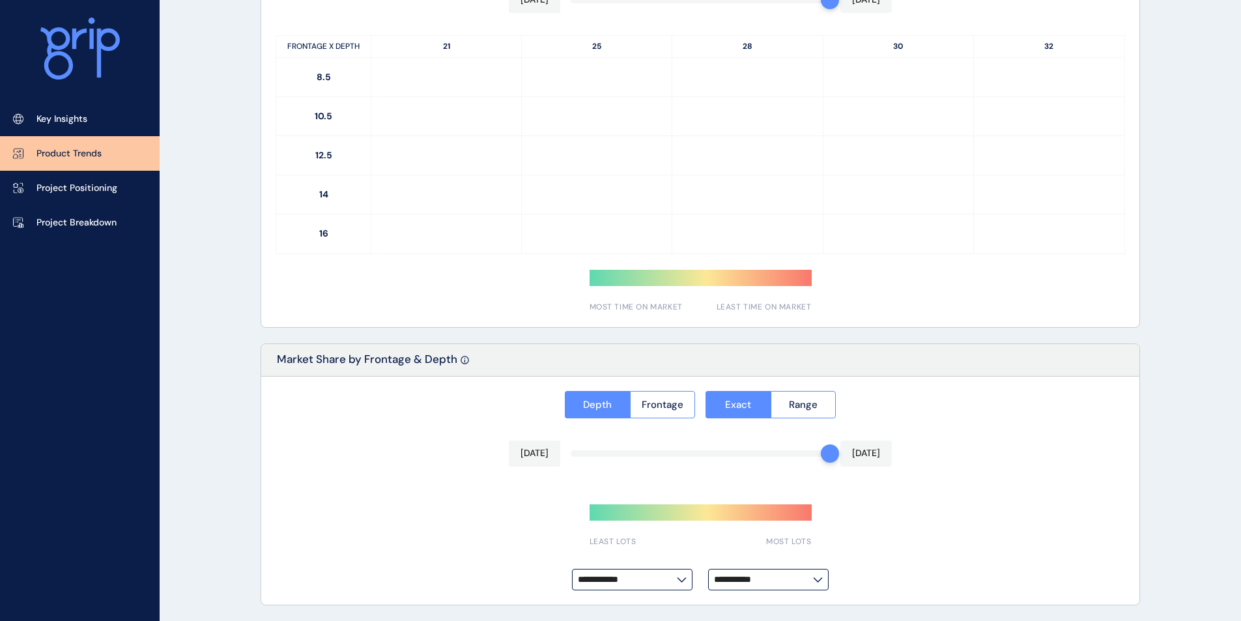
type input "*********"
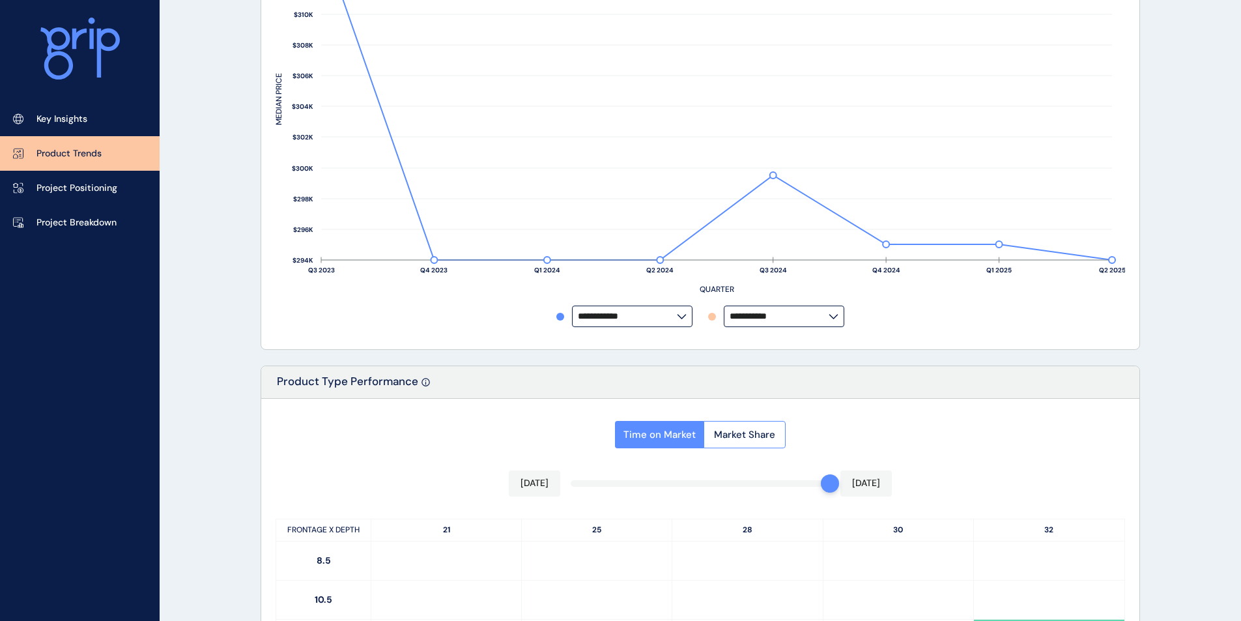
scroll to position [35, 0]
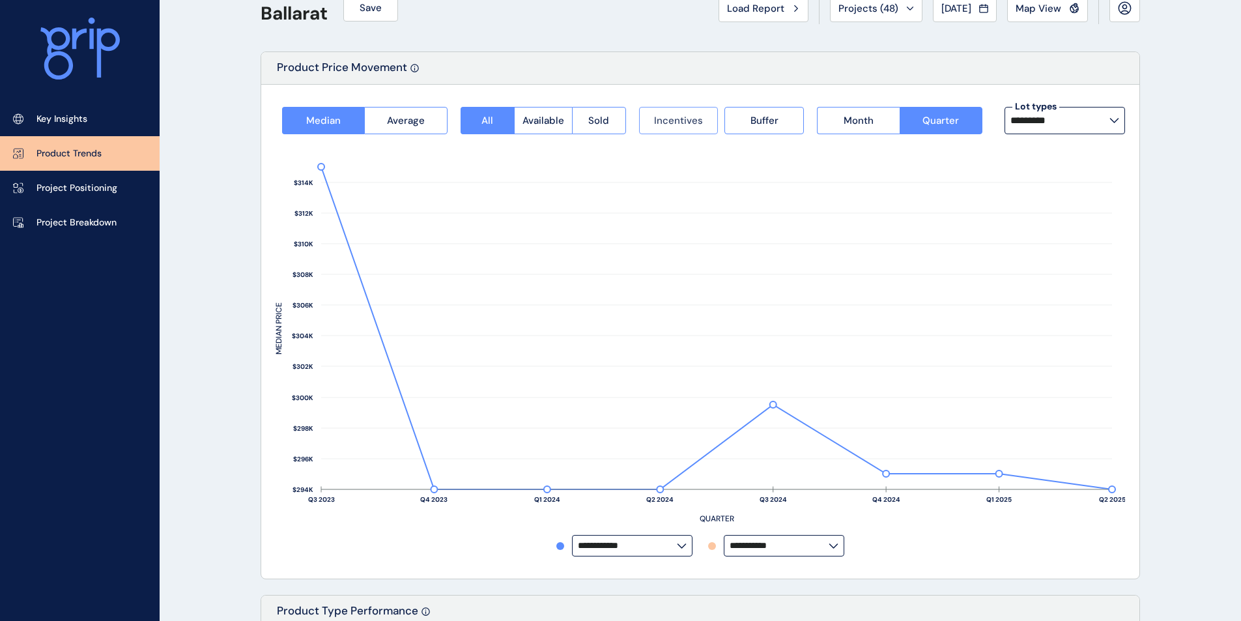
click at [690, 116] on span "Incentives" at bounding box center [678, 120] width 49 height 13
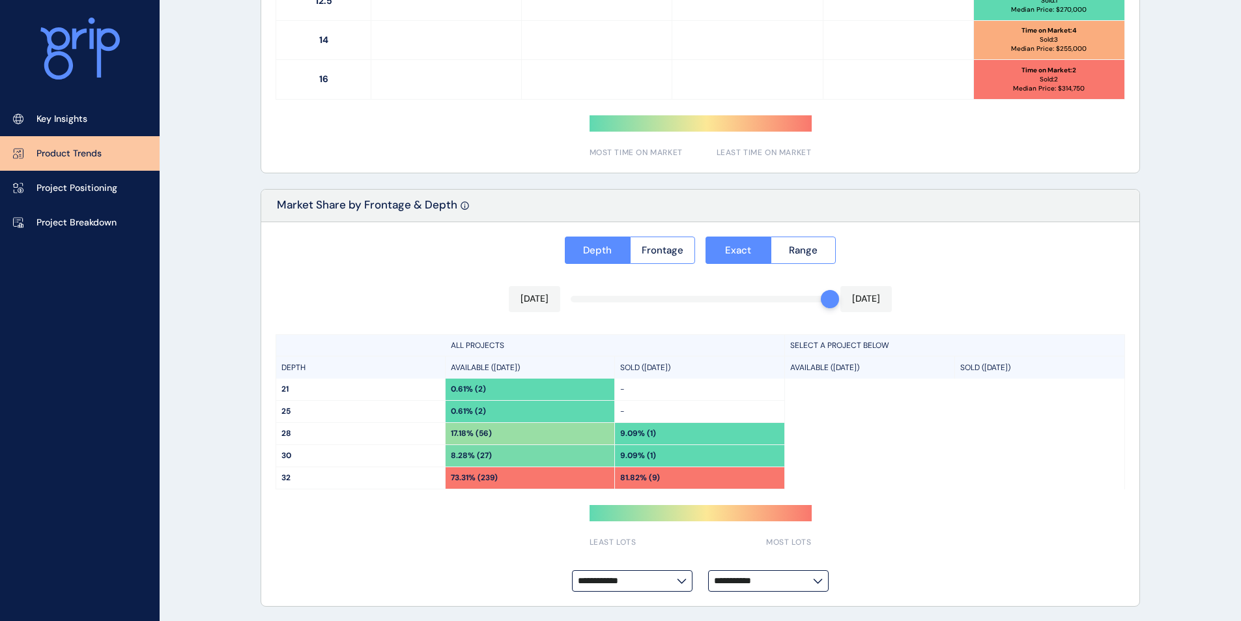
scroll to position [903, 0]
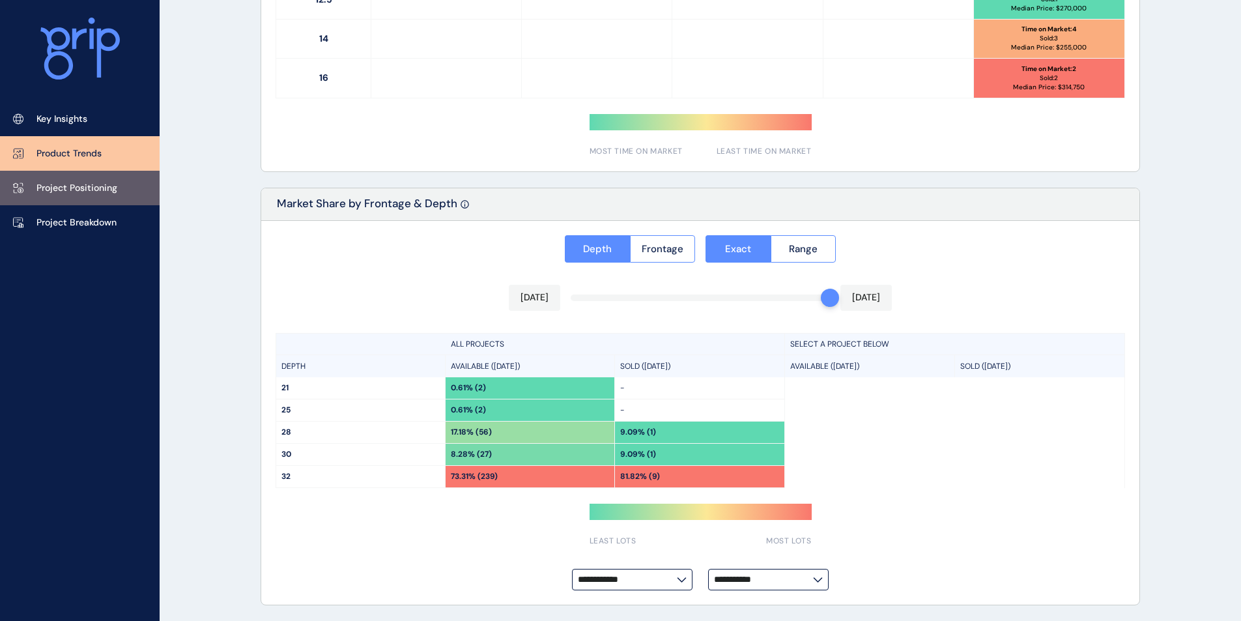
click at [66, 180] on link "Project Positioning" at bounding box center [80, 188] width 160 height 35
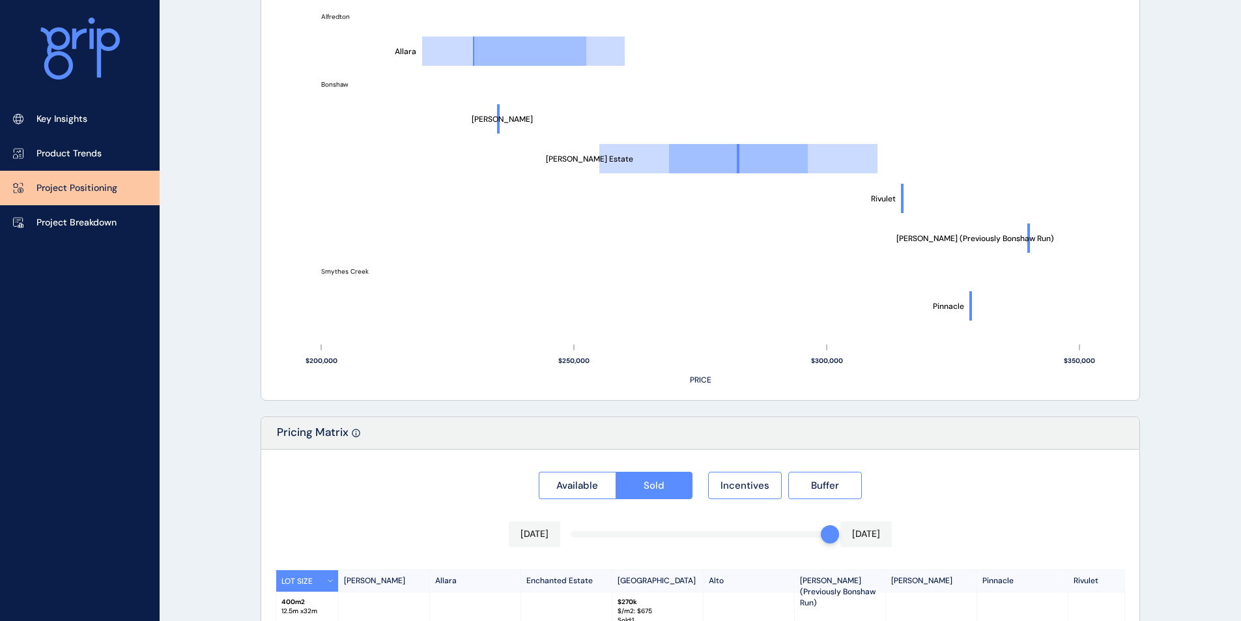
scroll to position [1001, 0]
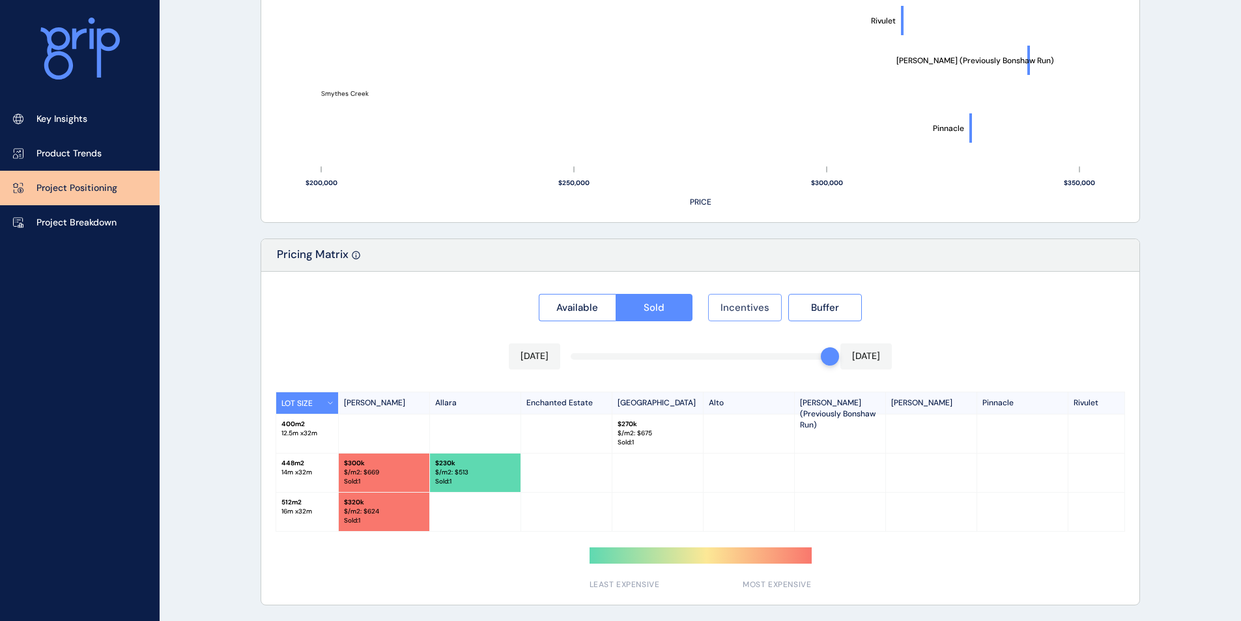
click at [761, 304] on span "Incentives" at bounding box center [744, 307] width 49 height 13
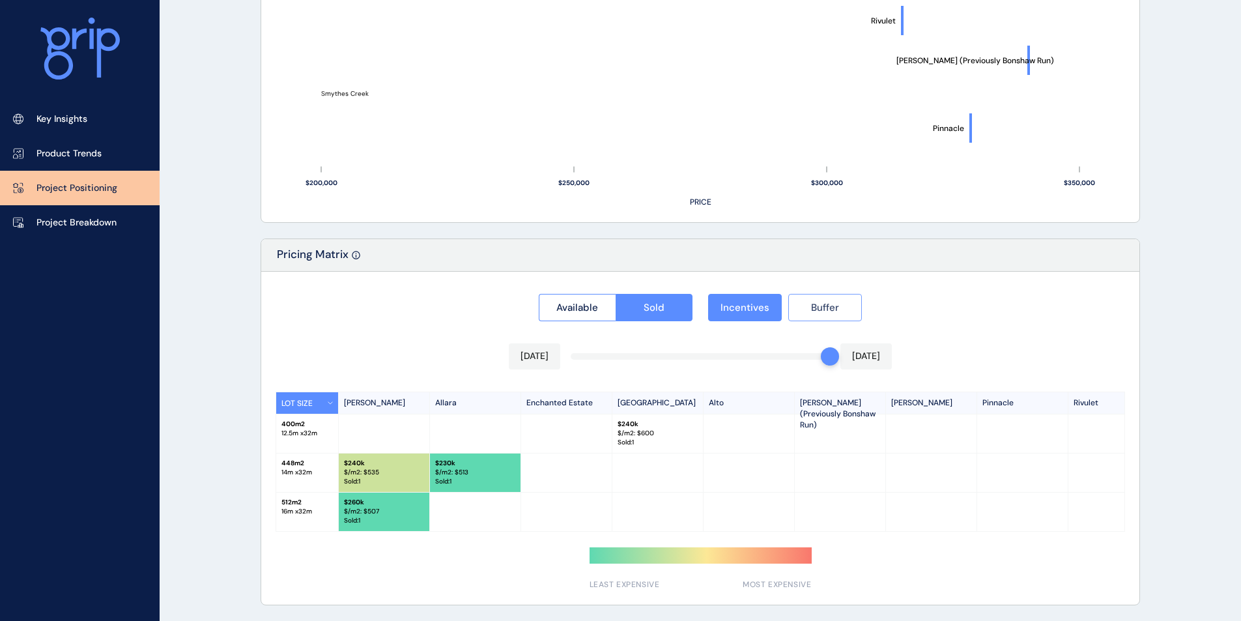
click at [844, 300] on button "Buffer" at bounding box center [825, 307] width 74 height 27
click at [812, 301] on span "Buffer" at bounding box center [825, 307] width 28 height 13
click at [735, 305] on span "Incentives" at bounding box center [744, 307] width 49 height 13
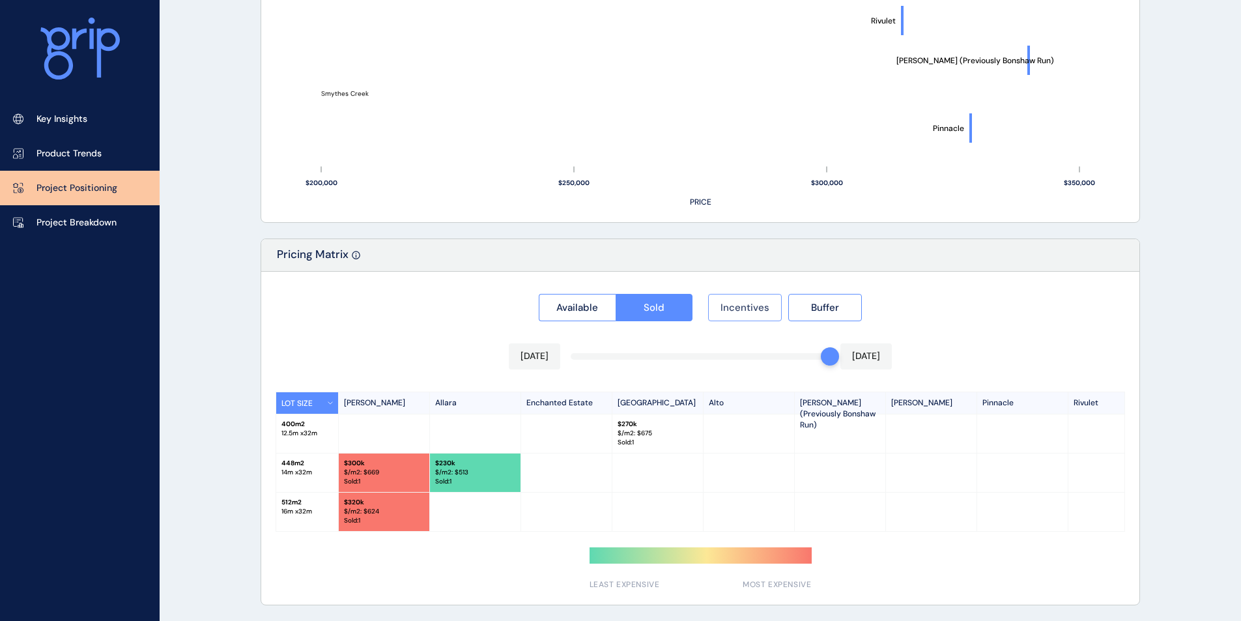
click at [735, 305] on span "Incentives" at bounding box center [744, 307] width 49 height 13
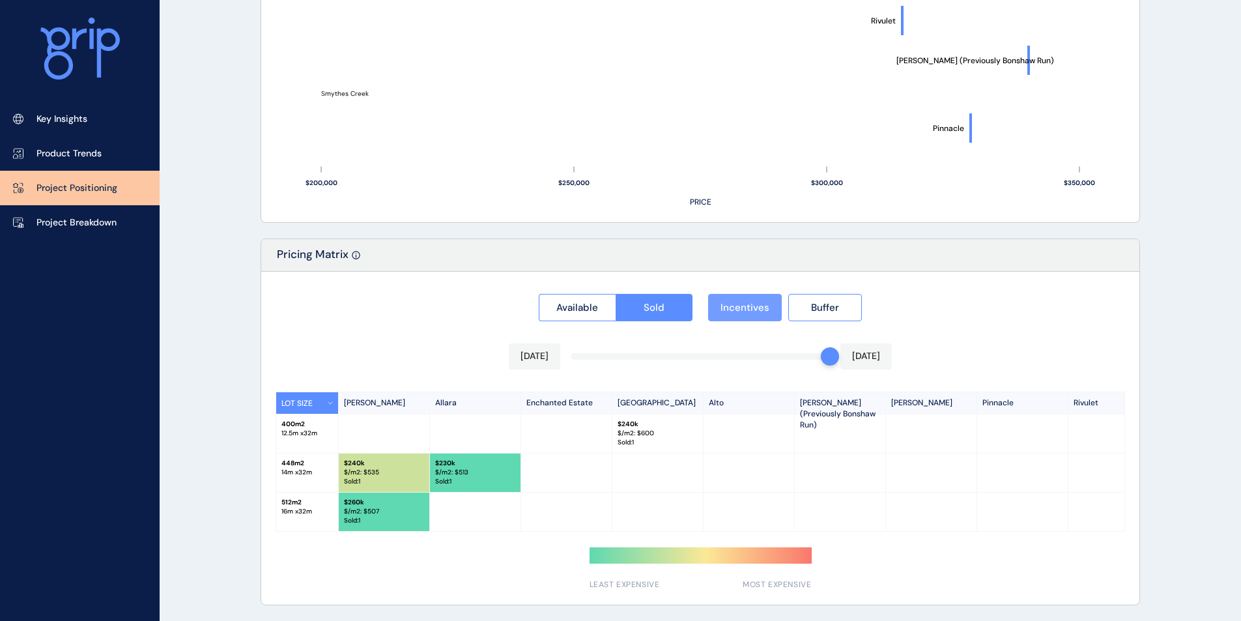
click at [735, 305] on span "Incentives" at bounding box center [744, 307] width 49 height 13
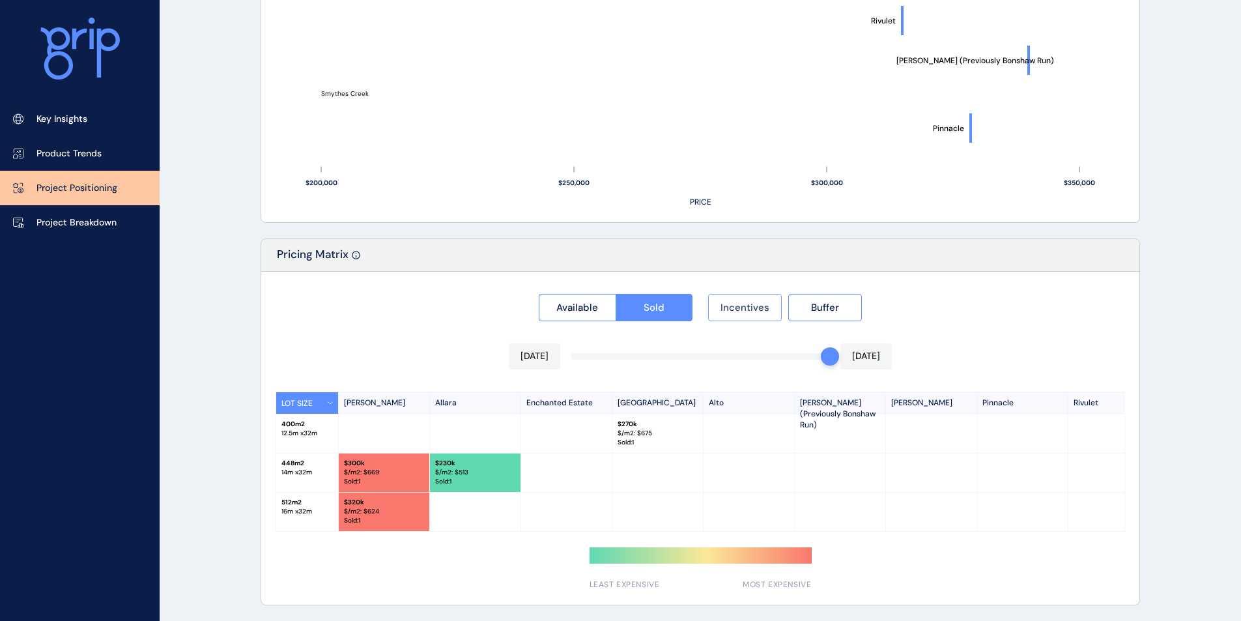
click at [735, 305] on span "Incentives" at bounding box center [744, 307] width 49 height 13
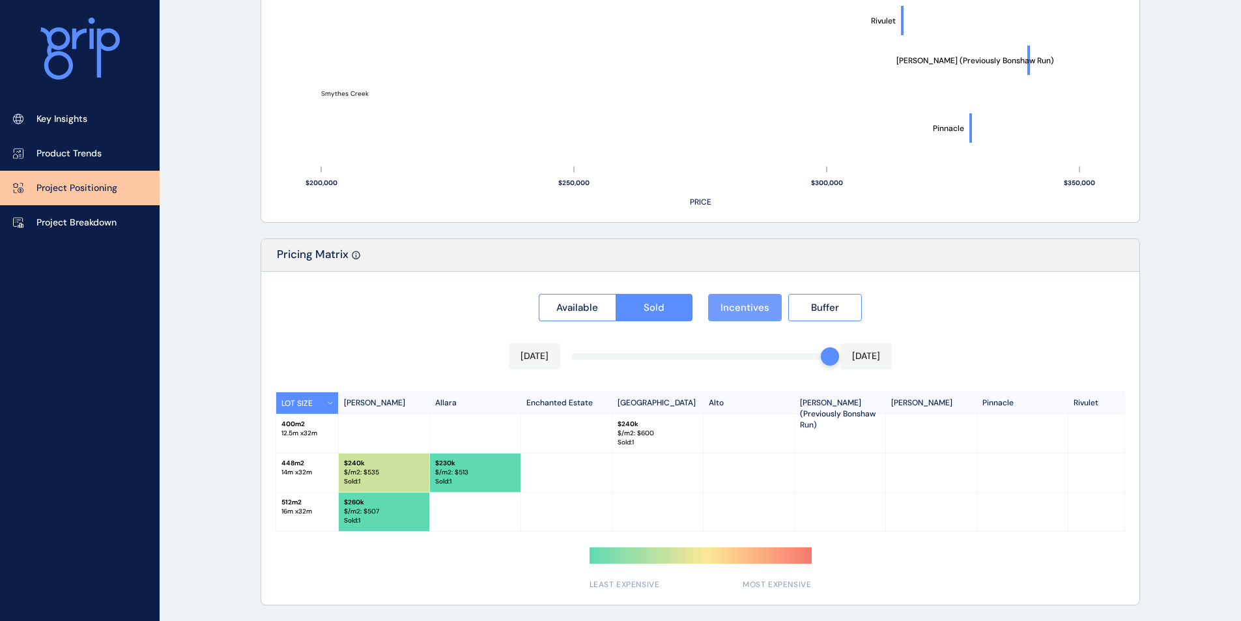
click at [735, 305] on span "Incentives" at bounding box center [744, 307] width 49 height 13
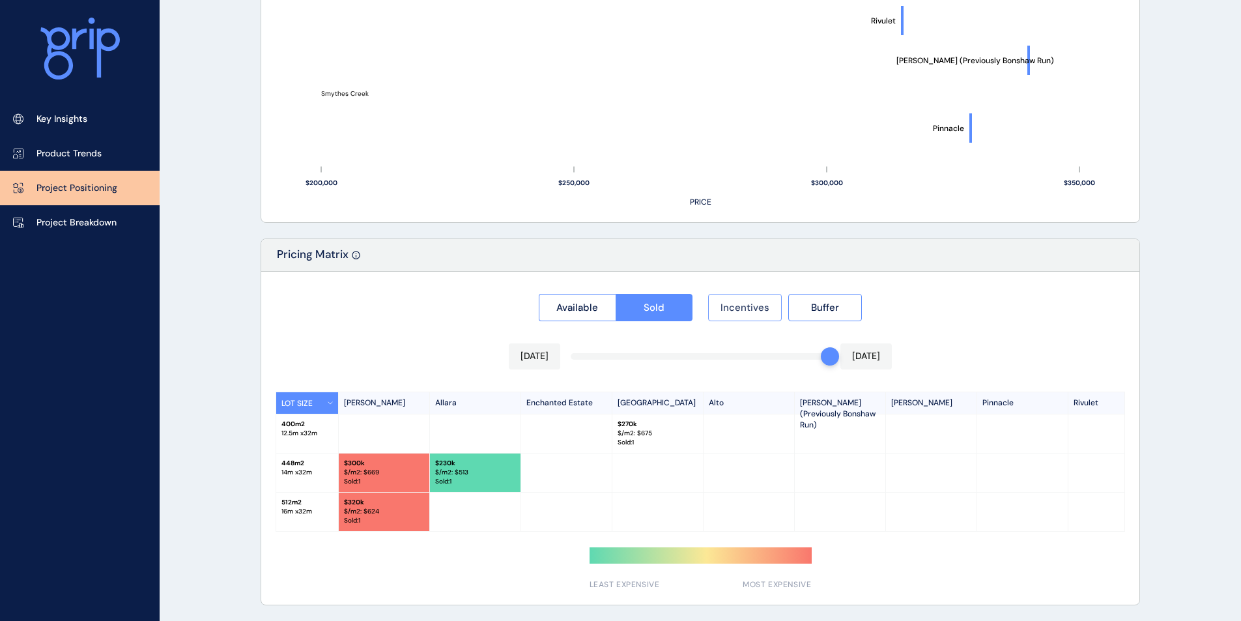
click at [735, 305] on span "Incentives" at bounding box center [744, 307] width 49 height 13
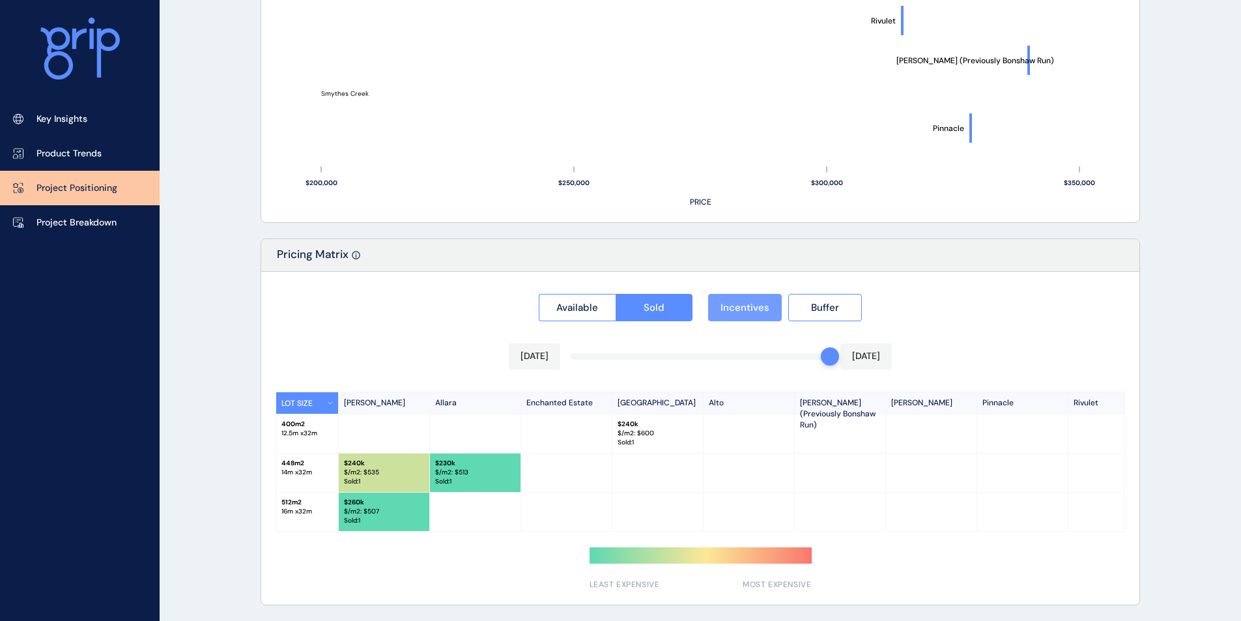
click at [735, 305] on span "Incentives" at bounding box center [744, 307] width 49 height 13
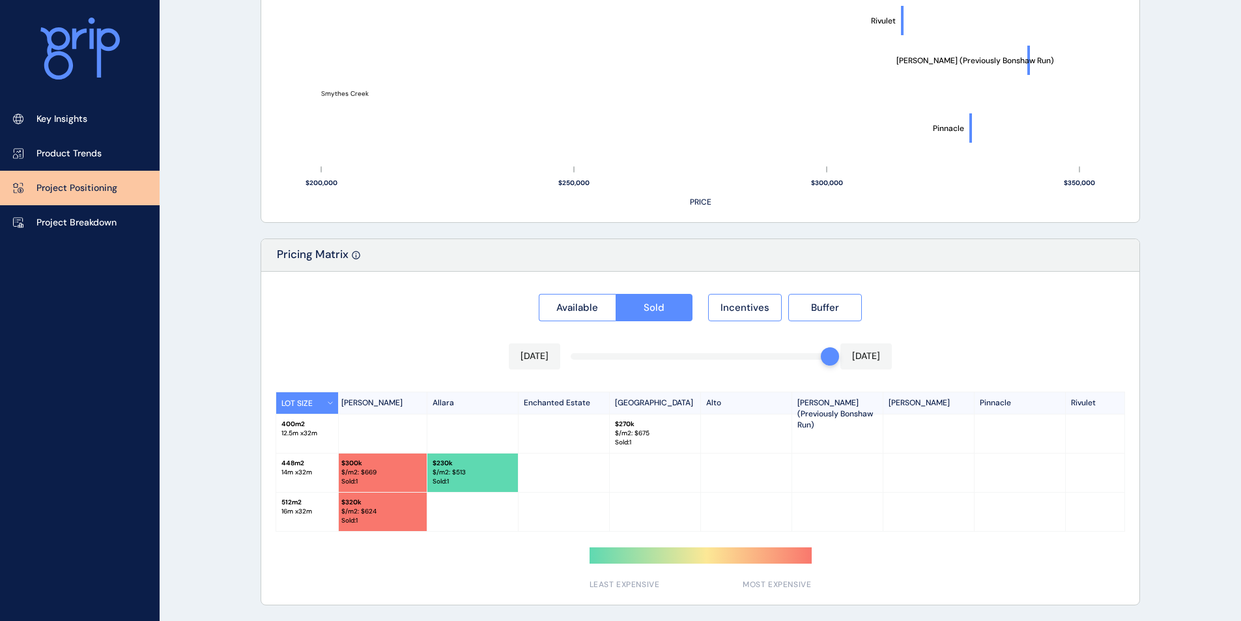
scroll to position [0, 0]
click at [758, 311] on button "Incentives" at bounding box center [745, 307] width 74 height 27
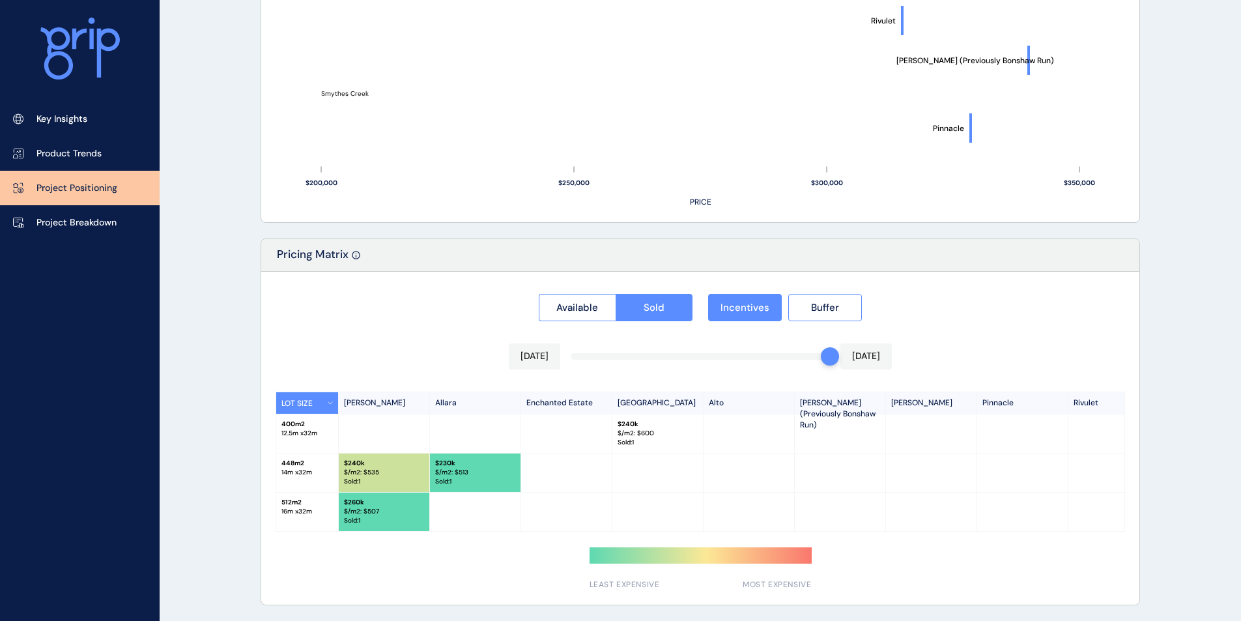
drag, startPoint x: 939, startPoint y: 532, endPoint x: 1077, endPoint y: 530, distance: 138.7
click at [1081, 530] on div "Available Sold Incentives Buffer [DATE] [DATE] LOT SIZE [PERSON_NAME] [PERSON_N…" at bounding box center [700, 438] width 878 height 333
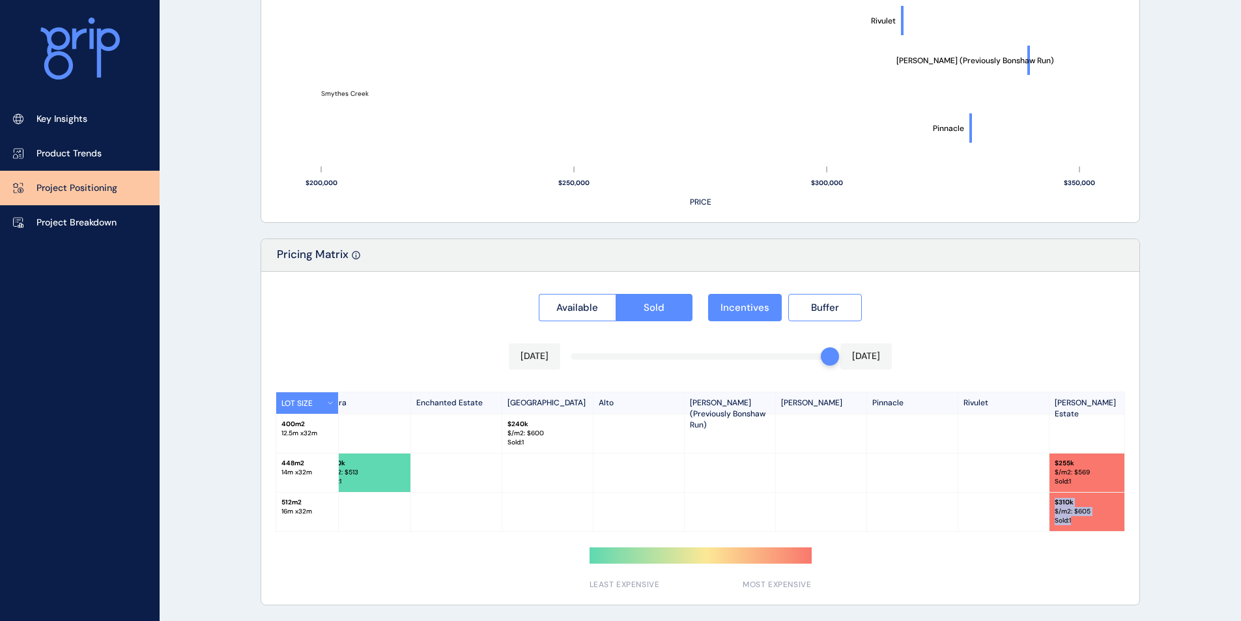
scroll to position [0, 126]
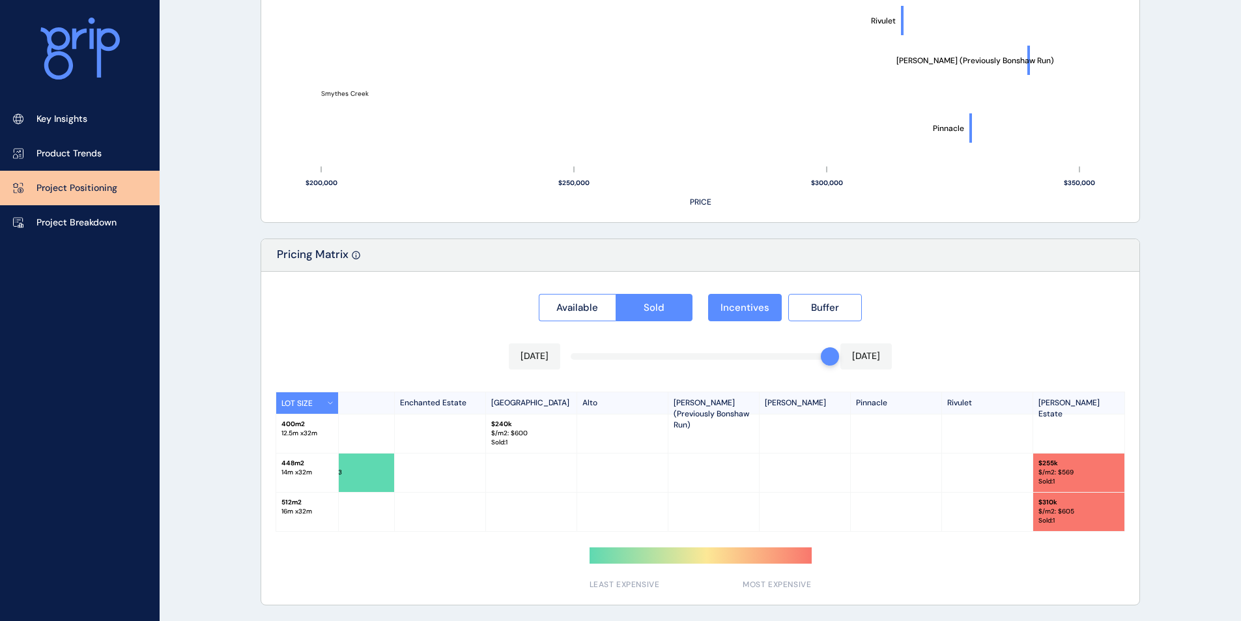
click at [849, 485] on div at bounding box center [805, 472] width 91 height 38
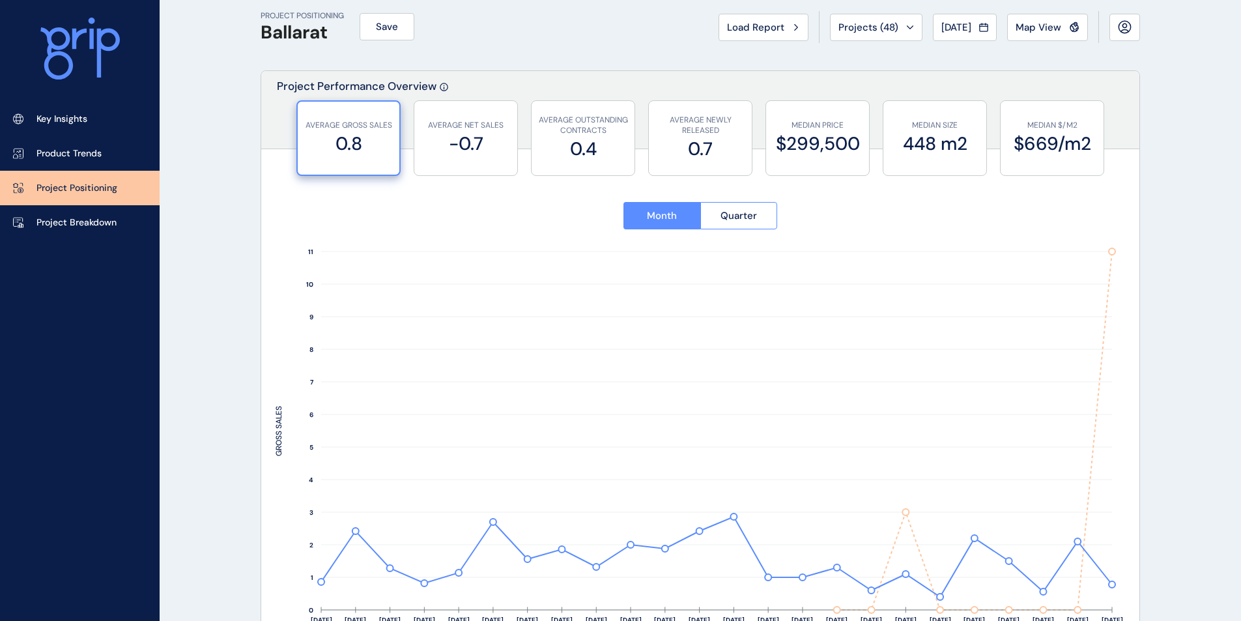
scroll to position [0, 0]
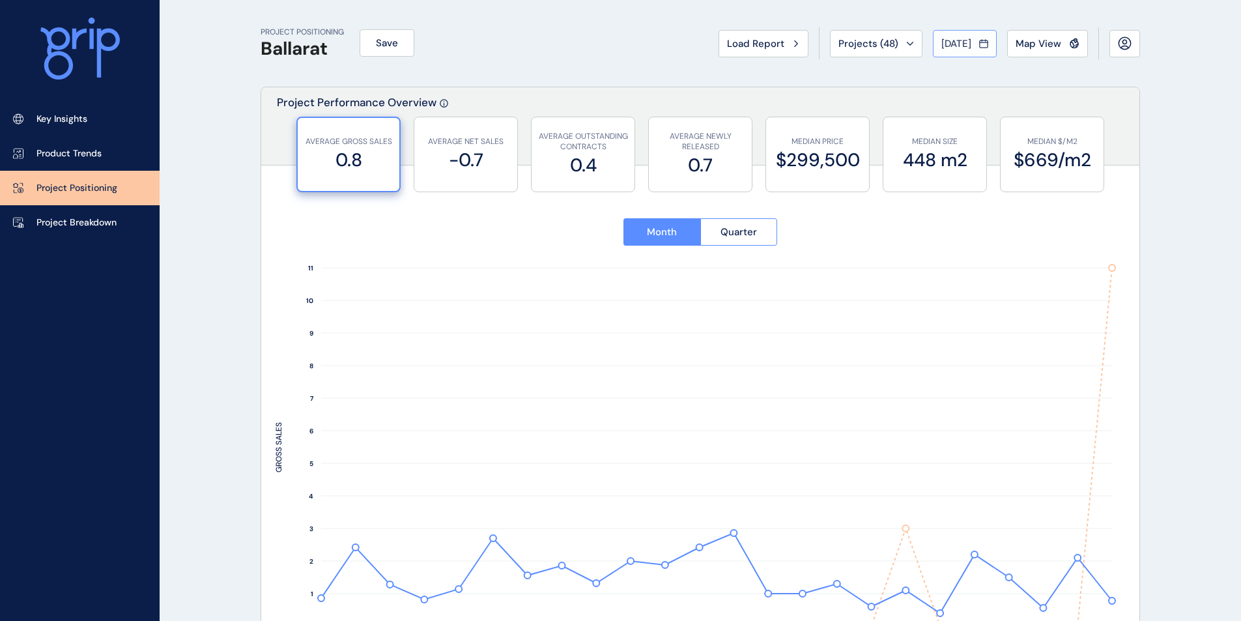
click at [969, 42] on span "[DATE]" at bounding box center [956, 43] width 30 height 13
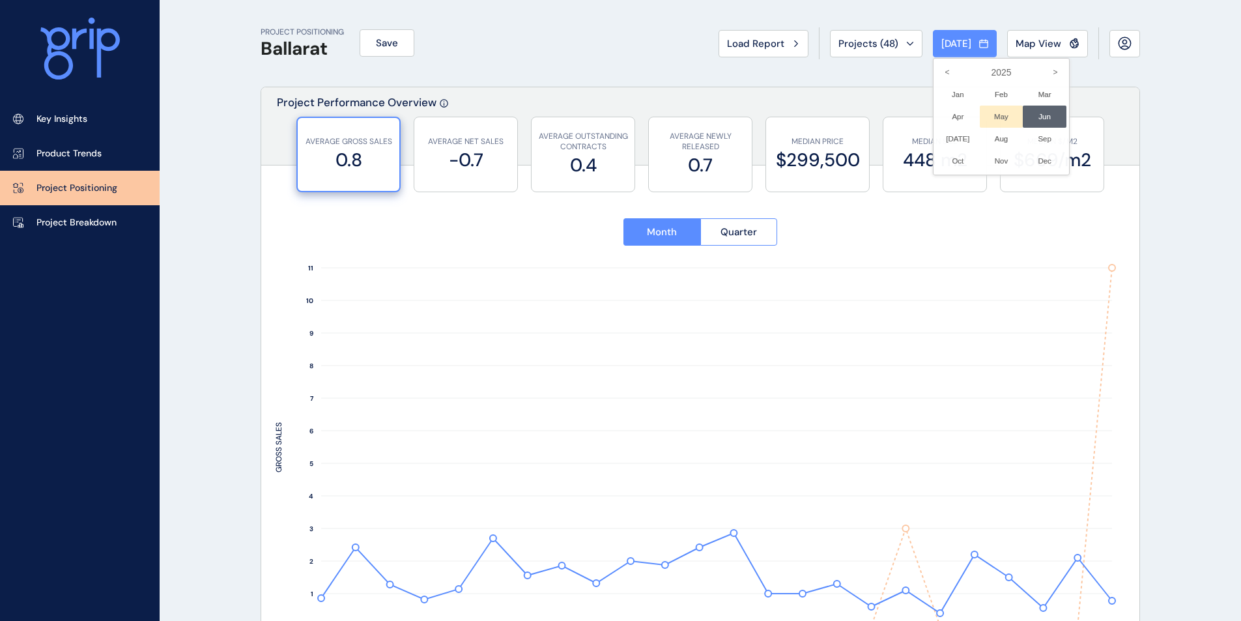
click at [988, 119] on li "May No report is available for this period. New months are usually published 5 …" at bounding box center [1002, 117] width 44 height 22
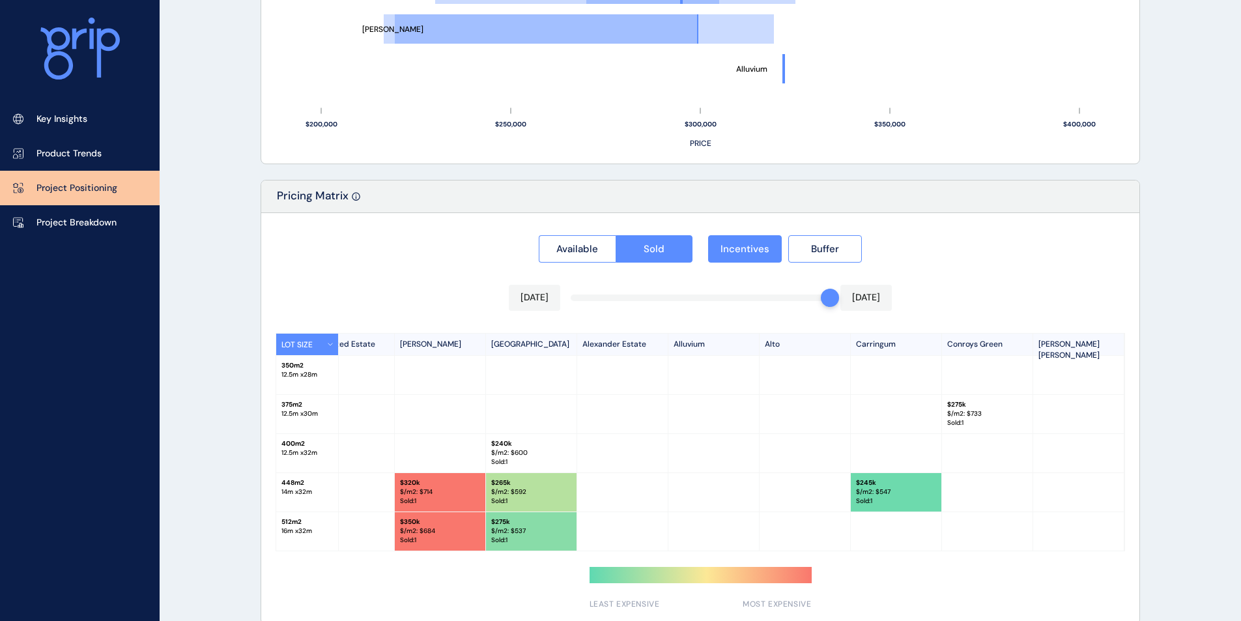
scroll to position [1079, 0]
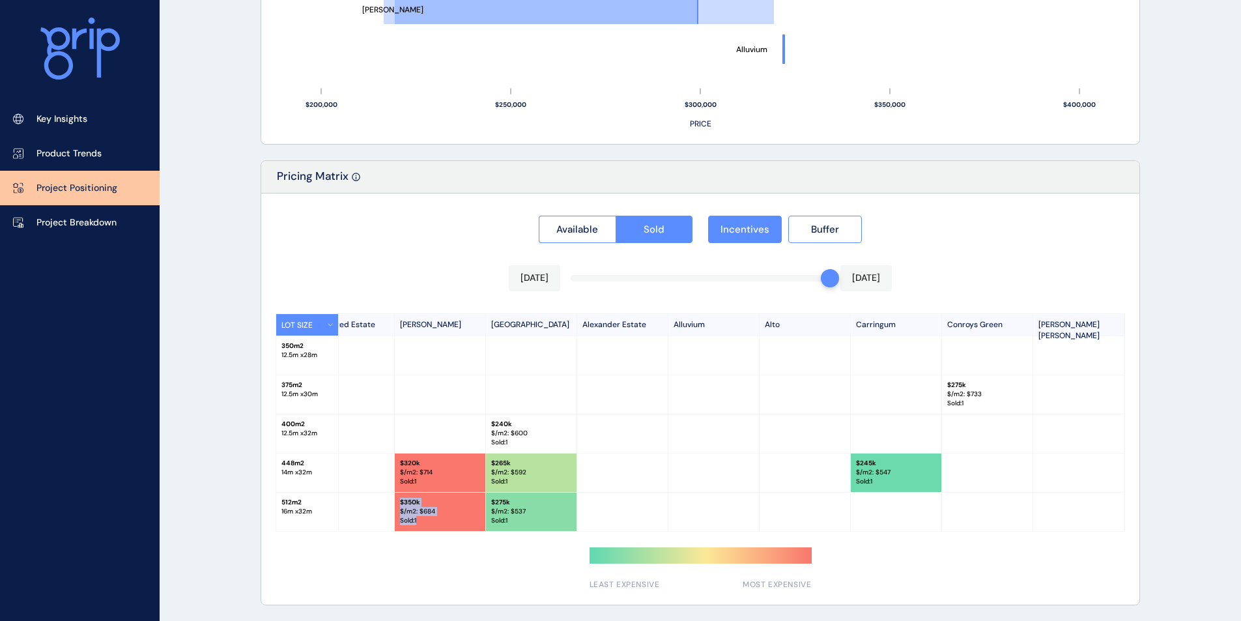
drag, startPoint x: 460, startPoint y: 527, endPoint x: 369, endPoint y: 529, distance: 91.2
click at [365, 529] on div "LOT SIZE [PERSON_NAME] Enchanted Estate [PERSON_NAME] Aberdeen Alexander Estate…" at bounding box center [700, 422] width 849 height 218
drag, startPoint x: 401, startPoint y: 532, endPoint x: 387, endPoint y: 537, distance: 15.2
click at [318, 534] on div "Available Sold Incentives Buffer [DATE] [DATE] LOT SIZE [PERSON_NAME] Enchanted…" at bounding box center [700, 398] width 878 height 411
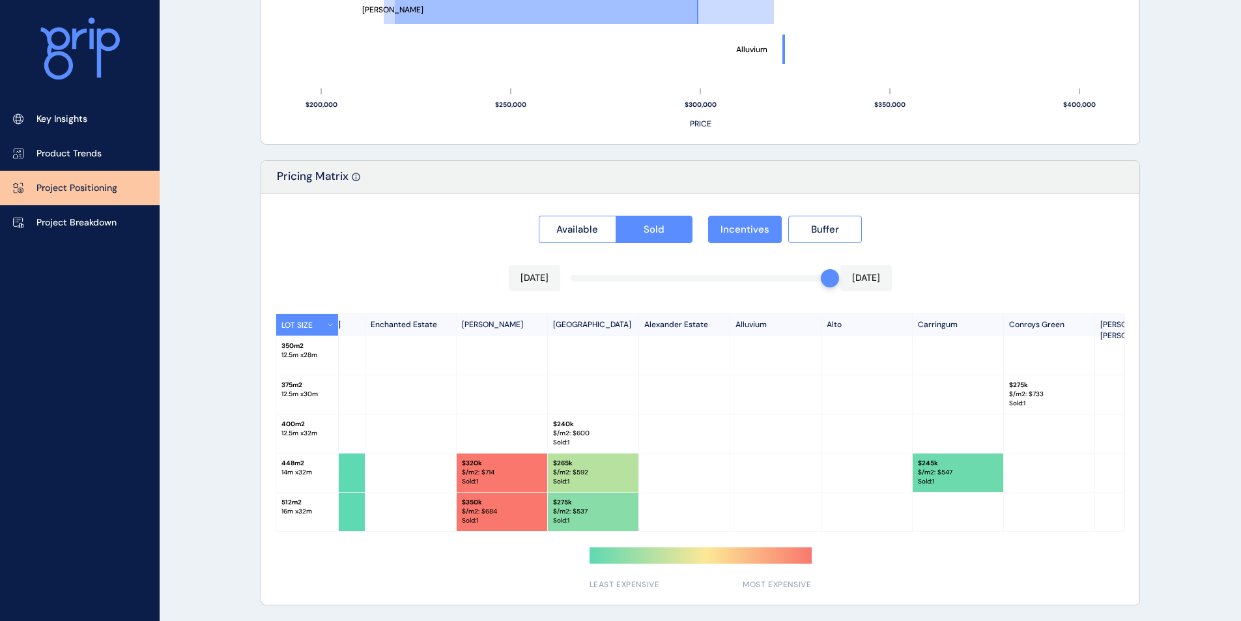
scroll to position [0, 0]
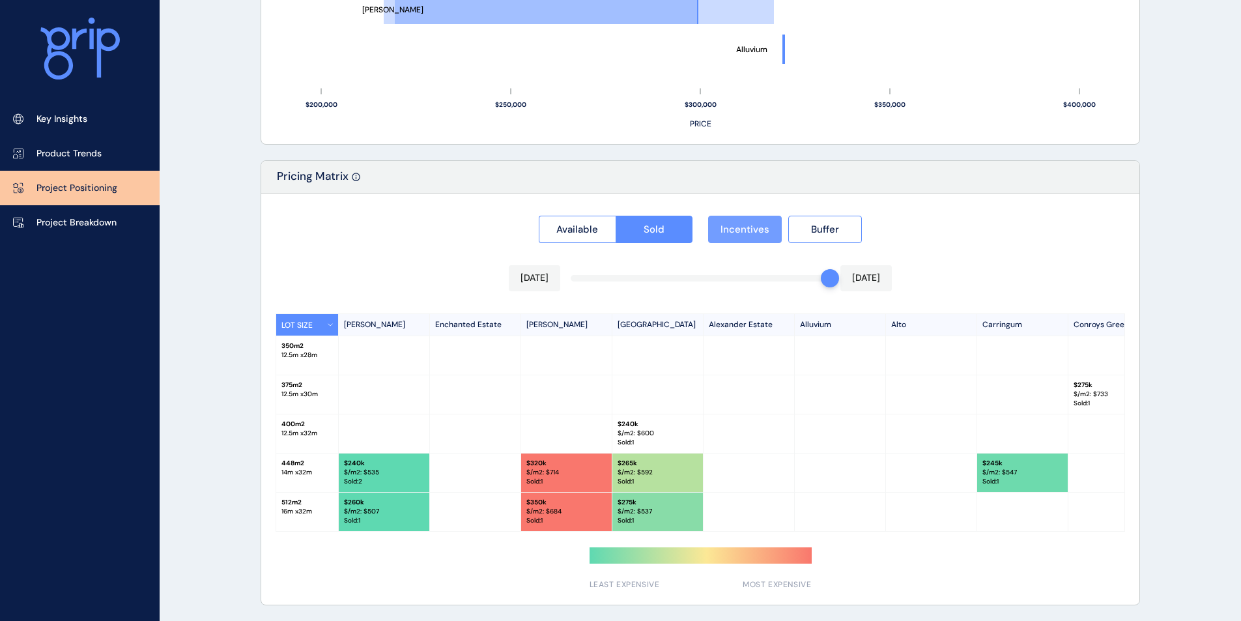
click at [754, 223] on span "Incentives" at bounding box center [744, 229] width 49 height 13
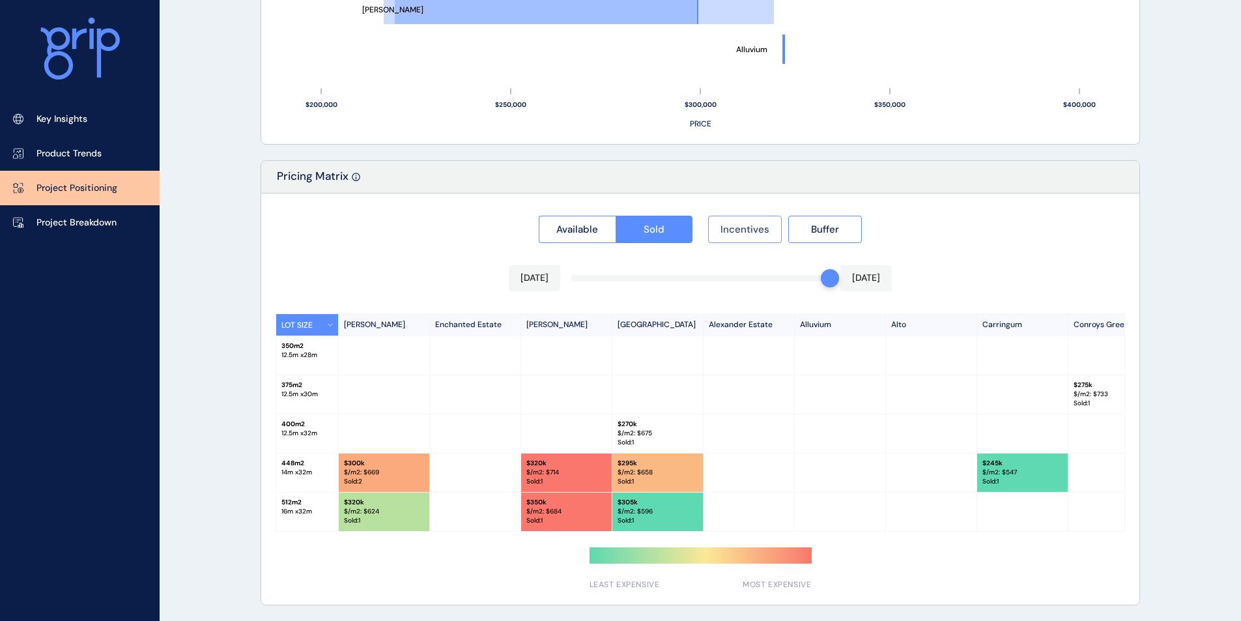
click at [754, 223] on span "Incentives" at bounding box center [744, 229] width 49 height 13
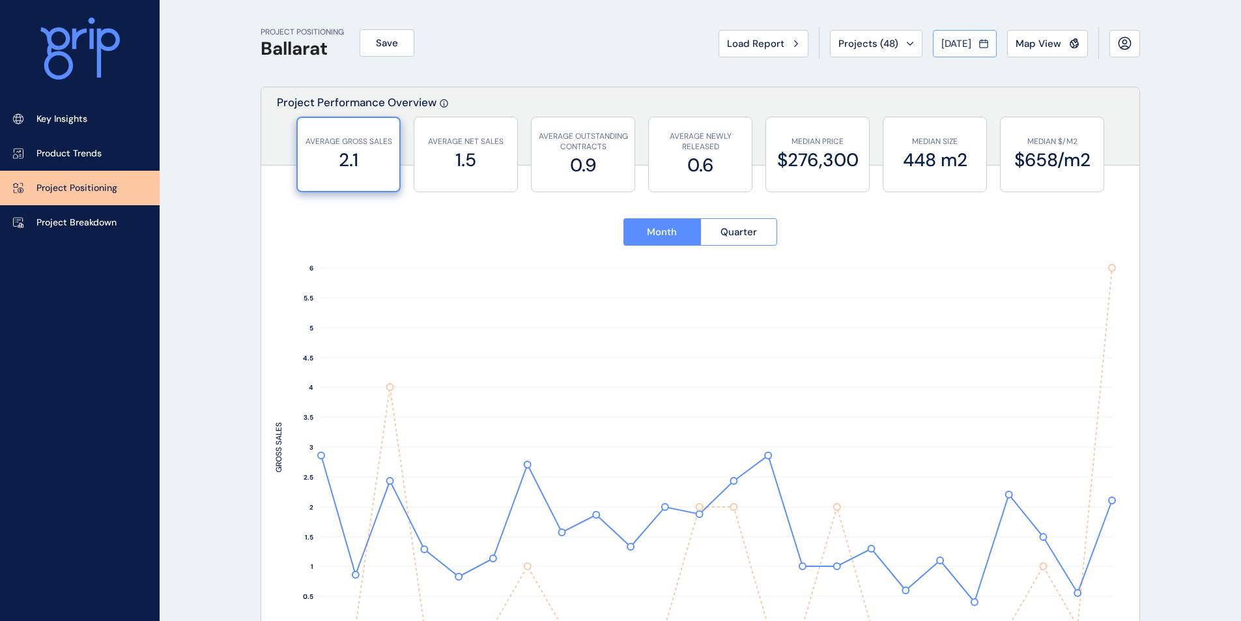
click at [944, 44] on span "[DATE]" at bounding box center [956, 43] width 30 height 13
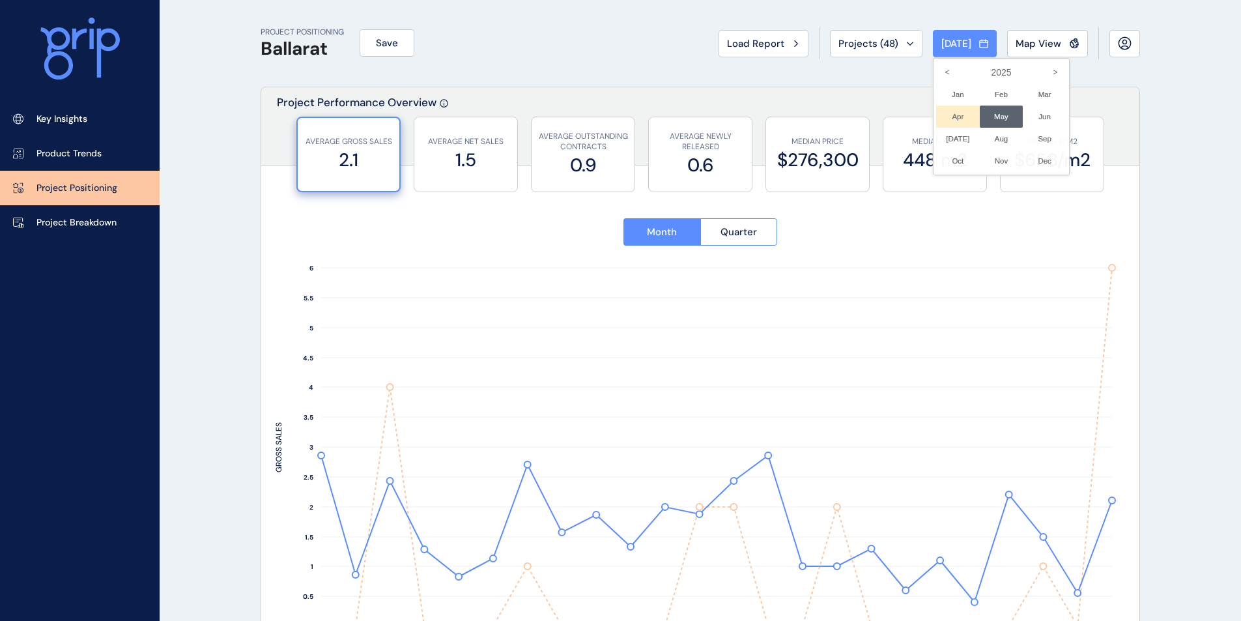
click at [952, 118] on li "Apr No report is available for this period. New months are usually published 5 …" at bounding box center [958, 117] width 44 height 22
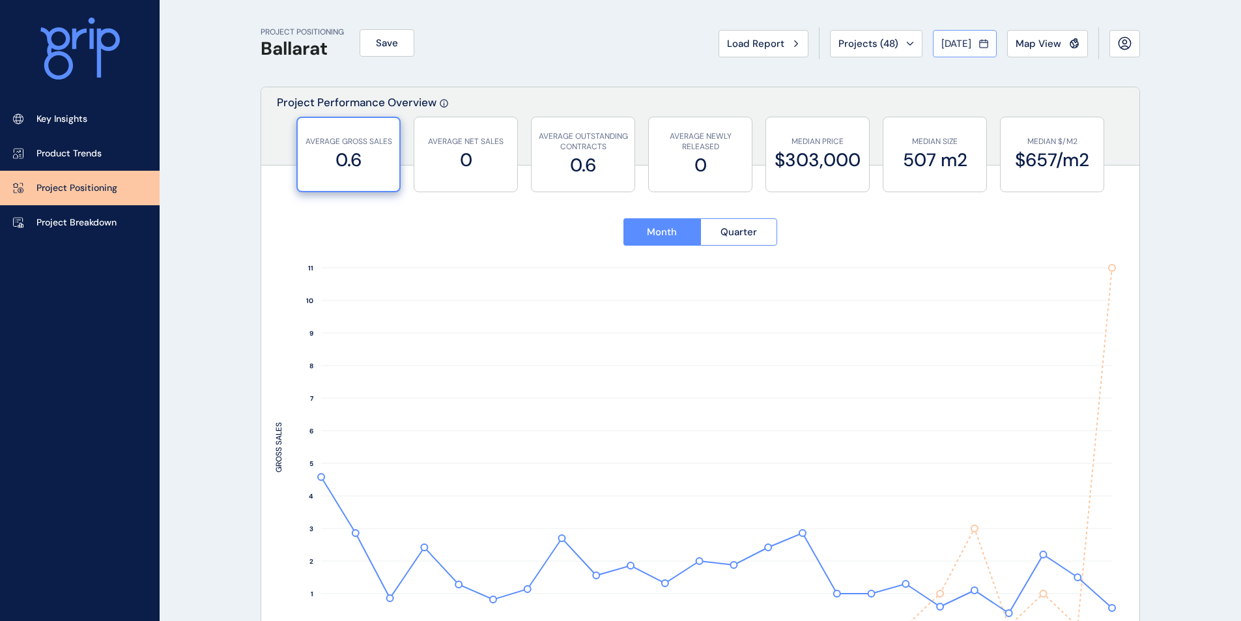
click at [977, 41] on div "[DATE]" at bounding box center [964, 43] width 47 height 13
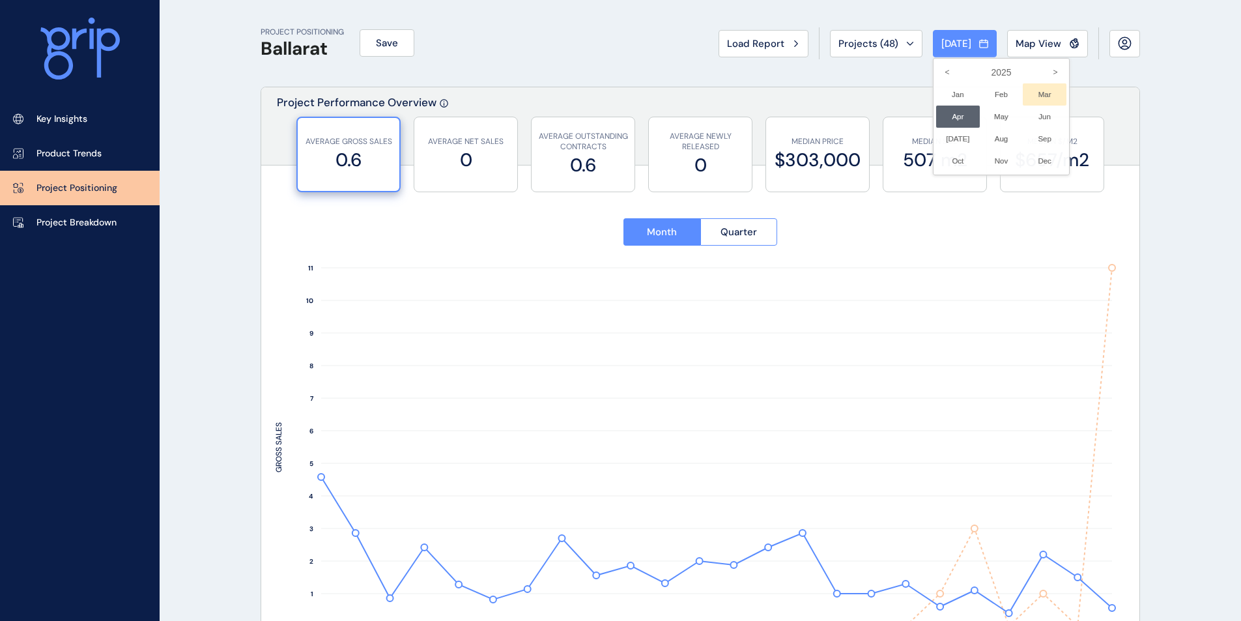
click at [1023, 94] on li "Mar No report is available for this period. New months are usually published 5 …" at bounding box center [1045, 94] width 44 height 22
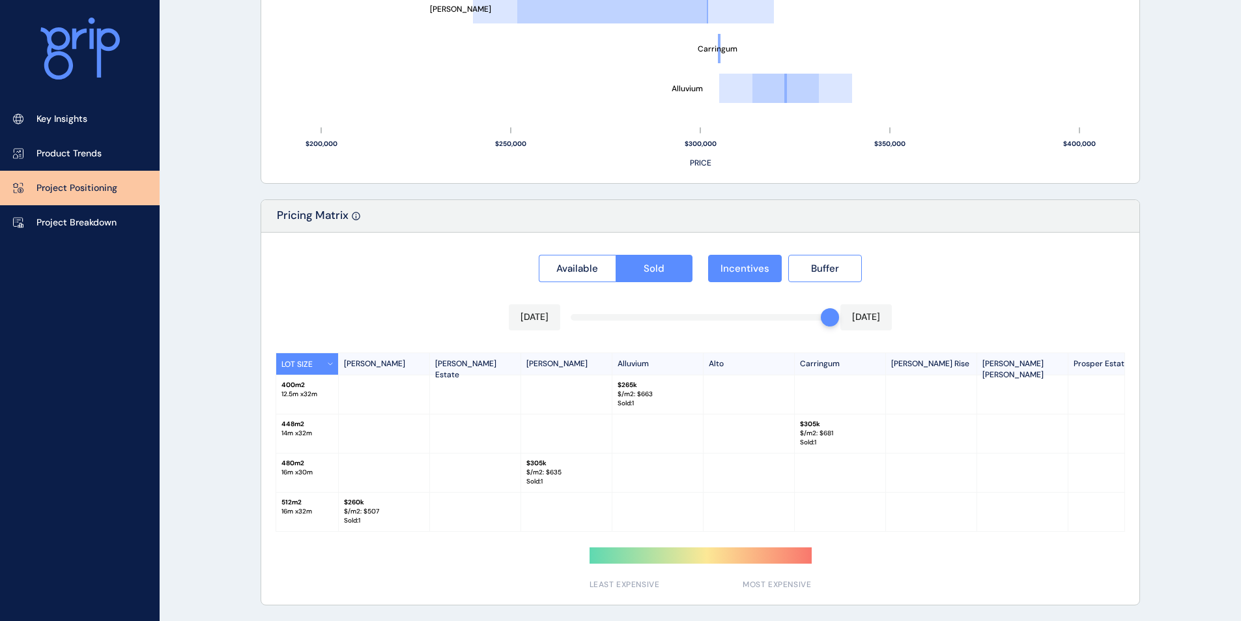
scroll to position [1040, 0]
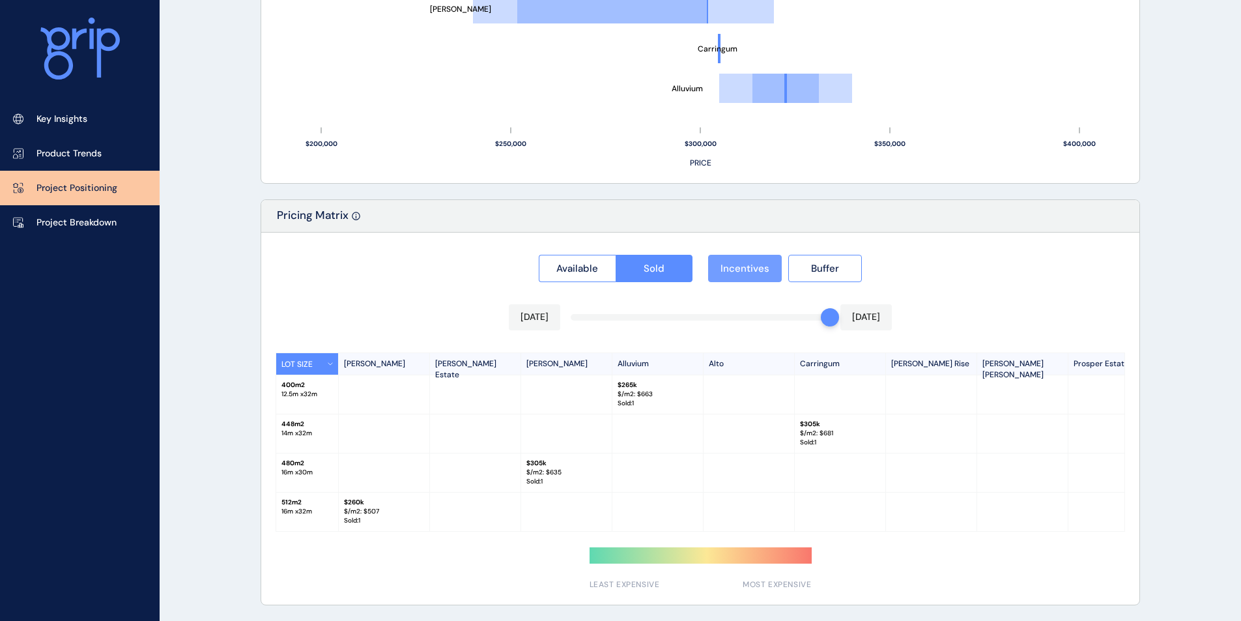
click at [732, 263] on span "Incentives" at bounding box center [744, 268] width 49 height 13
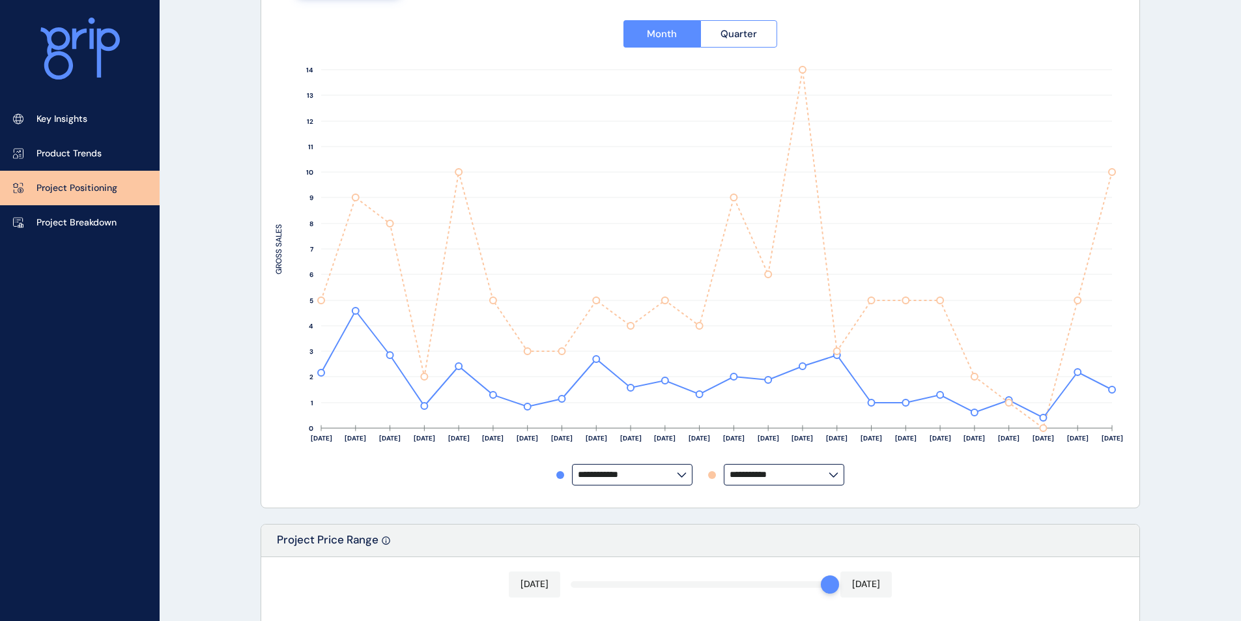
scroll to position [0, 0]
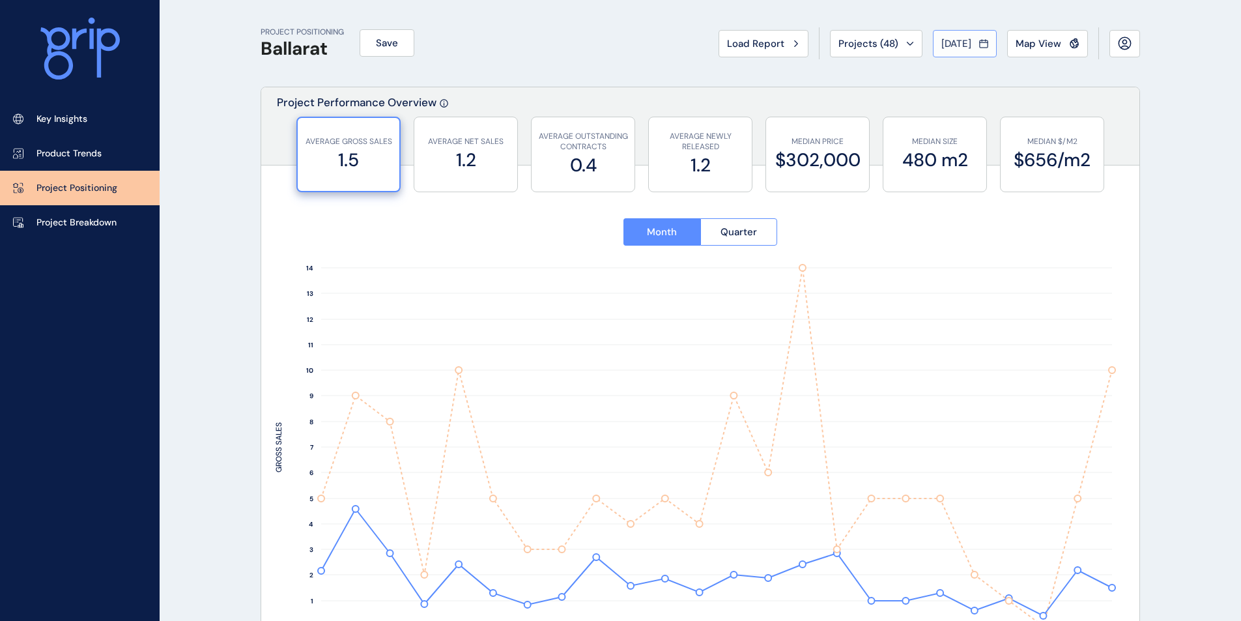
click at [946, 40] on span "[DATE]" at bounding box center [956, 43] width 30 height 13
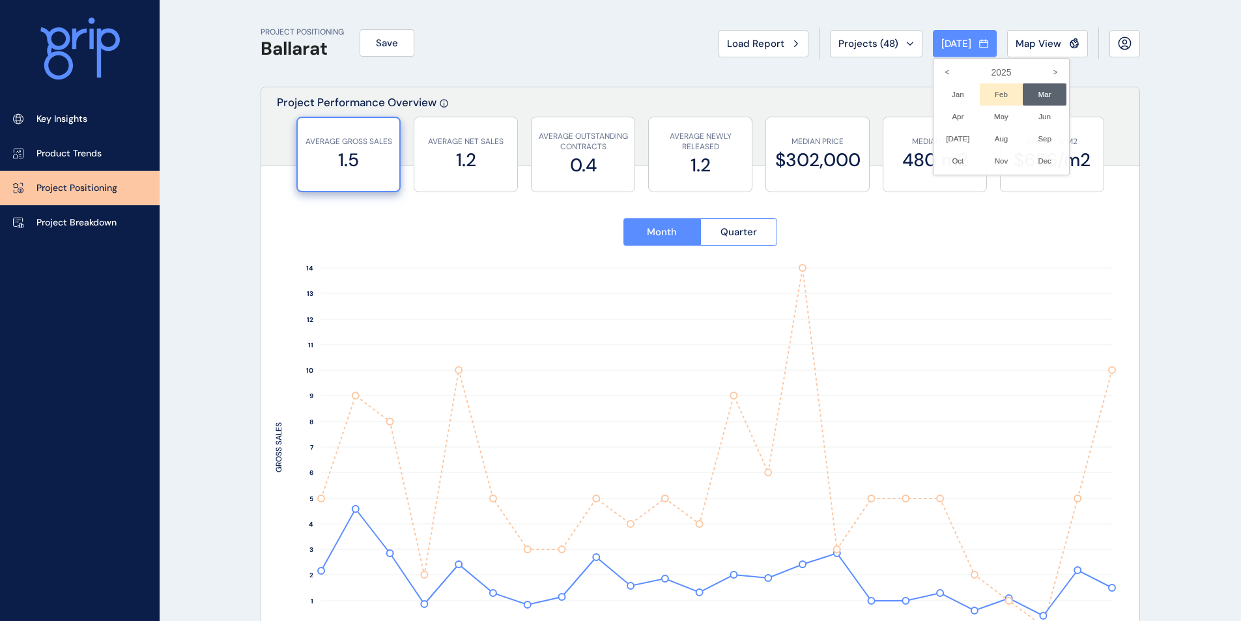
click at [995, 98] on li "Feb No report is available for this period. New months are usually published 5 …" at bounding box center [1002, 94] width 44 height 22
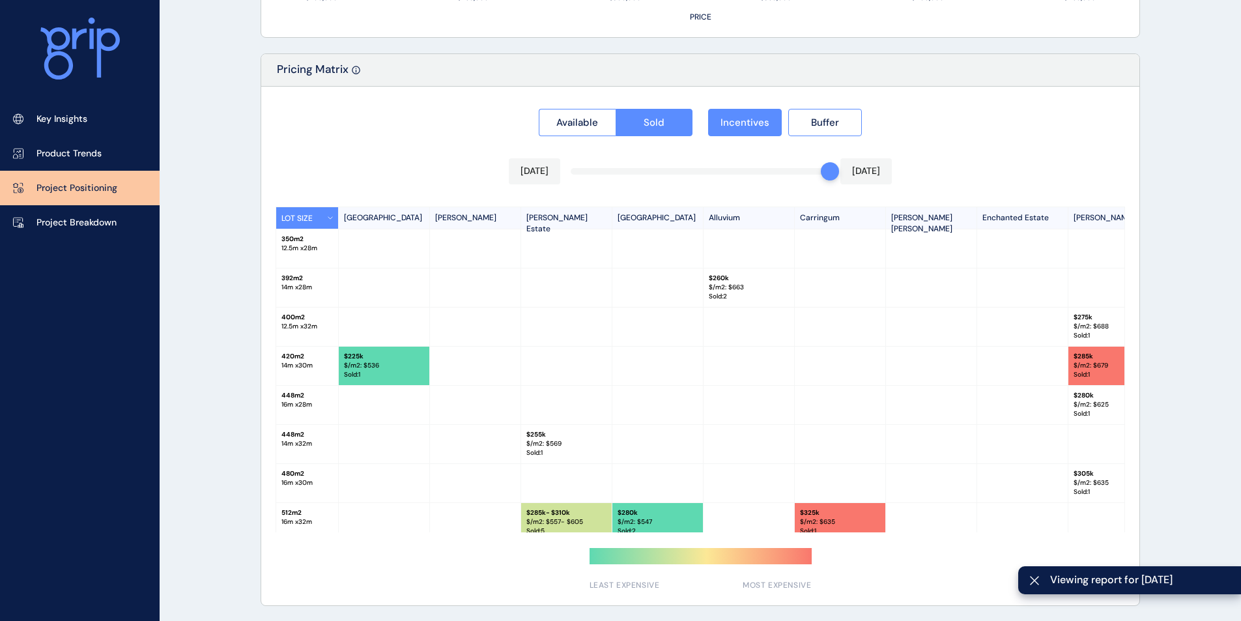
scroll to position [1183, 0]
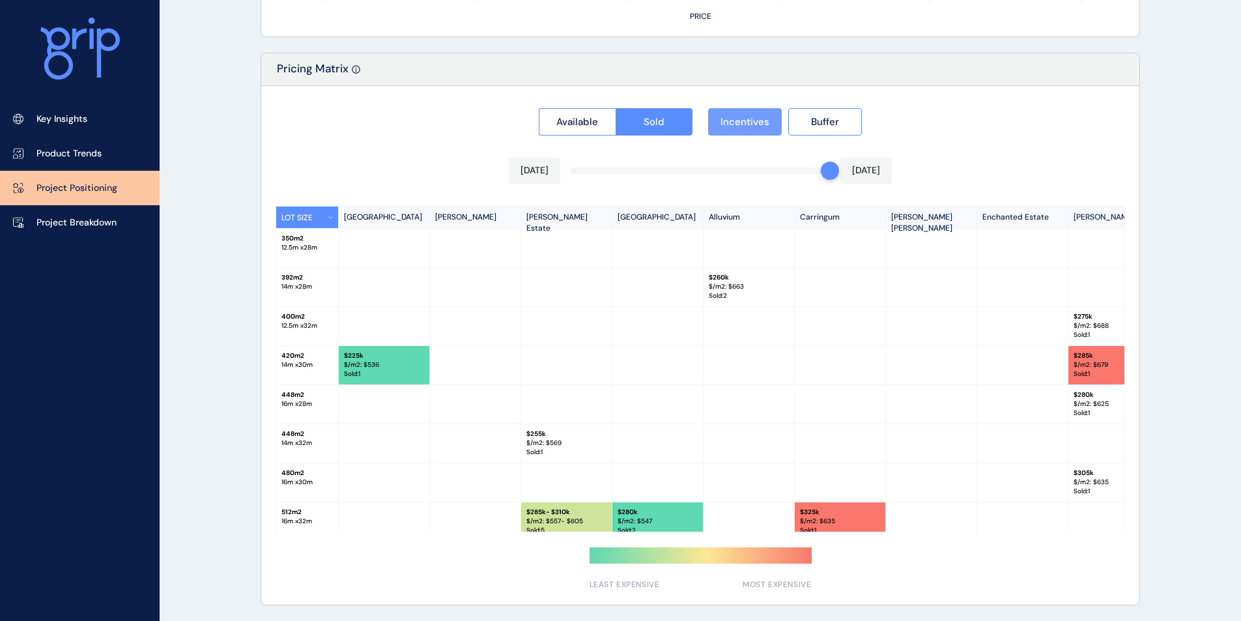
click at [745, 118] on span "Incentives" at bounding box center [744, 121] width 49 height 13
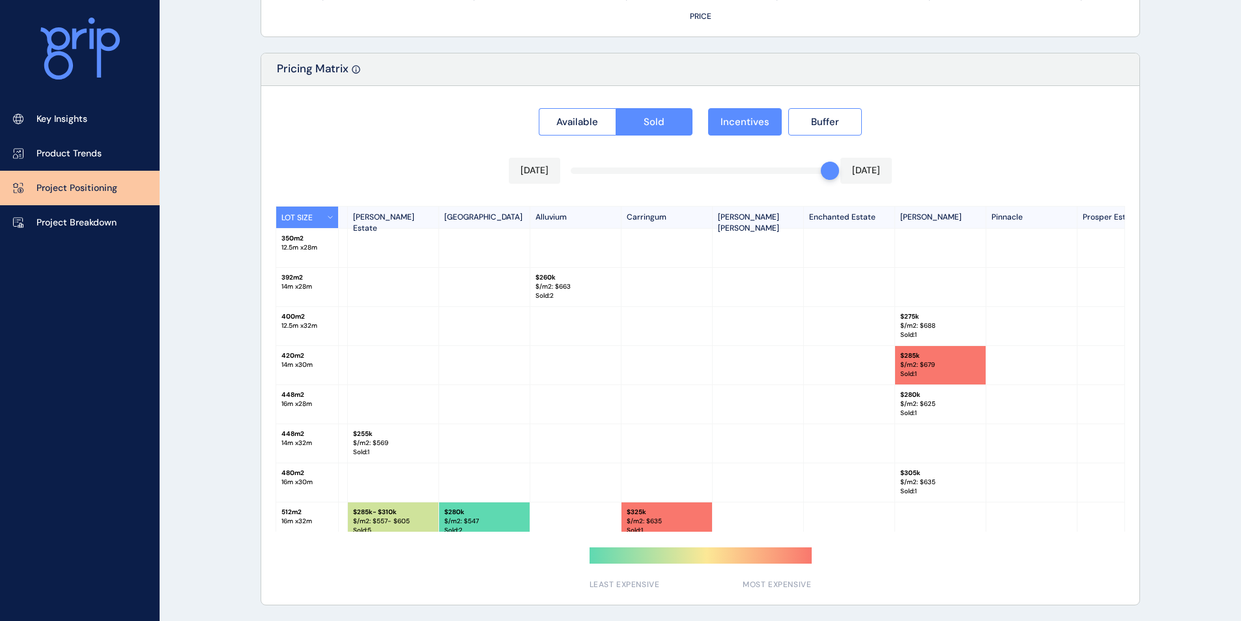
scroll to position [0, 349]
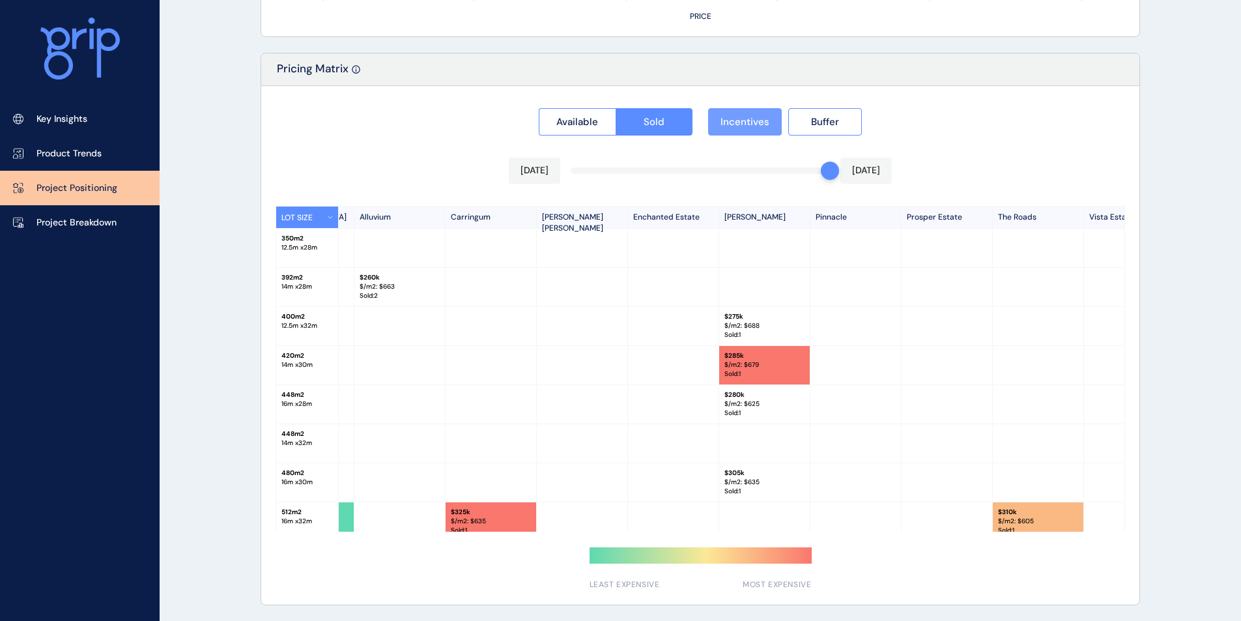
click at [748, 115] on span "Incentives" at bounding box center [744, 121] width 49 height 13
click at [745, 122] on span "Incentives" at bounding box center [744, 121] width 49 height 13
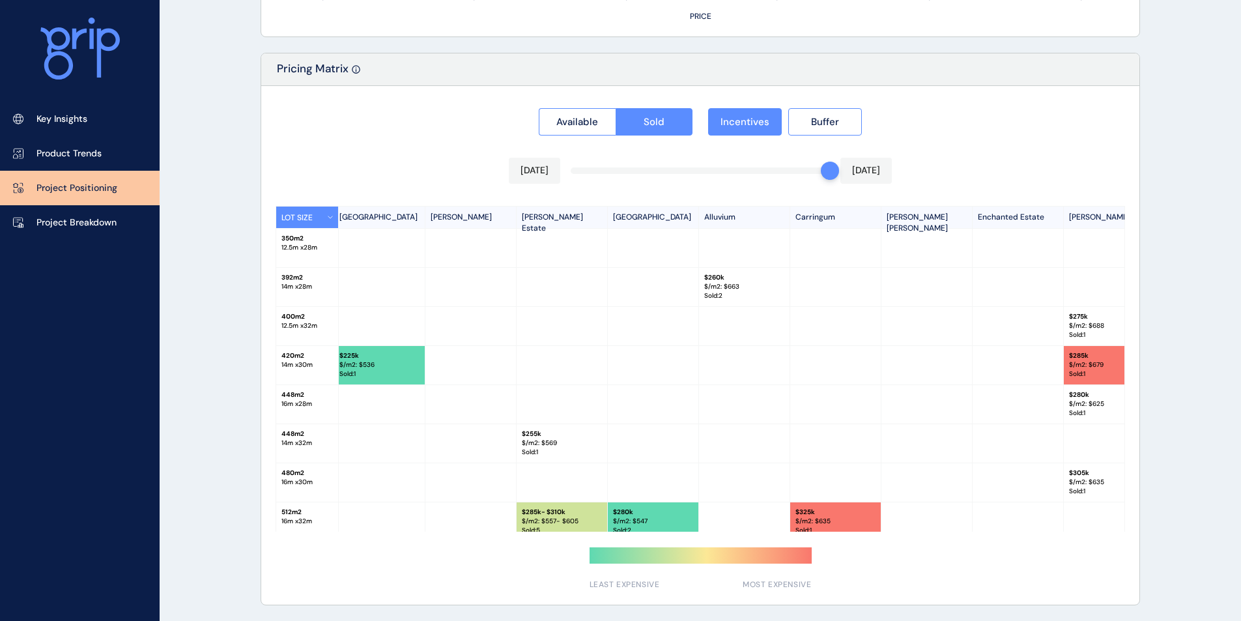
scroll to position [0, 0]
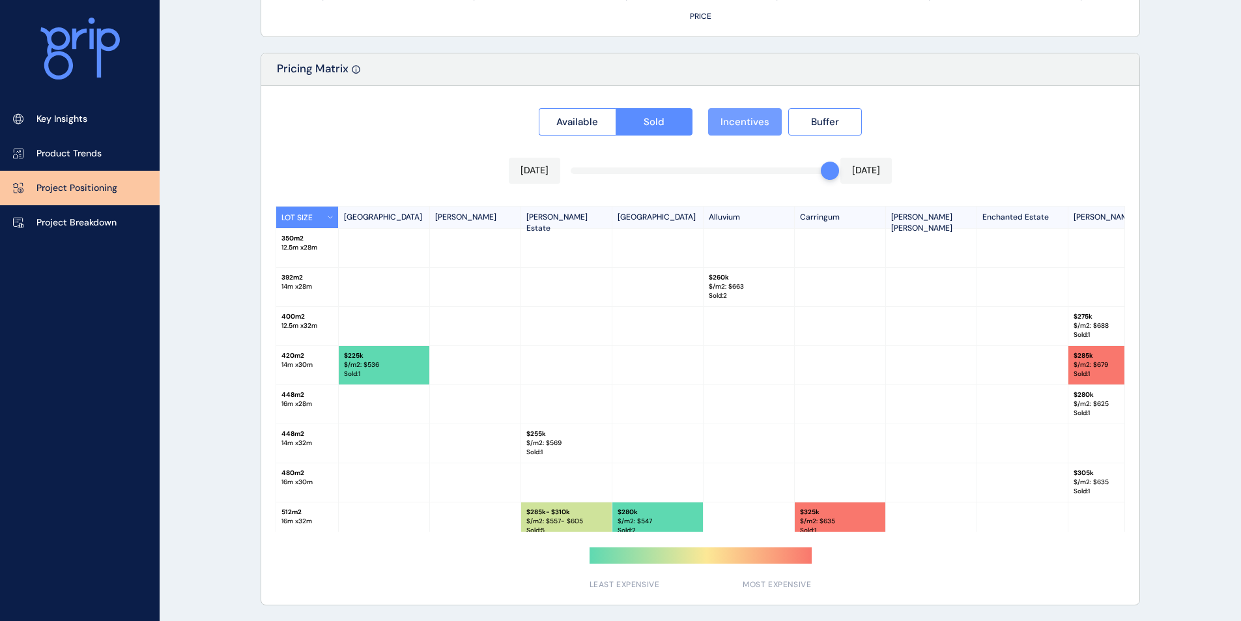
click at [738, 124] on span "Incentives" at bounding box center [744, 121] width 49 height 13
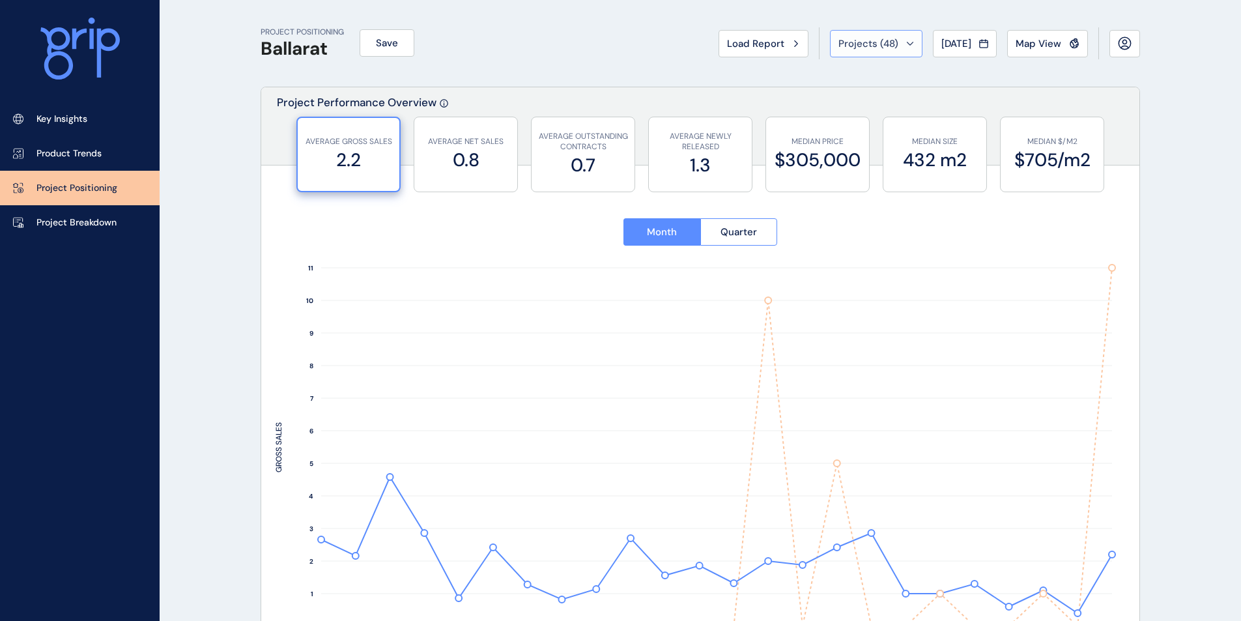
click at [859, 38] on span "Projects ( 48 )" at bounding box center [868, 43] width 60 height 13
click at [963, 31] on button "[DATE]" at bounding box center [965, 43] width 64 height 27
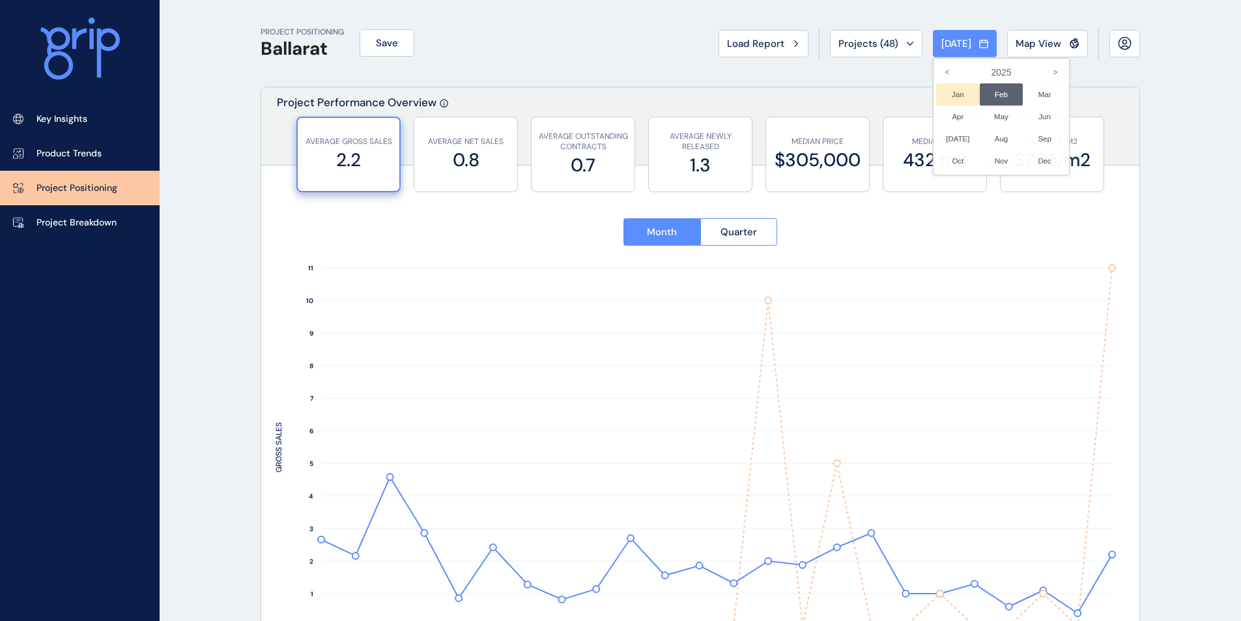
click at [947, 87] on li "Jan No report is available for this period. New months are usually published 5 …" at bounding box center [958, 94] width 44 height 22
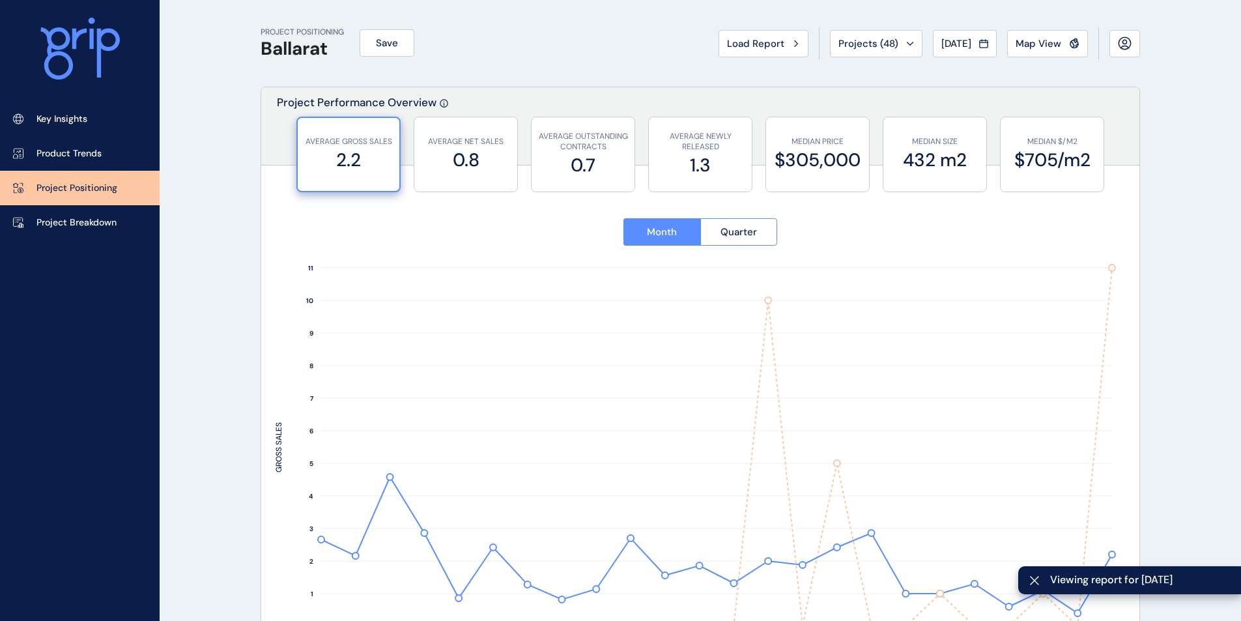
type input "**********"
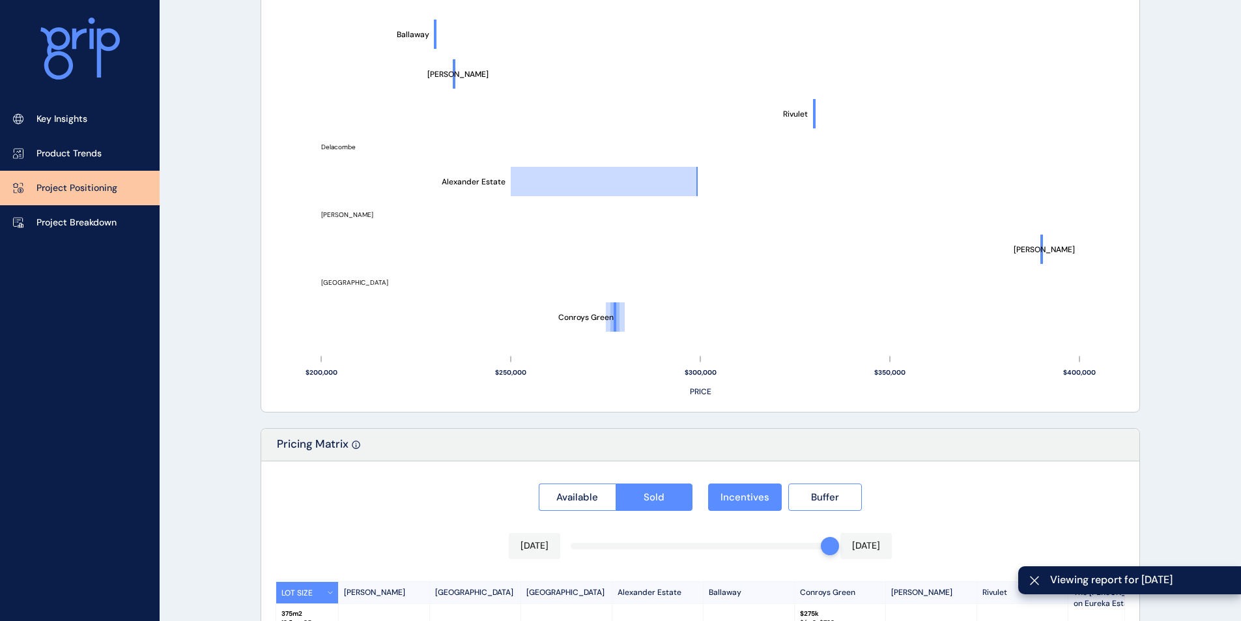
scroll to position [923, 0]
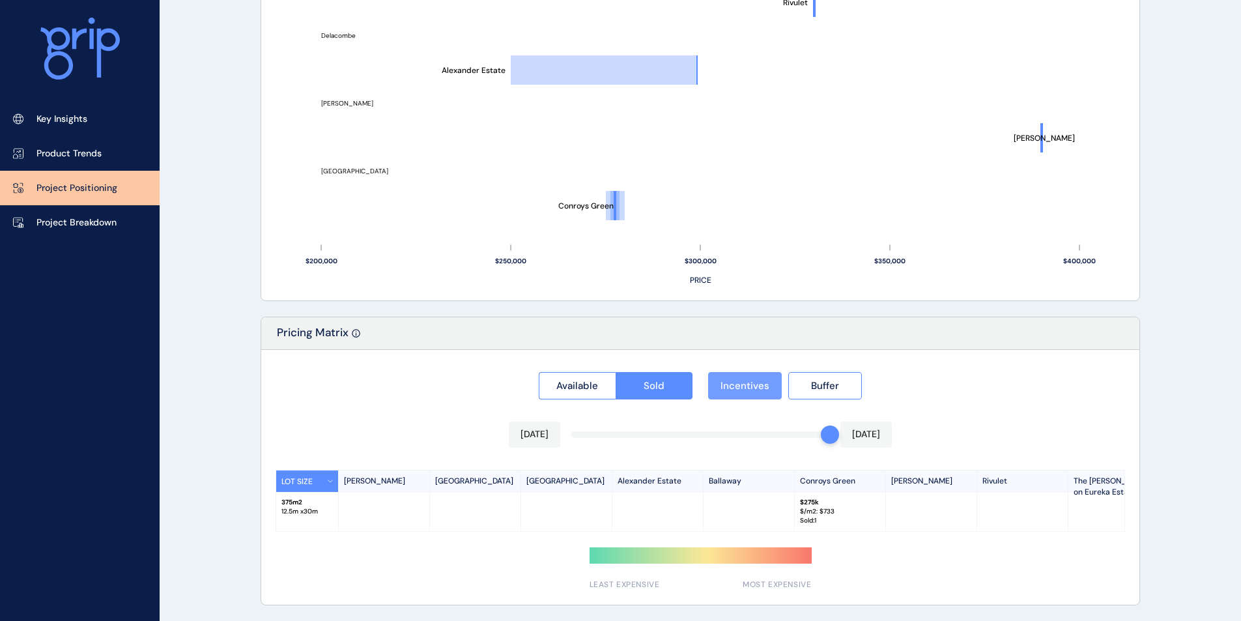
click at [746, 384] on span "Incentives" at bounding box center [744, 385] width 49 height 13
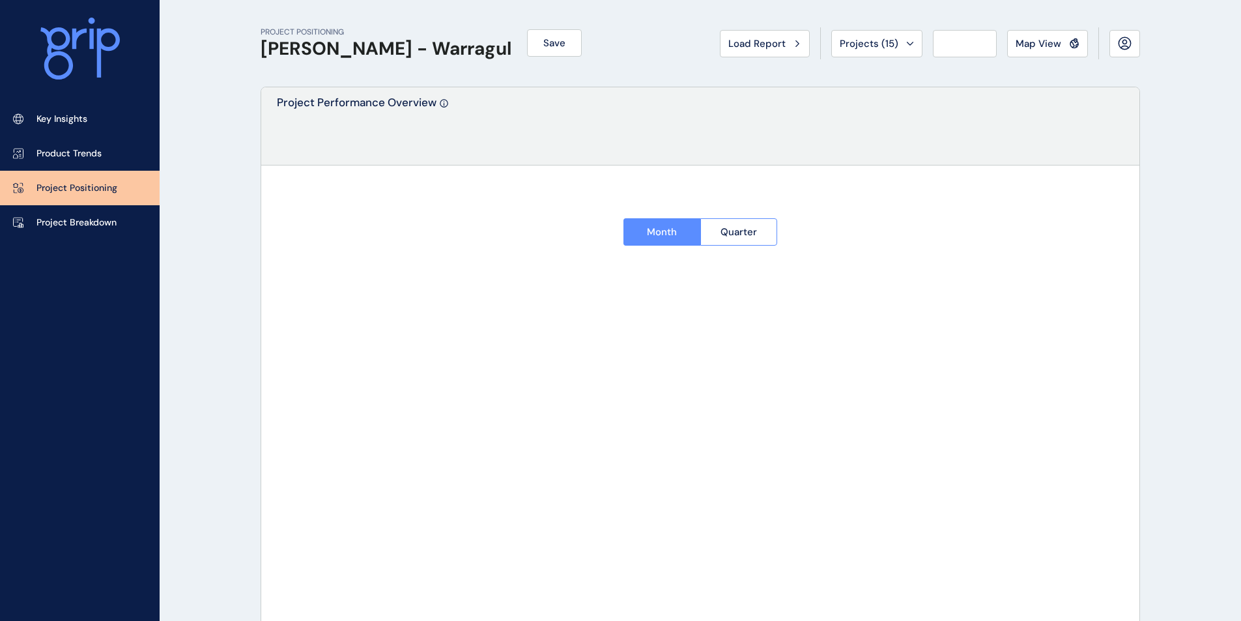
type input "**********"
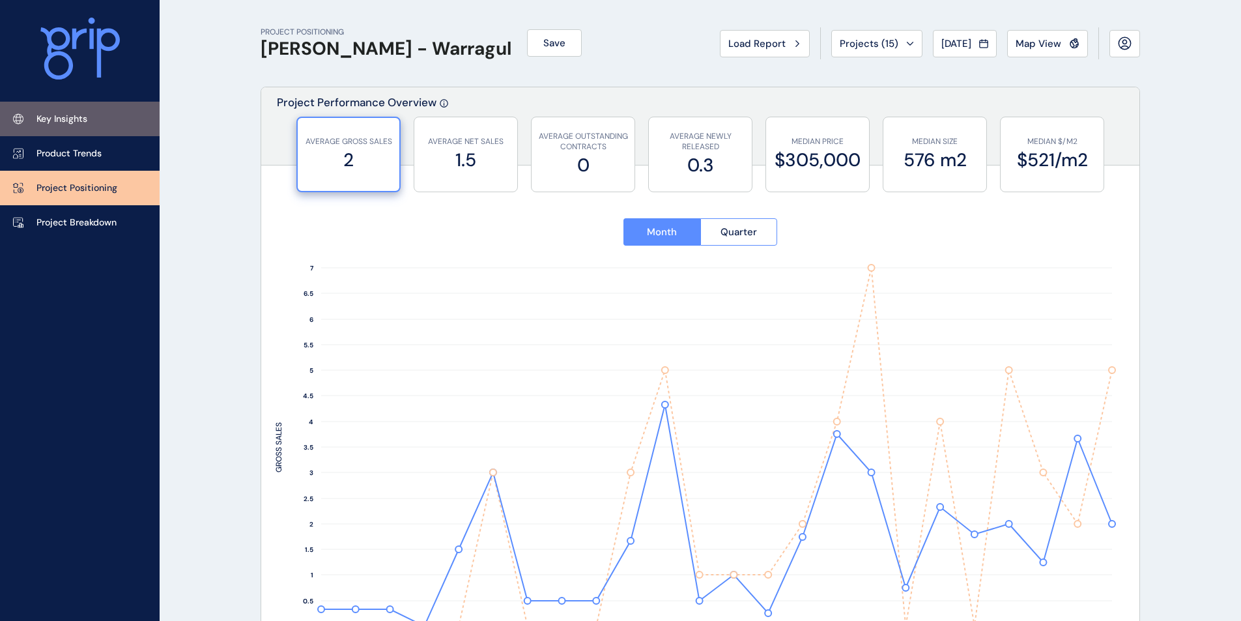
click at [69, 124] on p "Key Insights" at bounding box center [61, 119] width 51 height 13
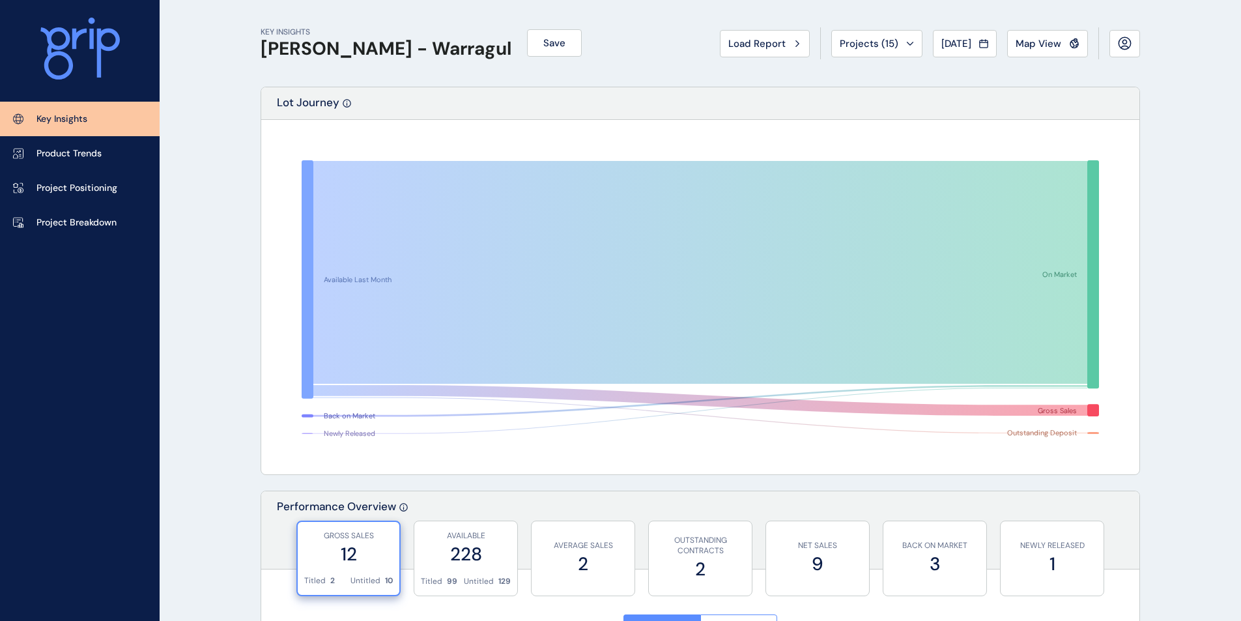
click at [330, 48] on h1 "[PERSON_NAME] - Warragul" at bounding box center [386, 49] width 251 height 22
click at [746, 49] on span "Load Report" at bounding box center [756, 43] width 57 height 13
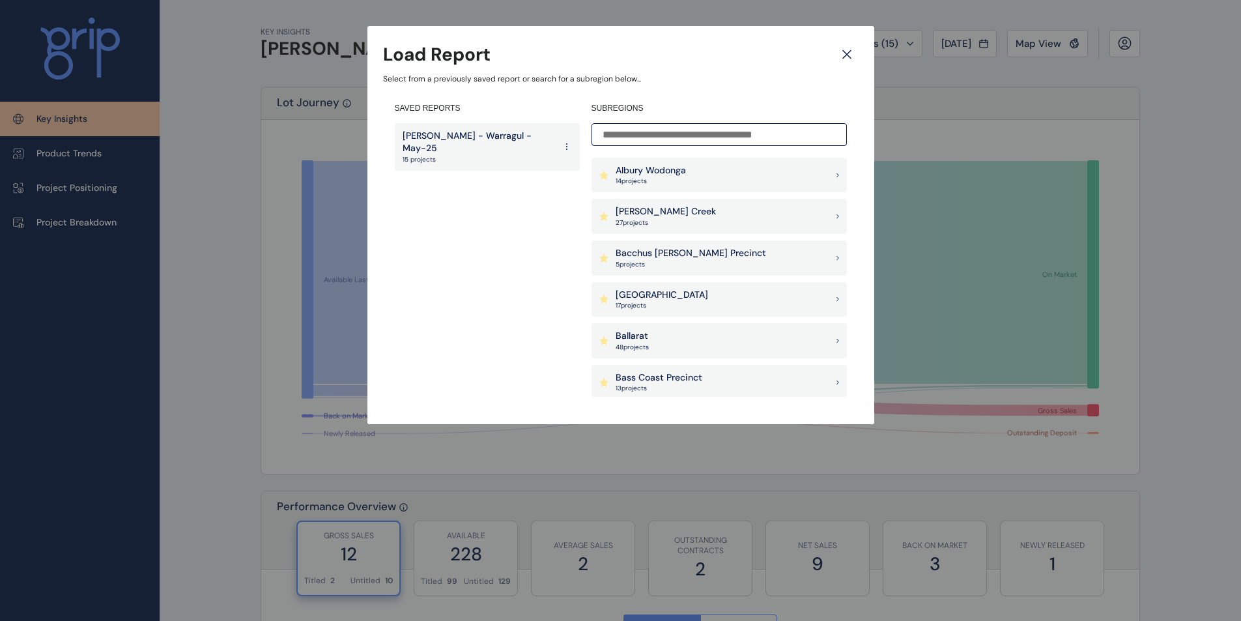
click at [675, 338] on div "Ballarat 48 project s" at bounding box center [718, 340] width 255 height 35
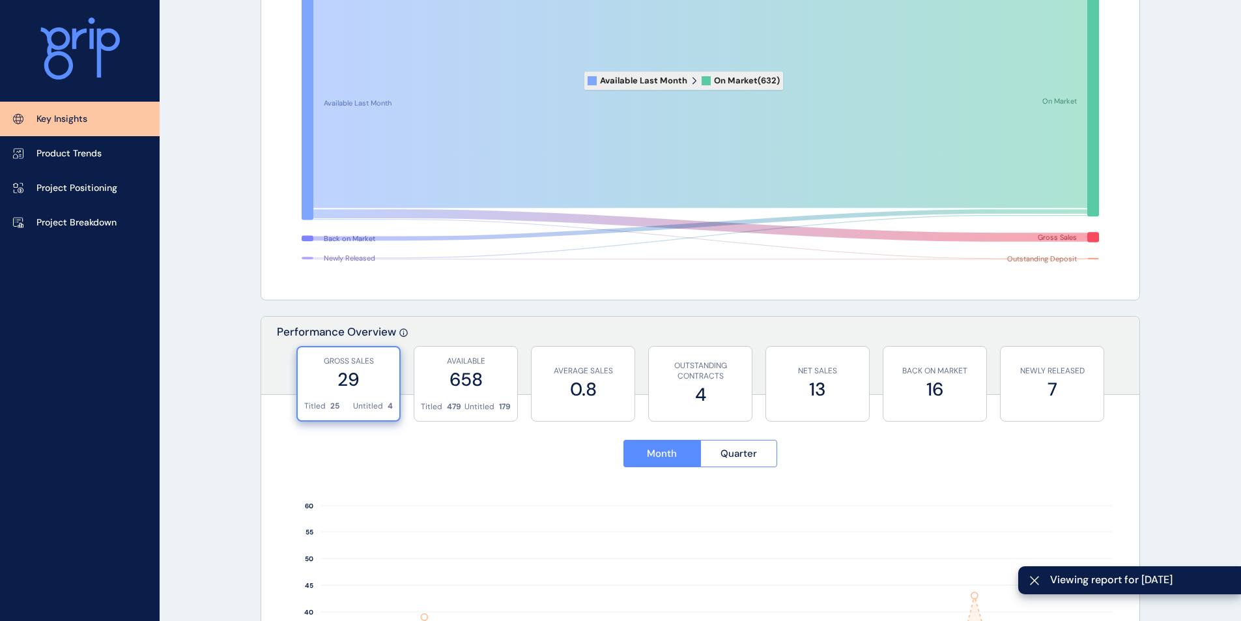
scroll to position [261, 0]
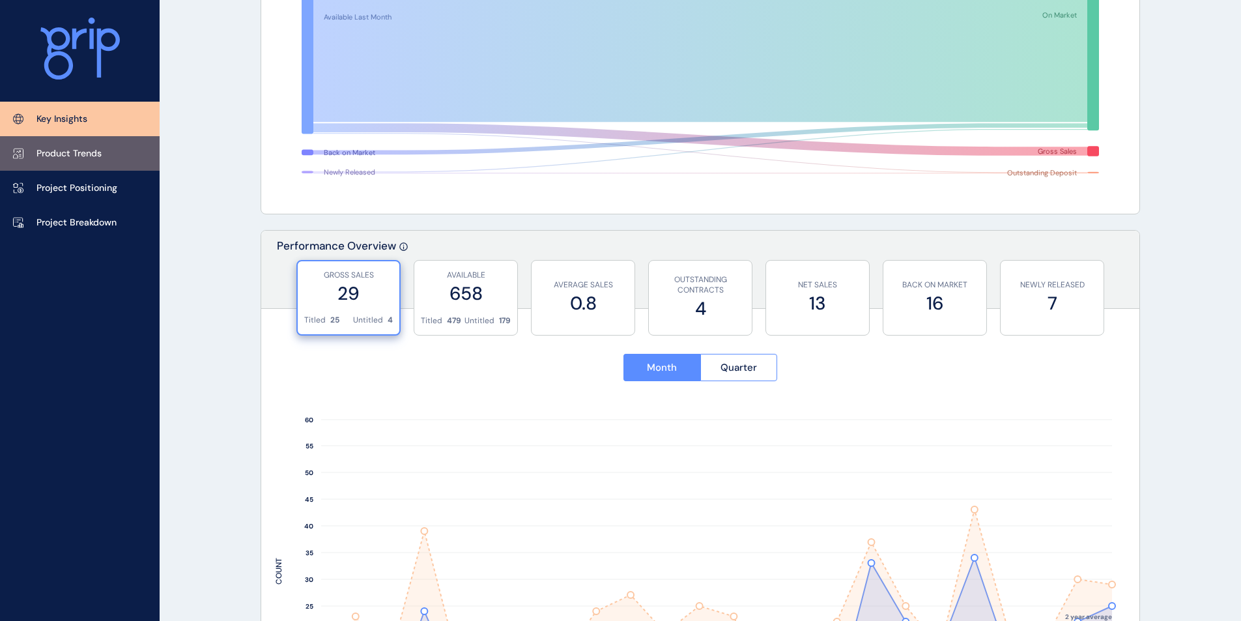
click at [76, 147] on p "Product Trends" at bounding box center [68, 153] width 65 height 13
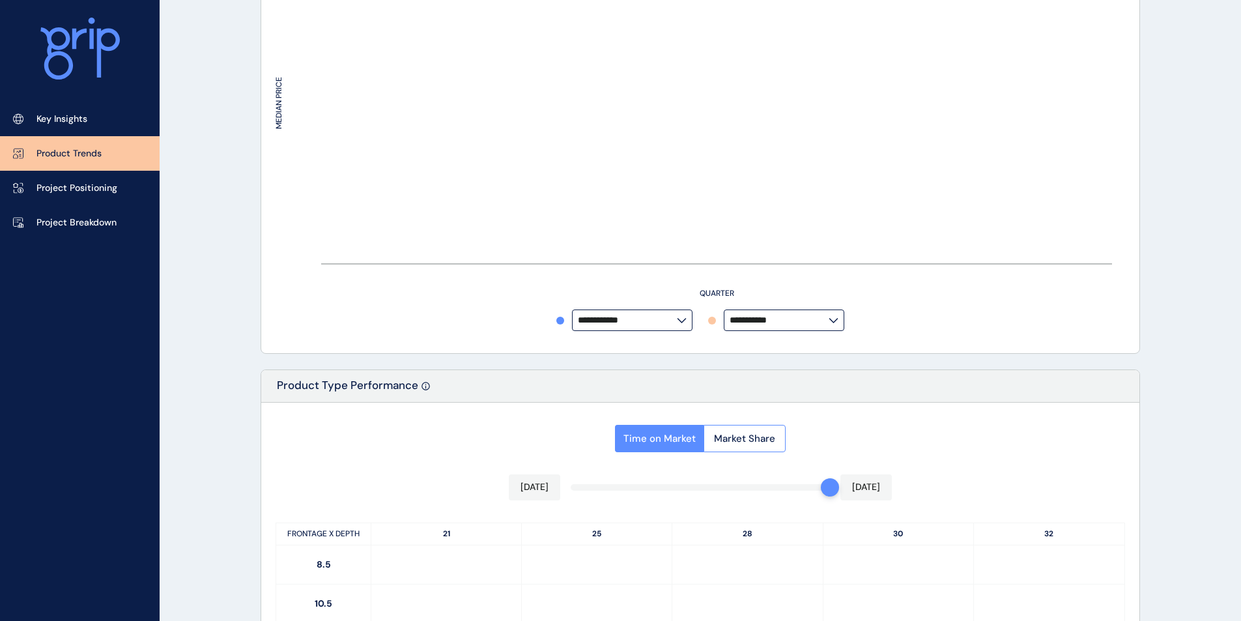
type input "*********"
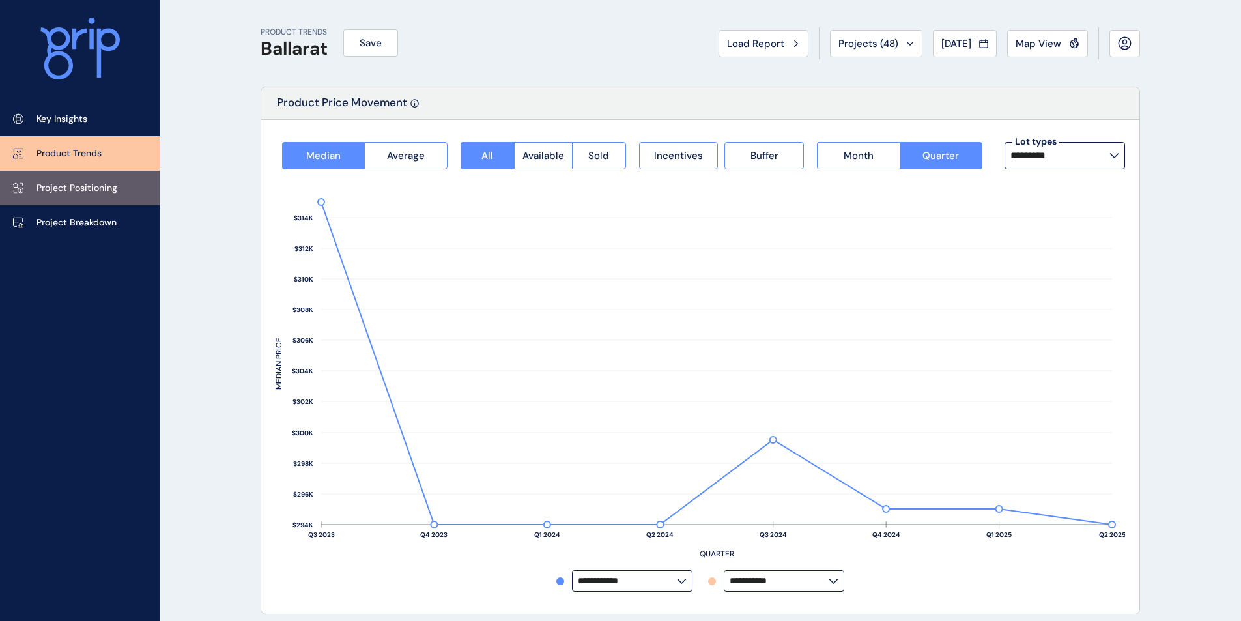
click at [69, 188] on p "Project Positioning" at bounding box center [76, 188] width 81 height 13
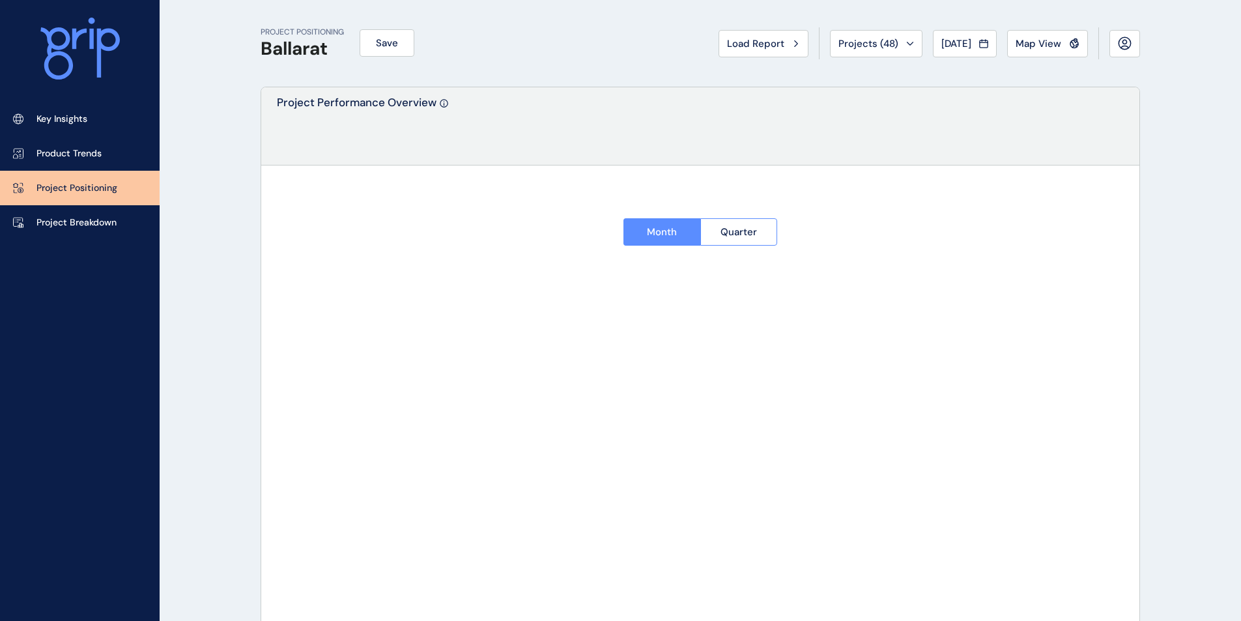
type input "******"
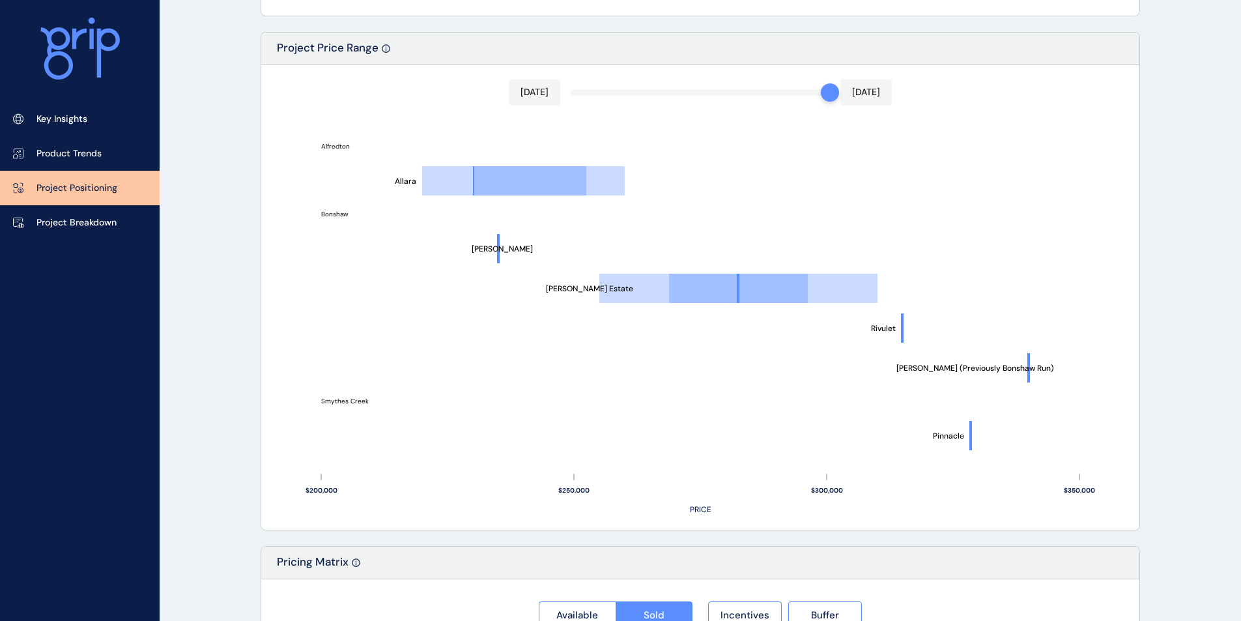
scroll to position [956, 0]
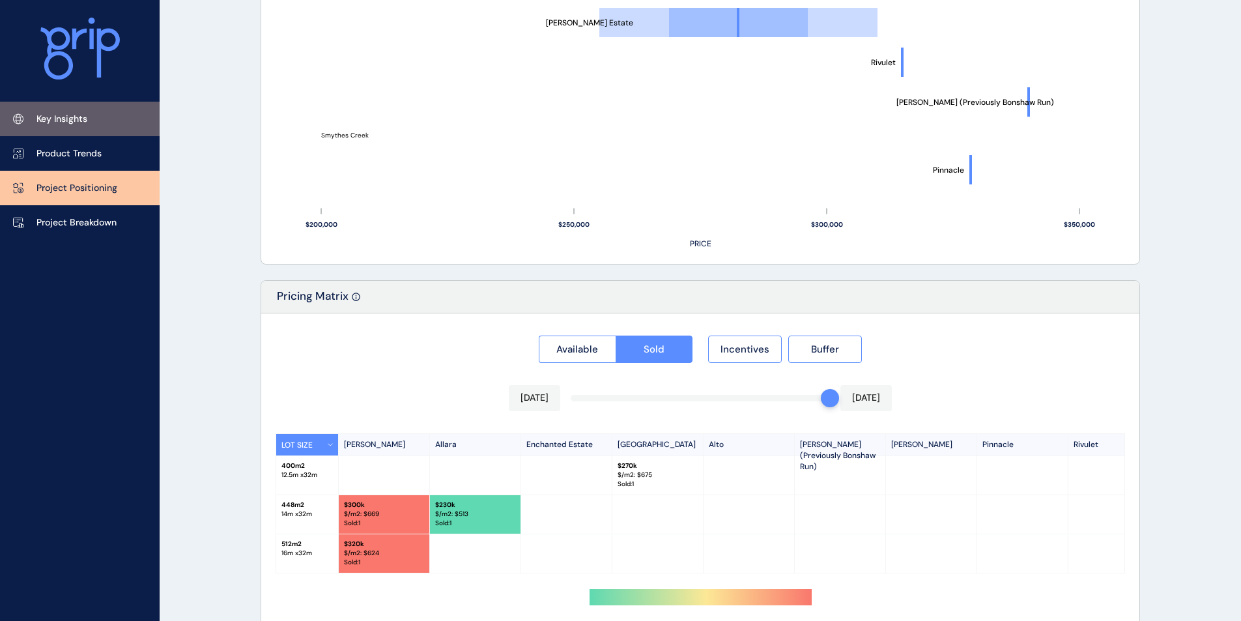
click at [79, 123] on p "Key Insights" at bounding box center [61, 119] width 51 height 13
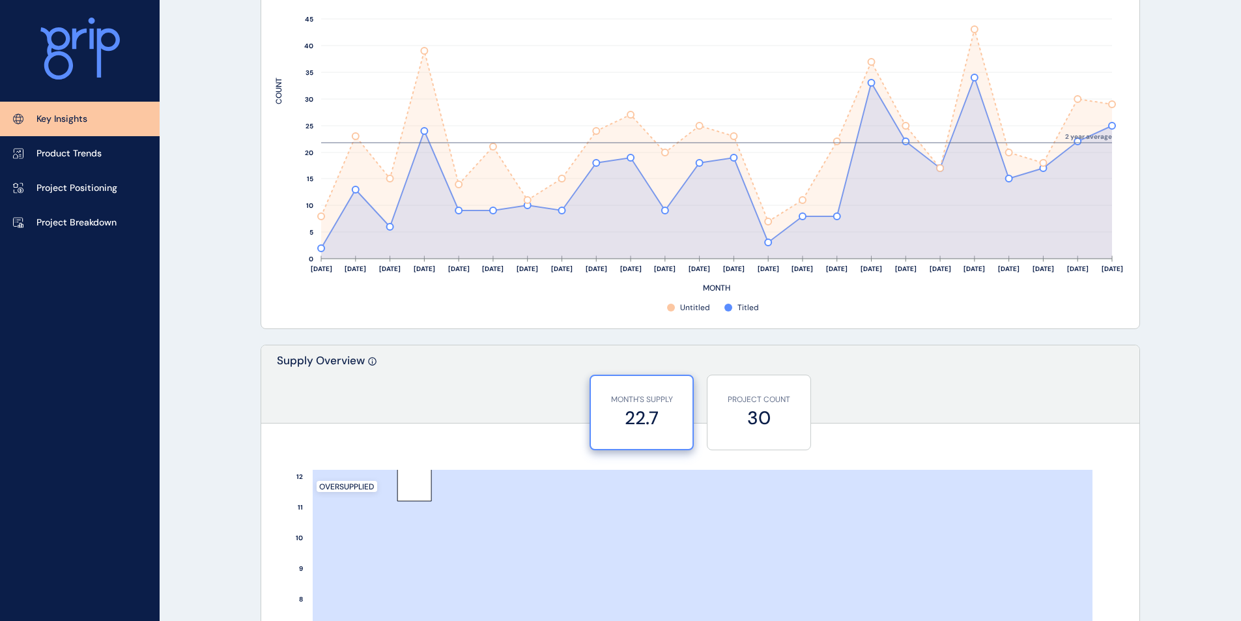
scroll to position [521, 0]
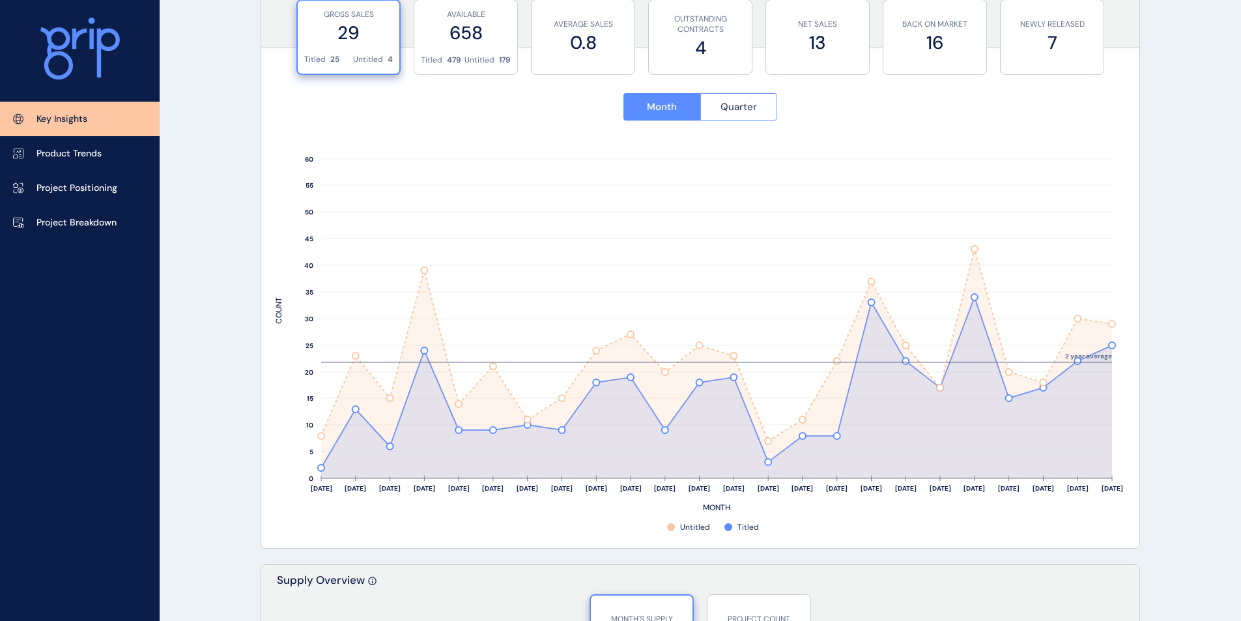
click at [733, 111] on span "Quarter" at bounding box center [738, 106] width 36 height 13
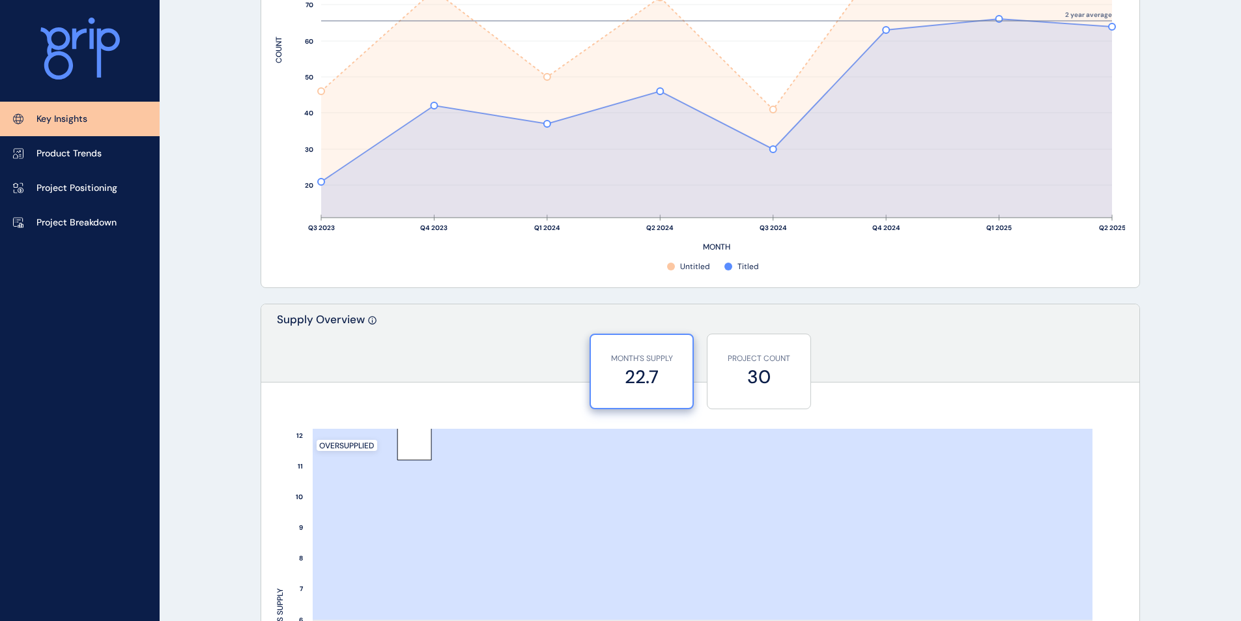
scroll to position [347, 0]
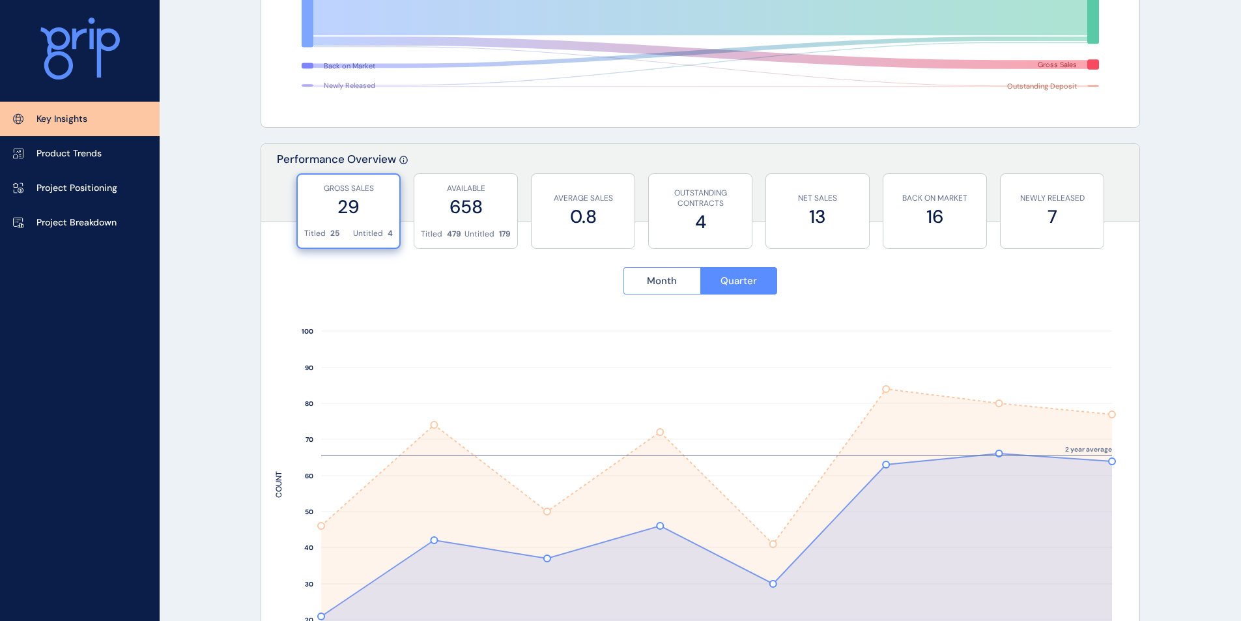
click at [681, 280] on button "Month" at bounding box center [661, 280] width 77 height 27
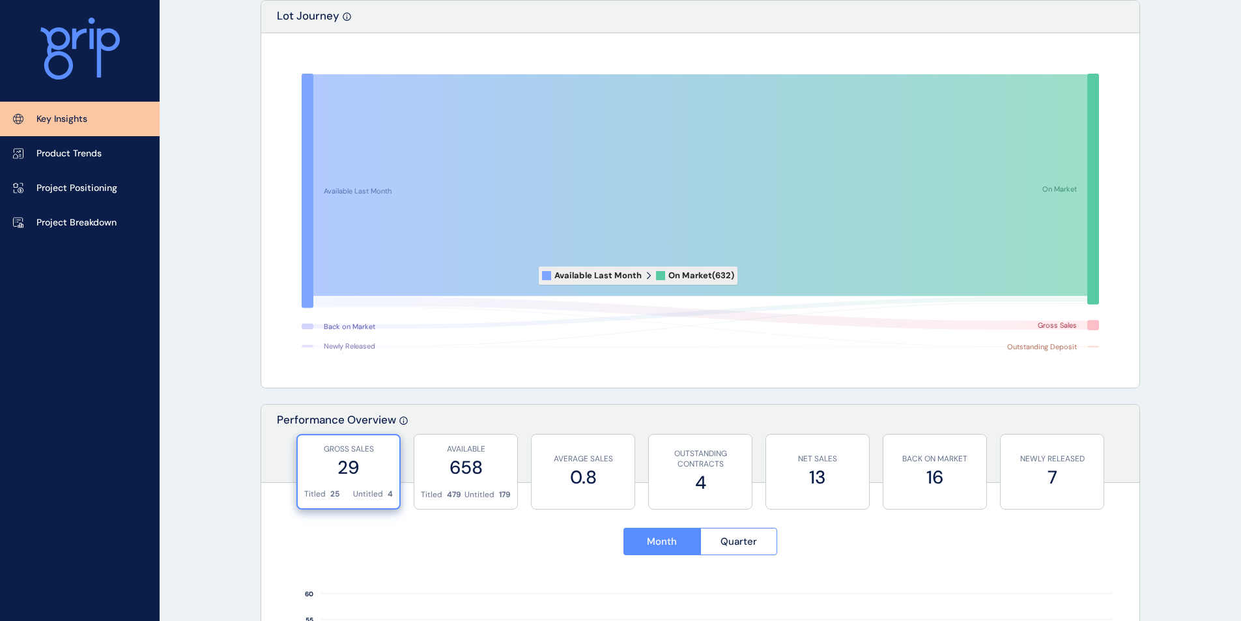
scroll to position [0, 0]
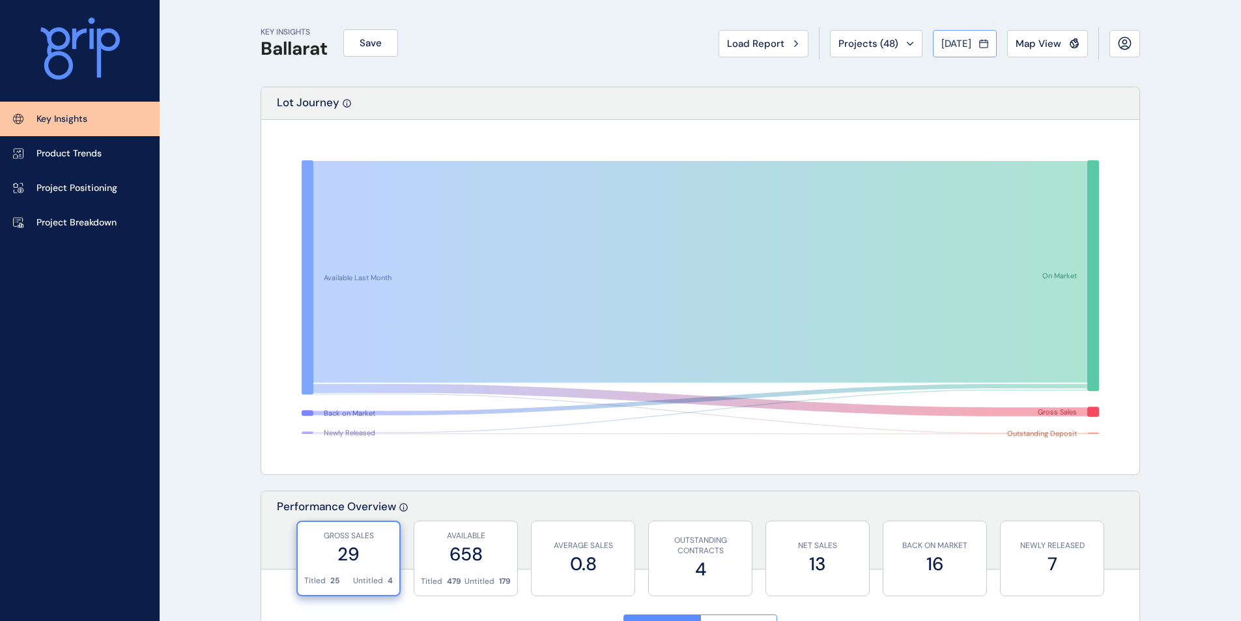
click at [961, 42] on span "[DATE]" at bounding box center [956, 43] width 30 height 13
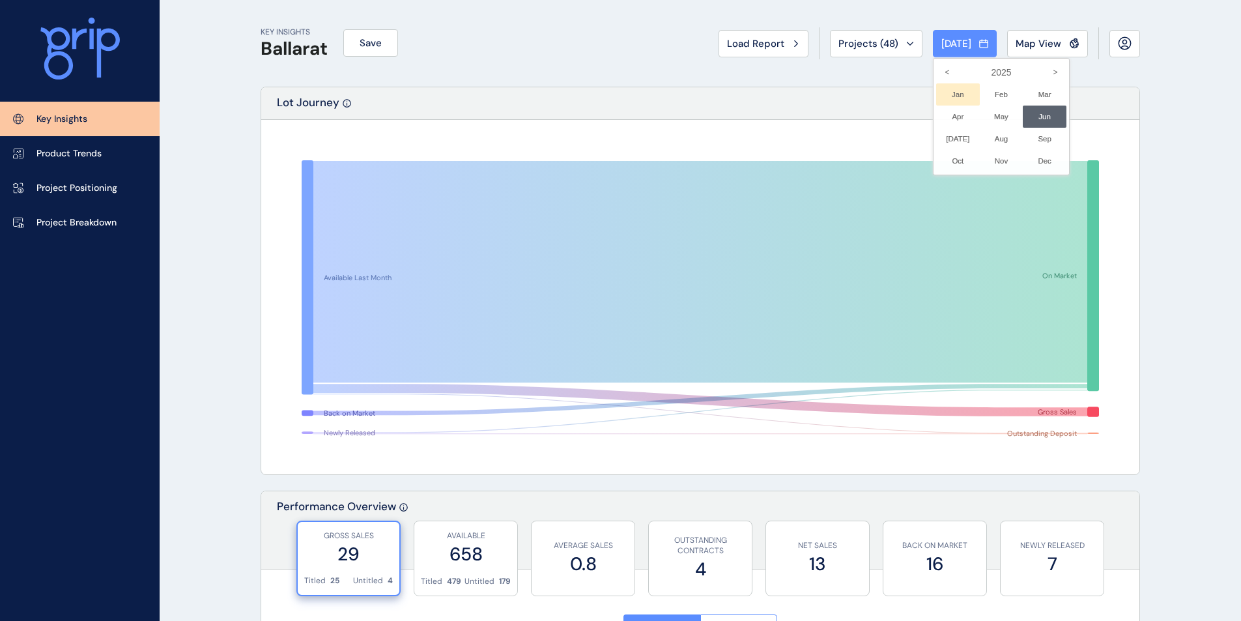
click at [948, 91] on li "Jan No report is available for this period. New months are usually published 5 …" at bounding box center [958, 94] width 44 height 22
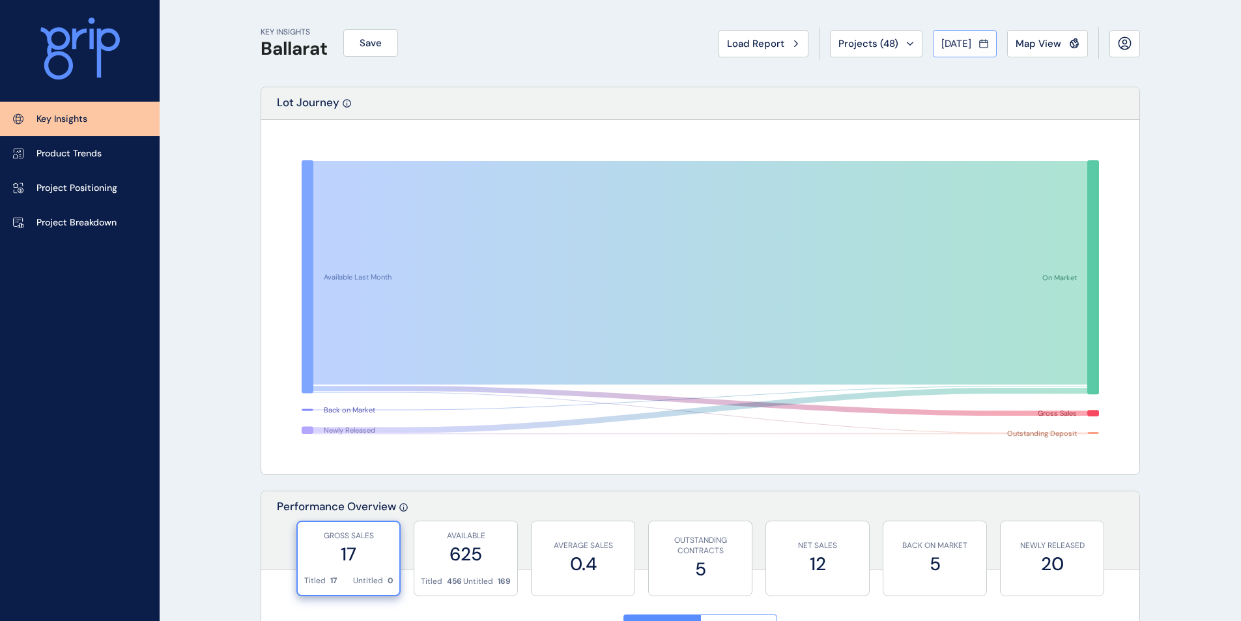
click at [950, 50] on span "[DATE]" at bounding box center [956, 43] width 30 height 13
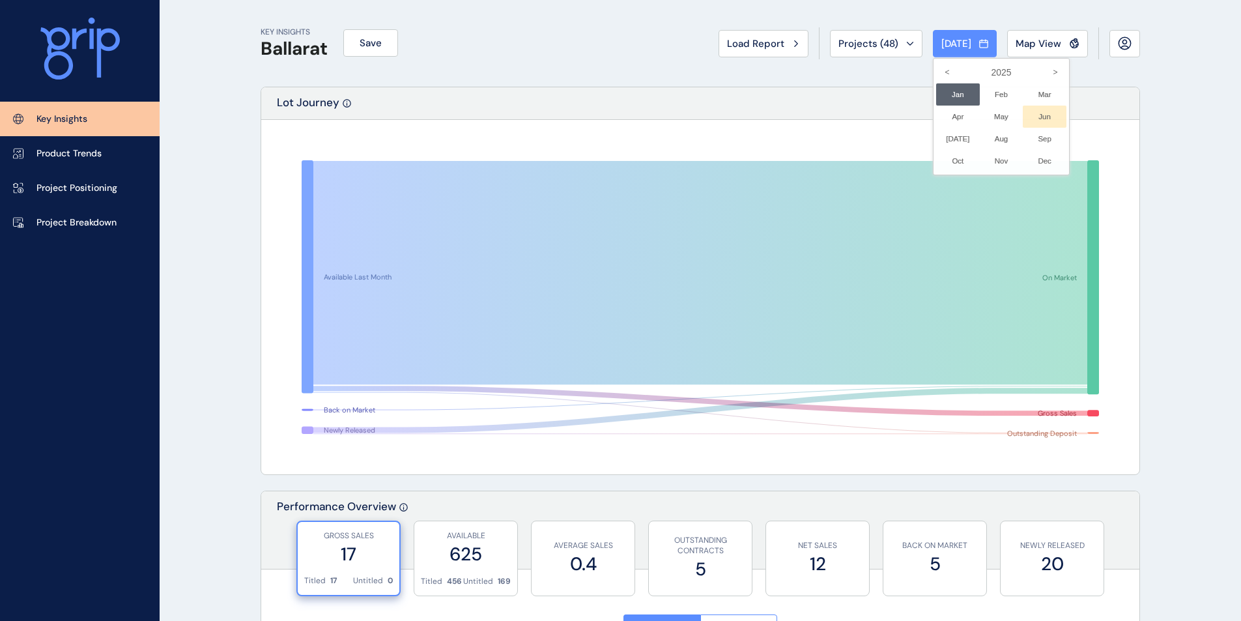
click at [1032, 116] on li "Jun No report is available for this period. New months are usually published 5 …" at bounding box center [1045, 117] width 44 height 22
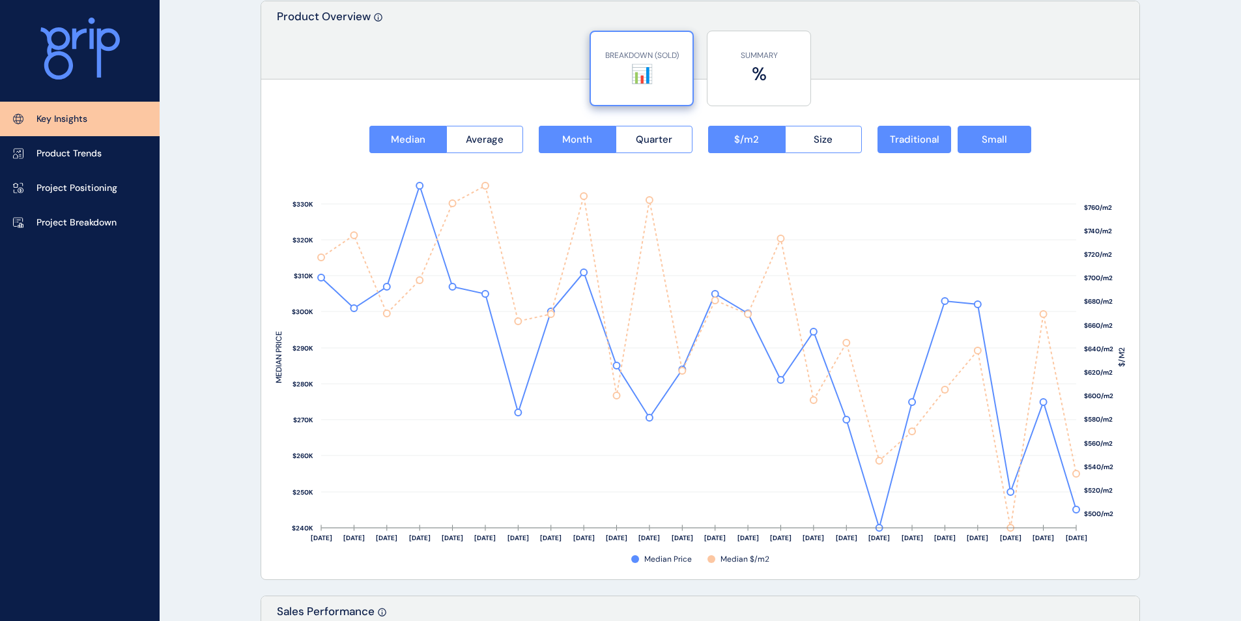
scroll to position [1600, 0]
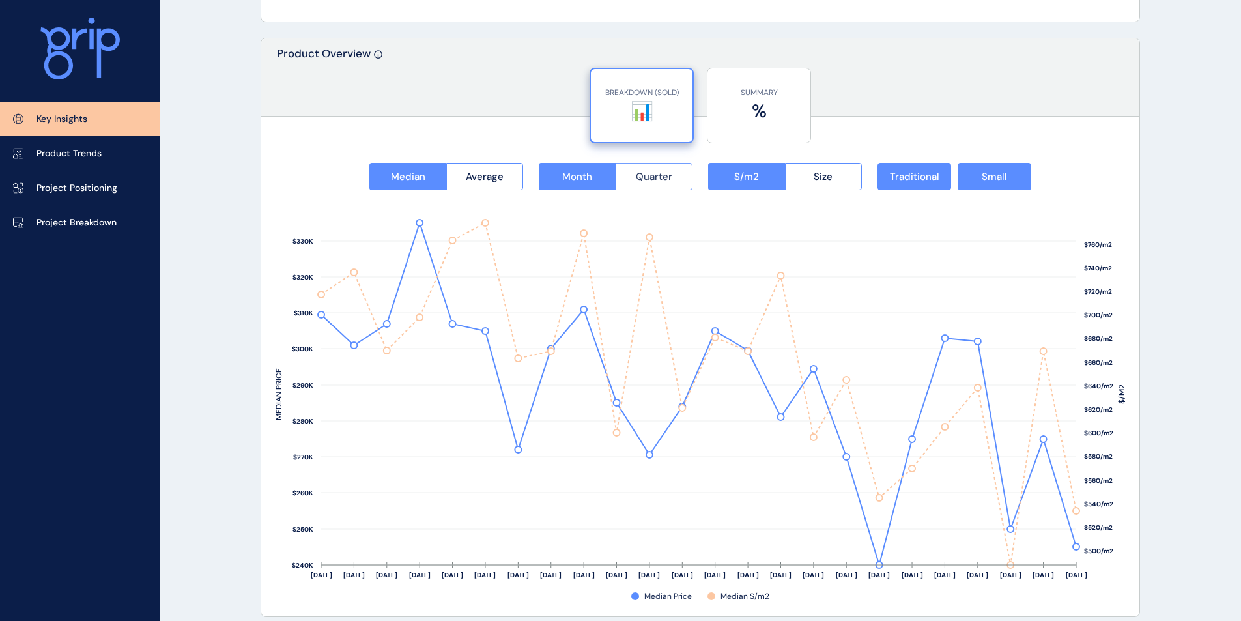
click at [641, 182] on span "Quarter" at bounding box center [654, 176] width 36 height 13
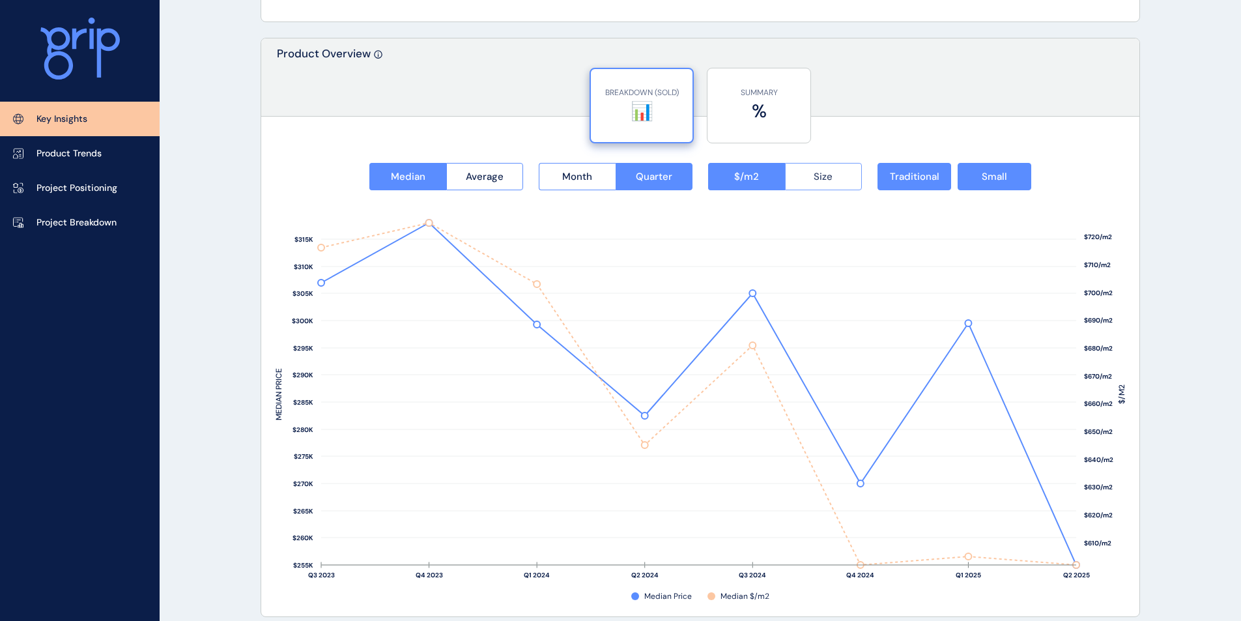
click at [825, 181] on span "Size" at bounding box center [823, 176] width 19 height 13
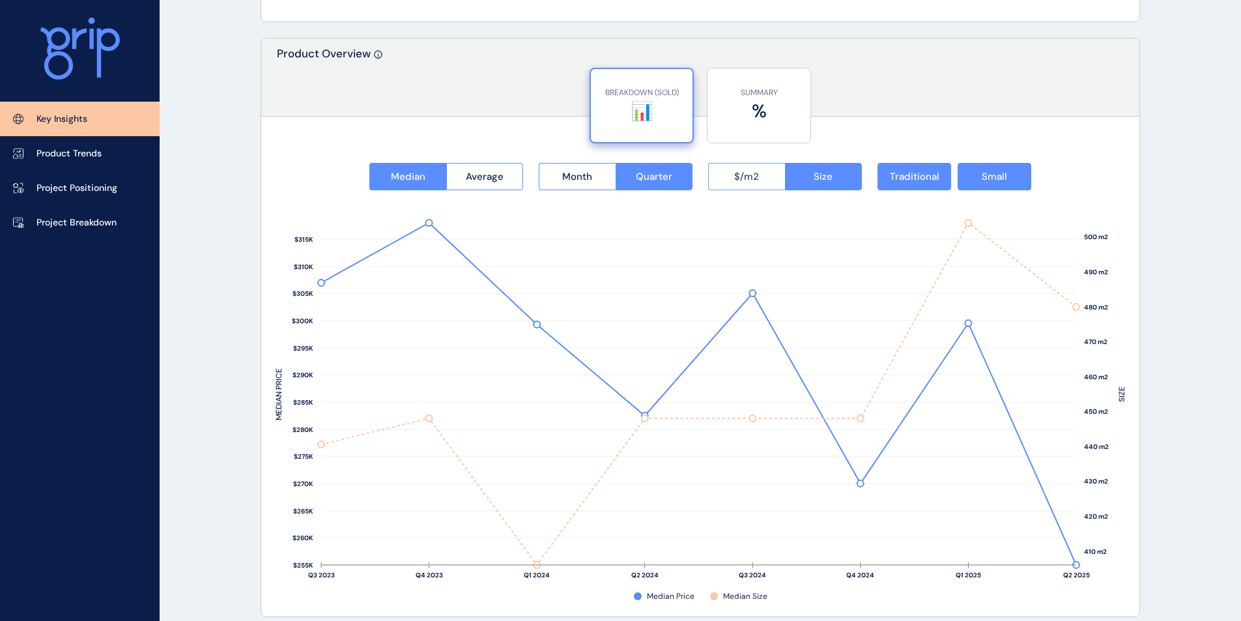
click at [752, 182] on span "$/m2" at bounding box center [746, 176] width 25 height 13
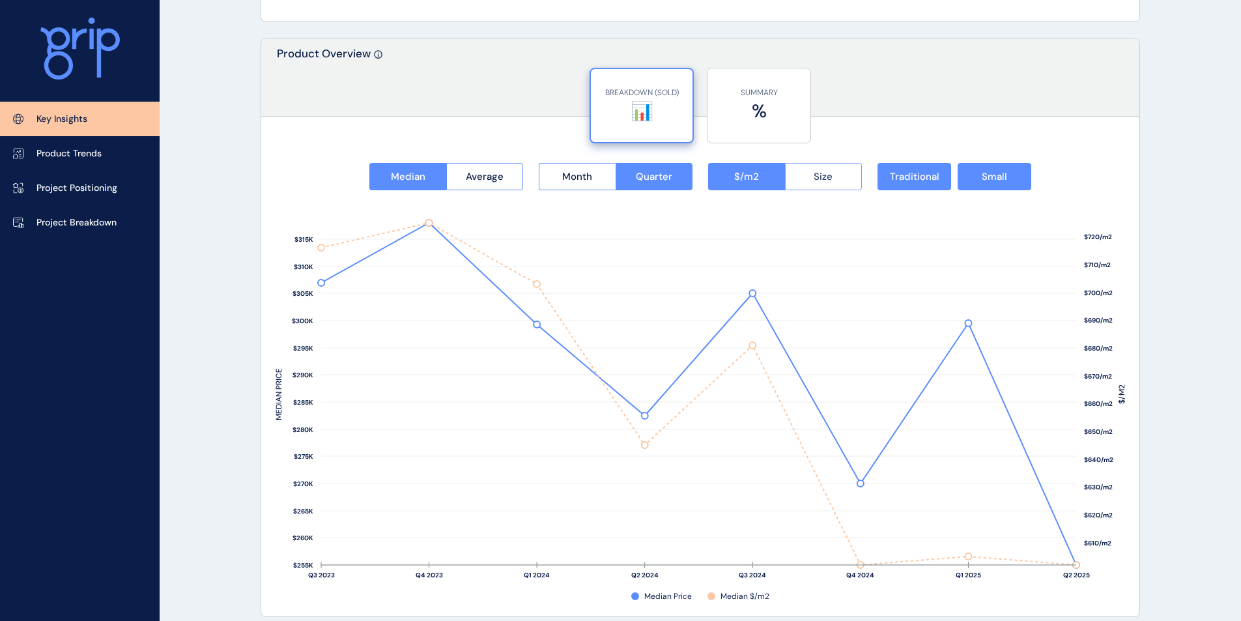
click at [844, 180] on button "Size" at bounding box center [824, 176] width 78 height 27
